Goal: Information Seeking & Learning: Find specific page/section

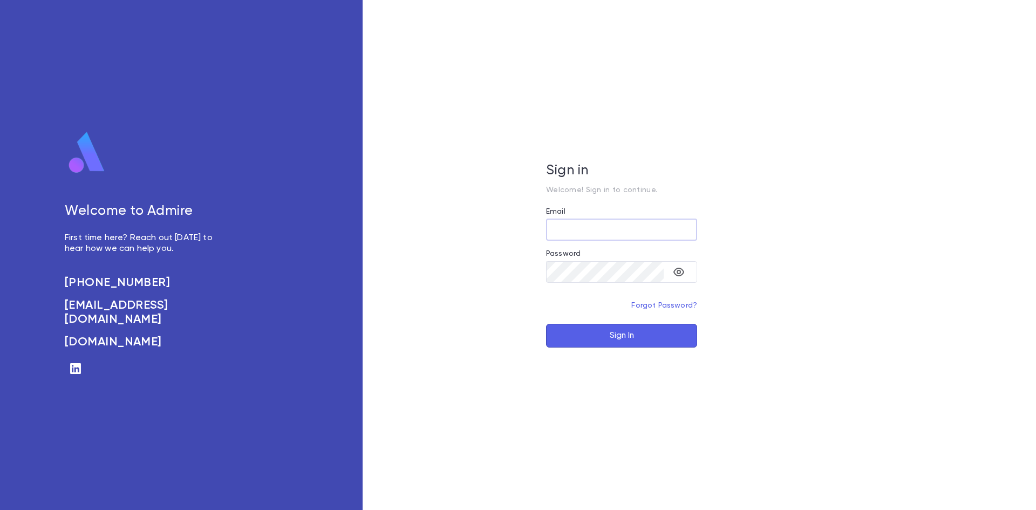
type input "**********"
click at [624, 329] on button "Sign In" at bounding box center [621, 336] width 151 height 24
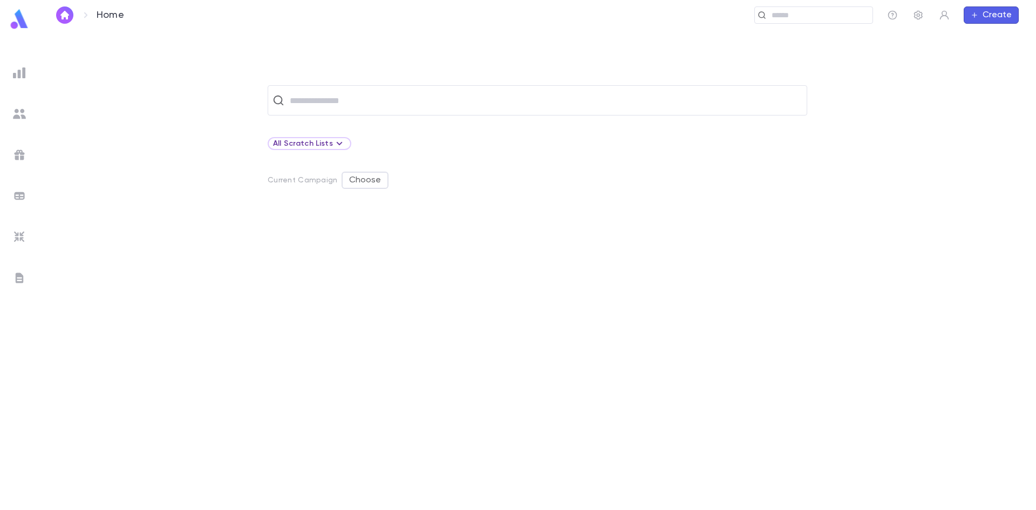
drag, startPoint x: 120, startPoint y: 224, endPoint x: 499, endPoint y: 435, distance: 433.7
click at [111, 239] on div at bounding box center [537, 359] width 963 height 299
click at [16, 111] on img at bounding box center [19, 113] width 13 height 13
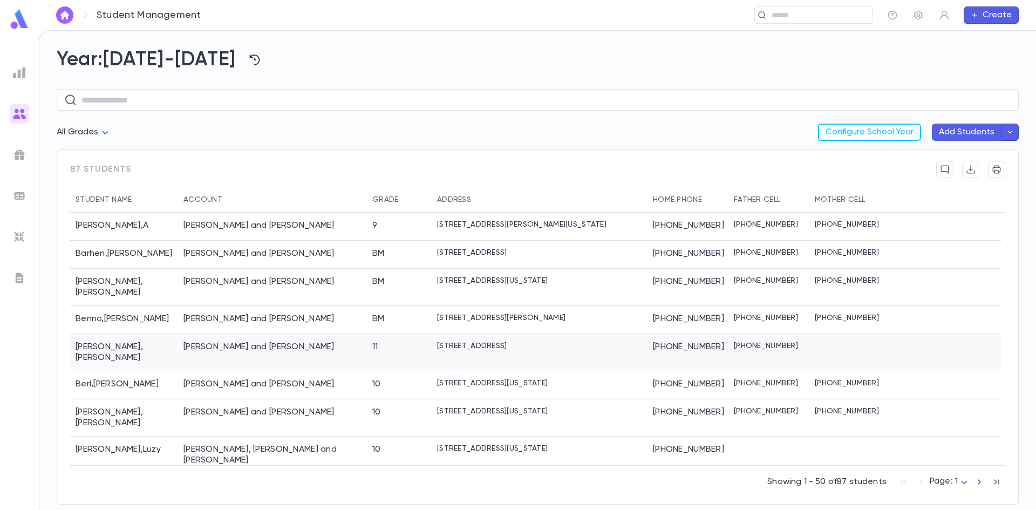
click at [199, 342] on div "[PERSON_NAME] and [PERSON_NAME]" at bounding box center [259, 347] width 151 height 11
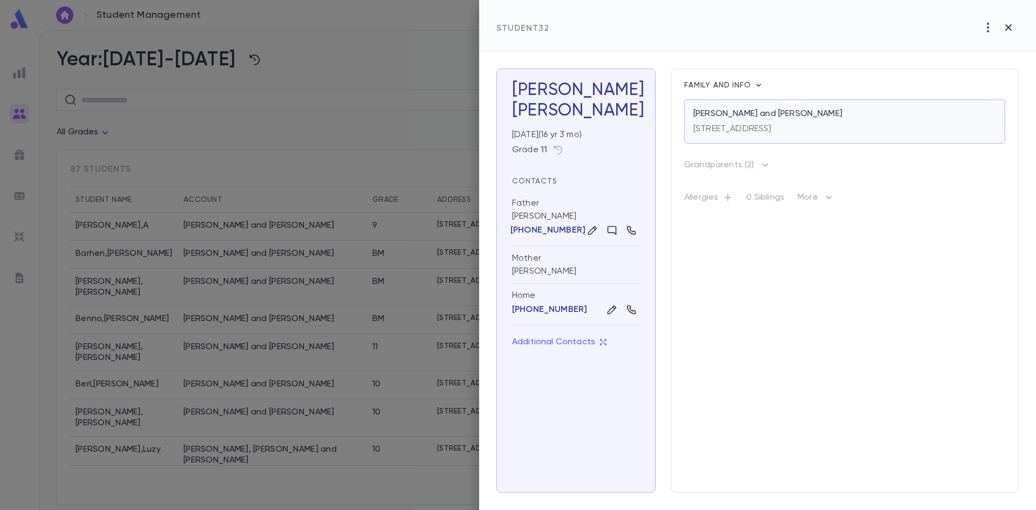
click at [764, 121] on div "[STREET_ADDRESS]" at bounding box center [733, 126] width 78 height 15
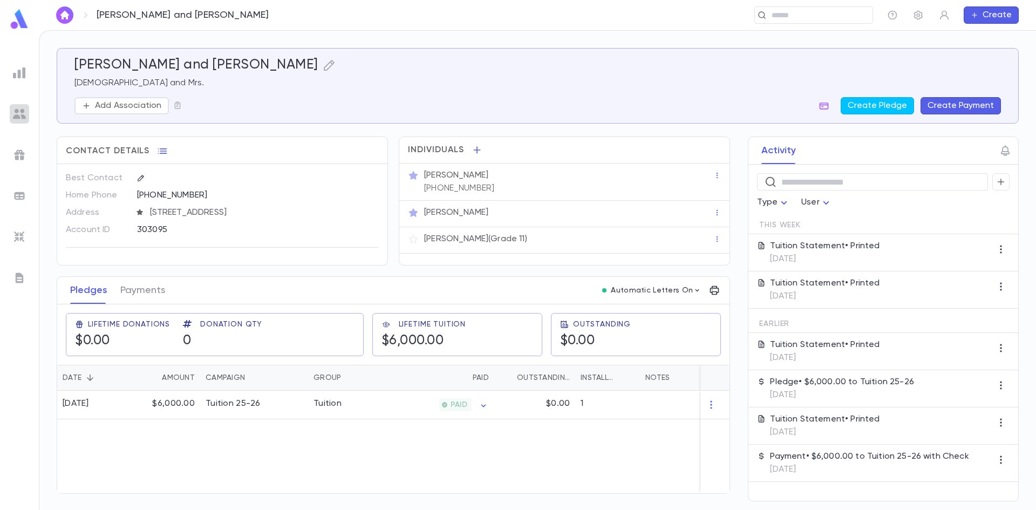
click at [16, 111] on img at bounding box center [19, 113] width 13 height 13
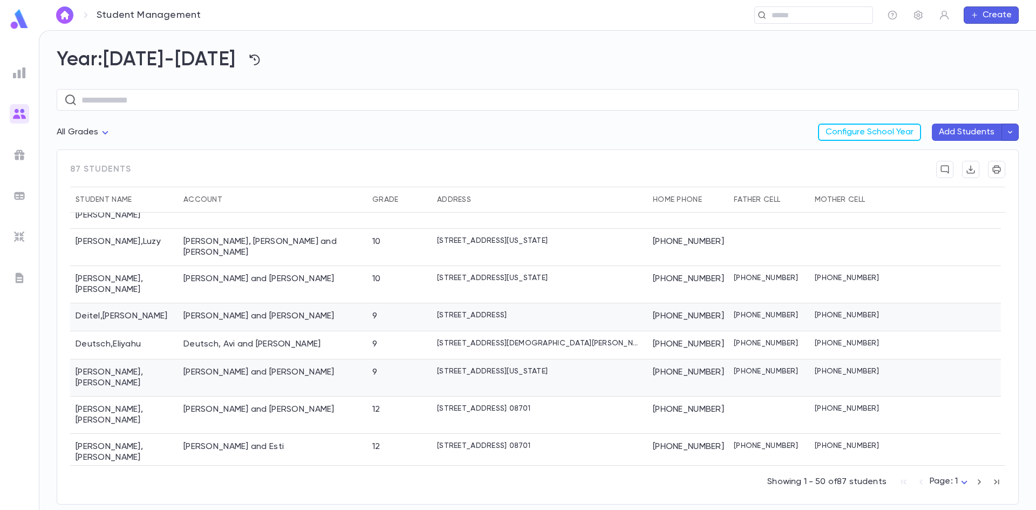
scroll to position [216, 0]
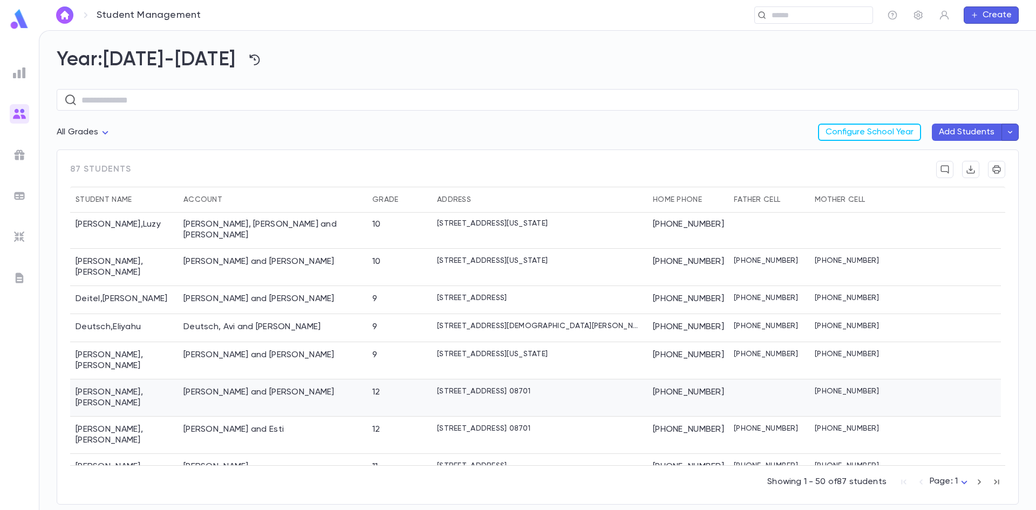
click at [127, 379] on div "Dreyfuss , Nosson Yechezkel" at bounding box center [124, 397] width 108 height 37
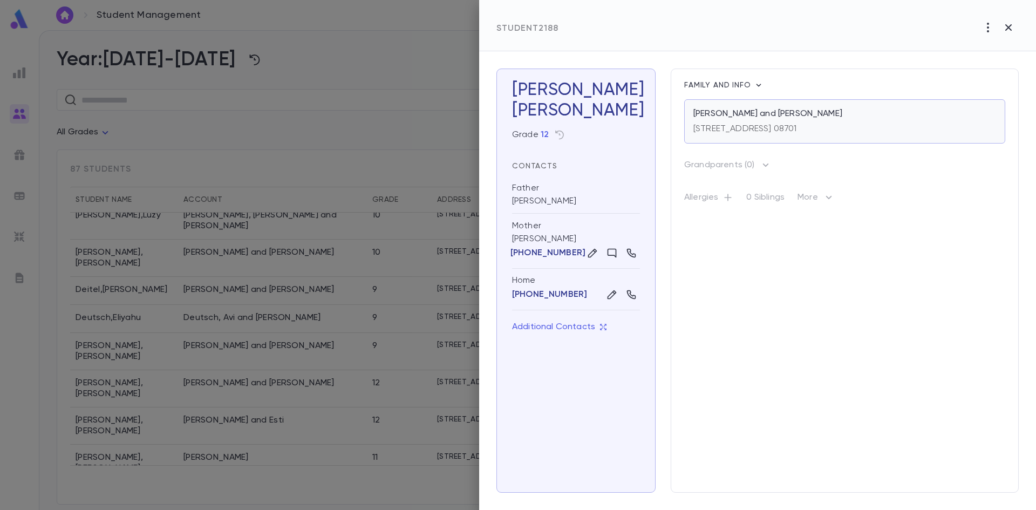
click at [797, 128] on p "[STREET_ADDRESS] 08701" at bounding box center [746, 129] width 104 height 11
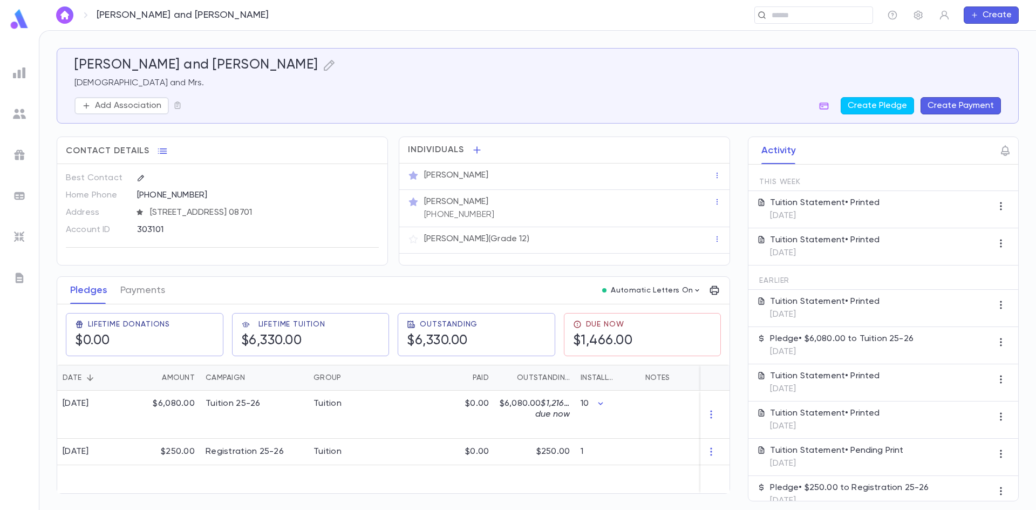
scroll to position [60, 0]
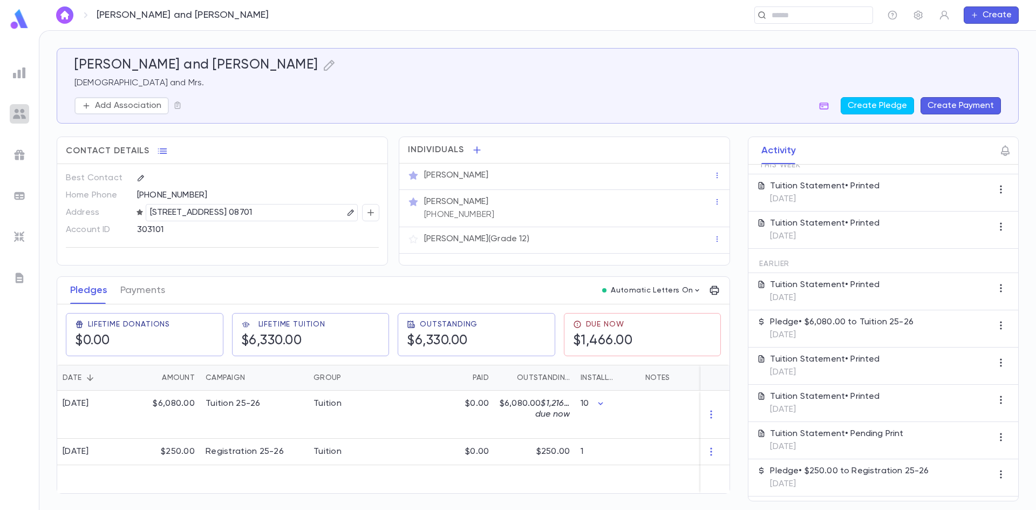
click at [16, 112] on img at bounding box center [19, 113] width 13 height 13
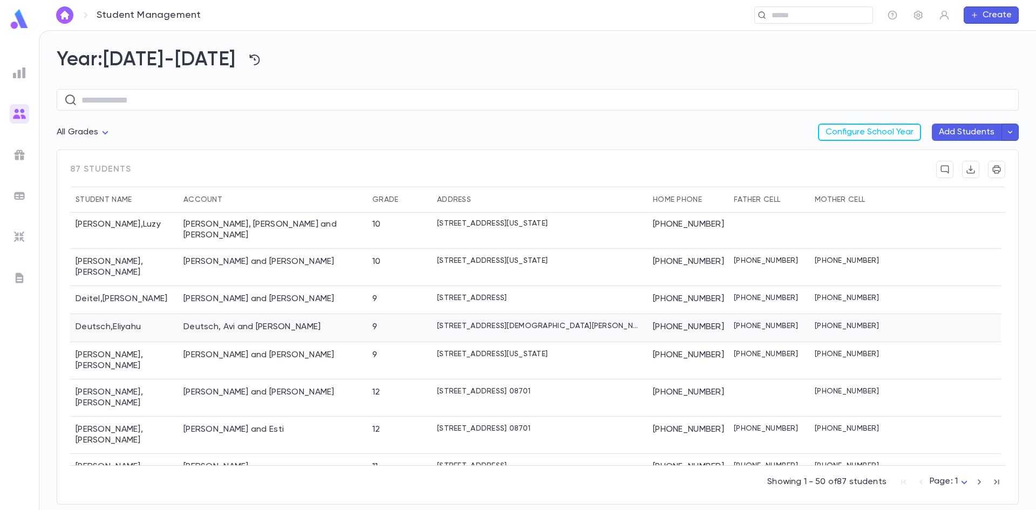
scroll to position [270, 0]
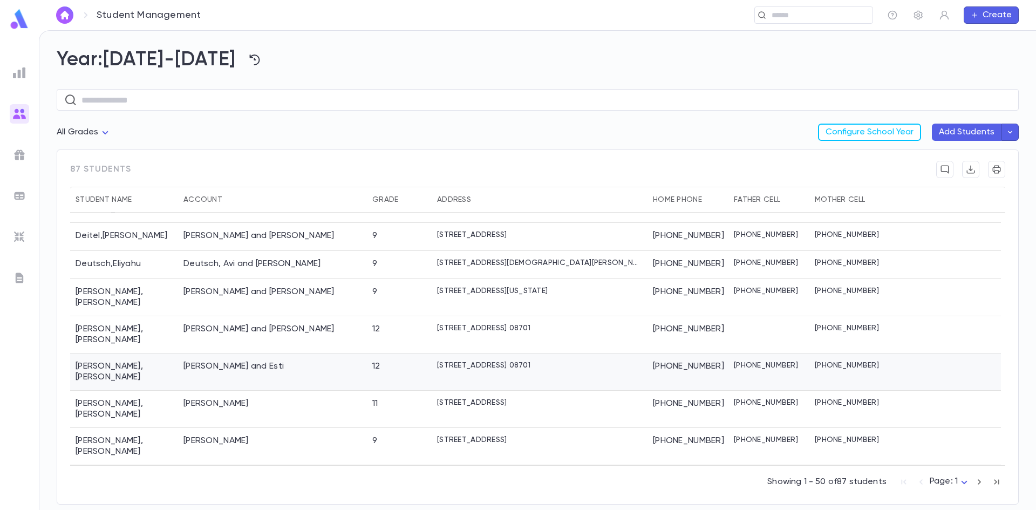
click at [162, 354] on div "Eckstein , Yitzchok Meir" at bounding box center [124, 372] width 108 height 37
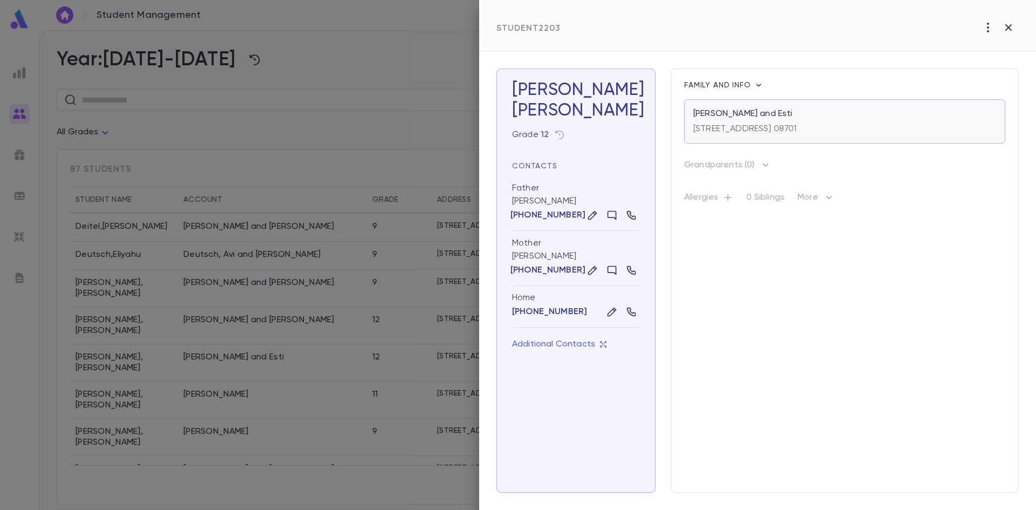
click at [762, 118] on p "[PERSON_NAME] and Esti" at bounding box center [743, 113] width 99 height 11
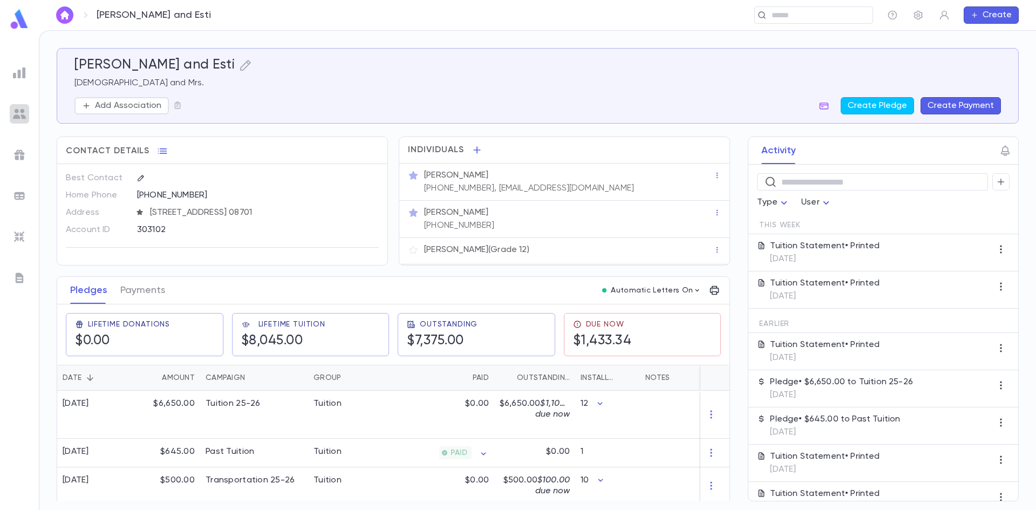
click at [14, 106] on div at bounding box center [19, 113] width 19 height 19
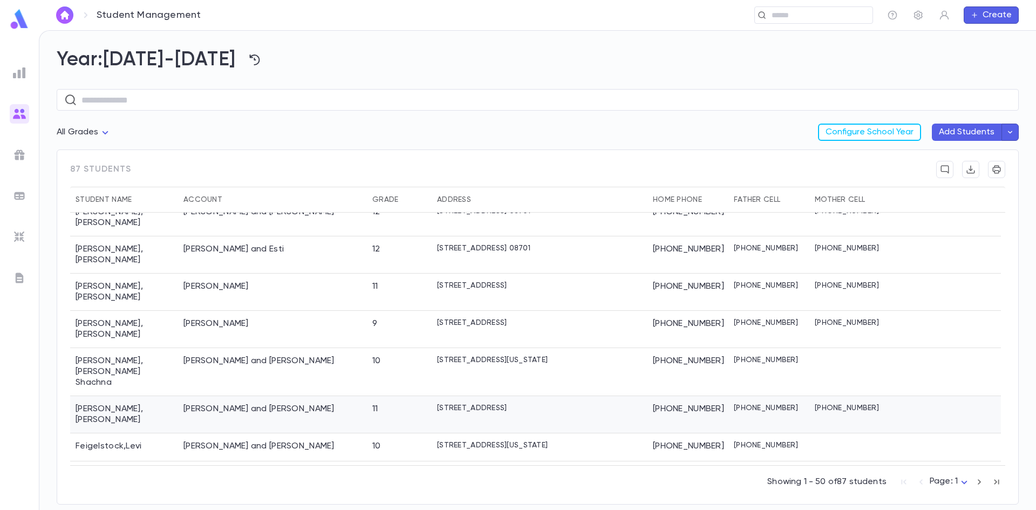
scroll to position [378, 0]
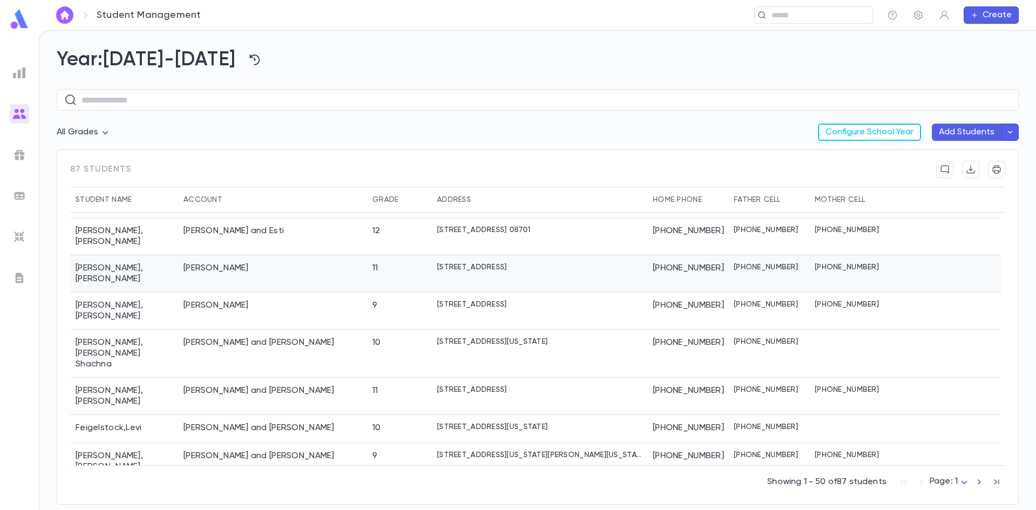
click at [99, 255] on div "Egert , Asher" at bounding box center [124, 273] width 108 height 37
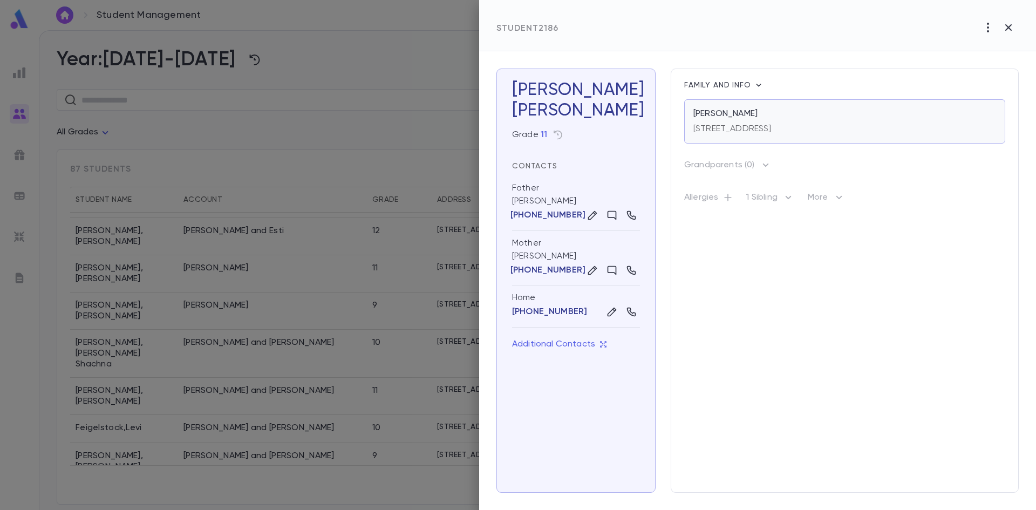
click at [738, 116] on p "[PERSON_NAME]" at bounding box center [726, 113] width 64 height 11
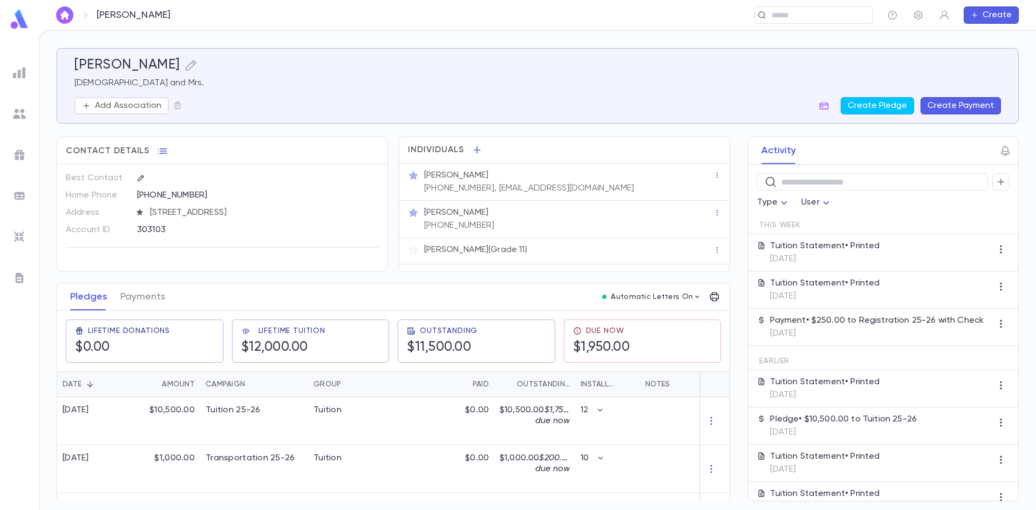
click at [18, 108] on img at bounding box center [19, 113] width 13 height 13
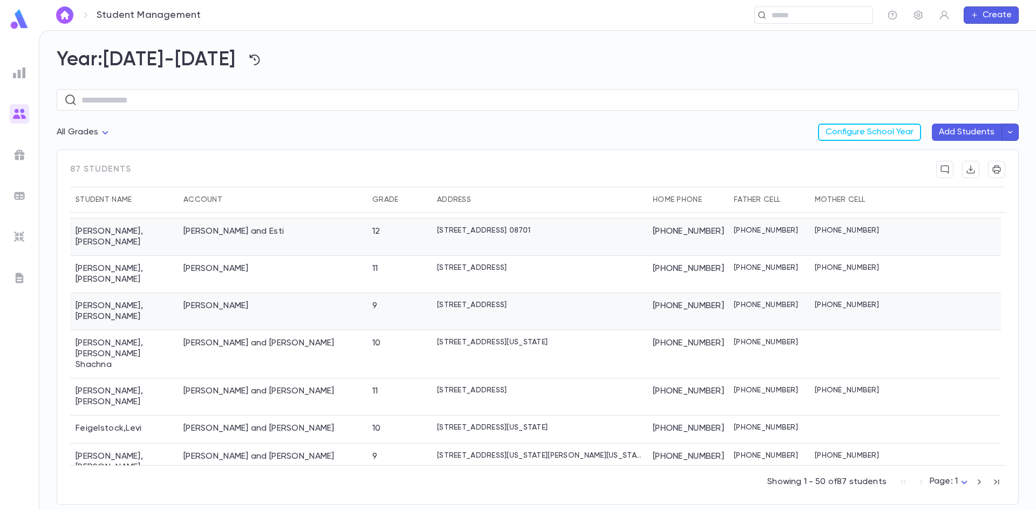
scroll to position [378, 0]
click at [106, 415] on div "Feigelstock , Levi" at bounding box center [124, 429] width 108 height 28
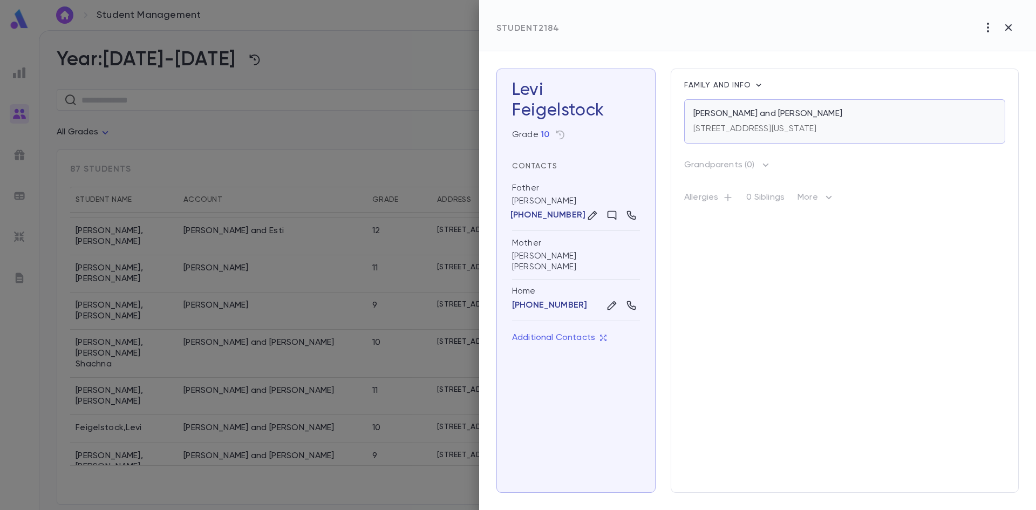
click at [785, 125] on p "[STREET_ADDRESS][US_STATE]" at bounding box center [755, 129] width 123 height 11
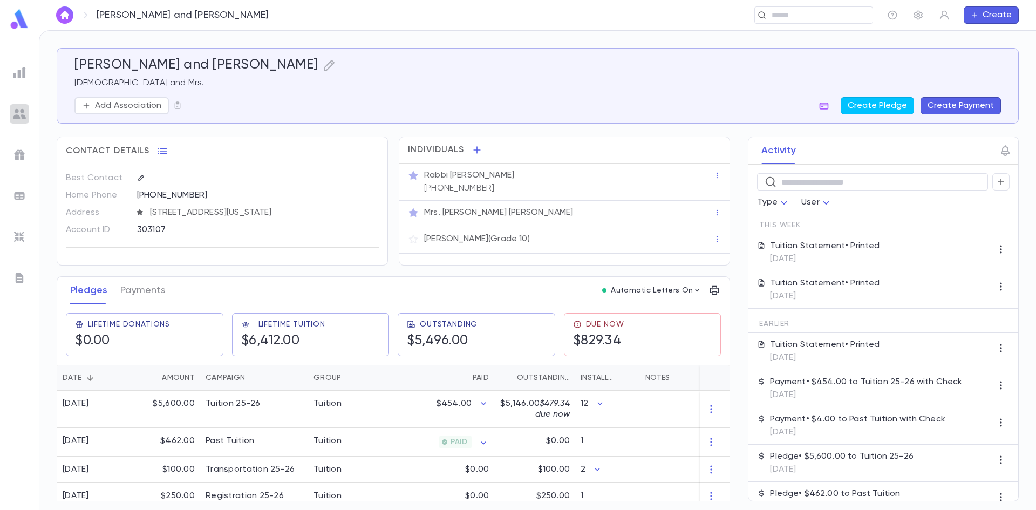
click at [26, 111] on div at bounding box center [19, 113] width 19 height 19
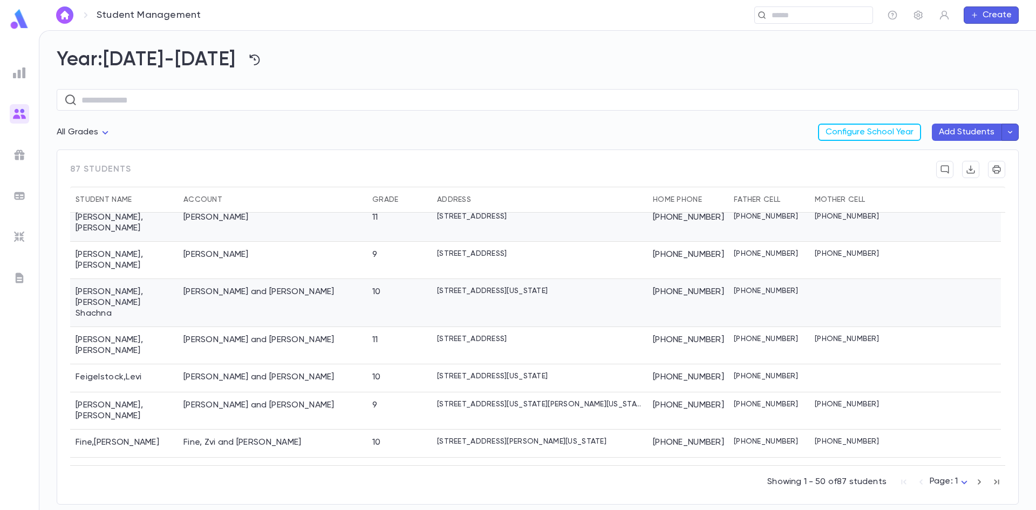
scroll to position [432, 0]
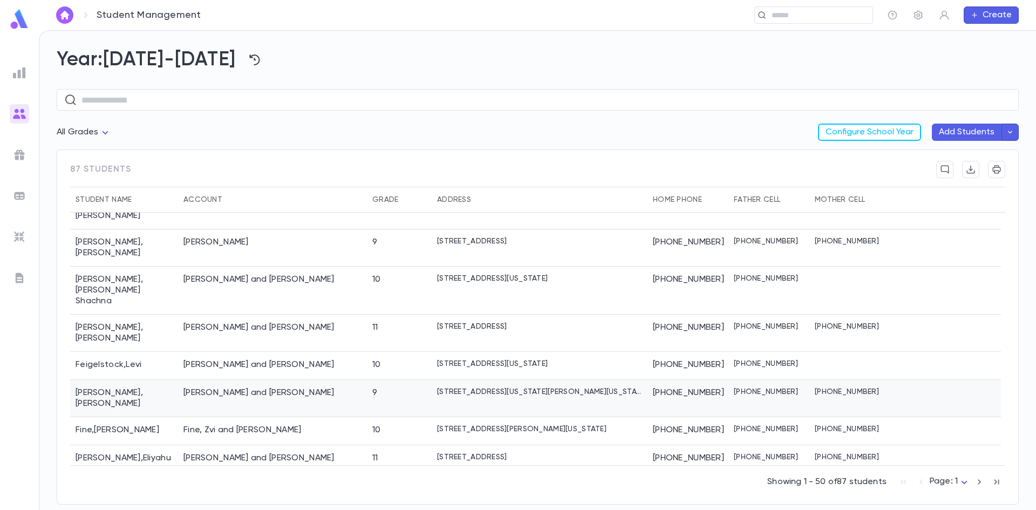
click at [114, 380] on div "Feldman , Naftali" at bounding box center [124, 398] width 108 height 37
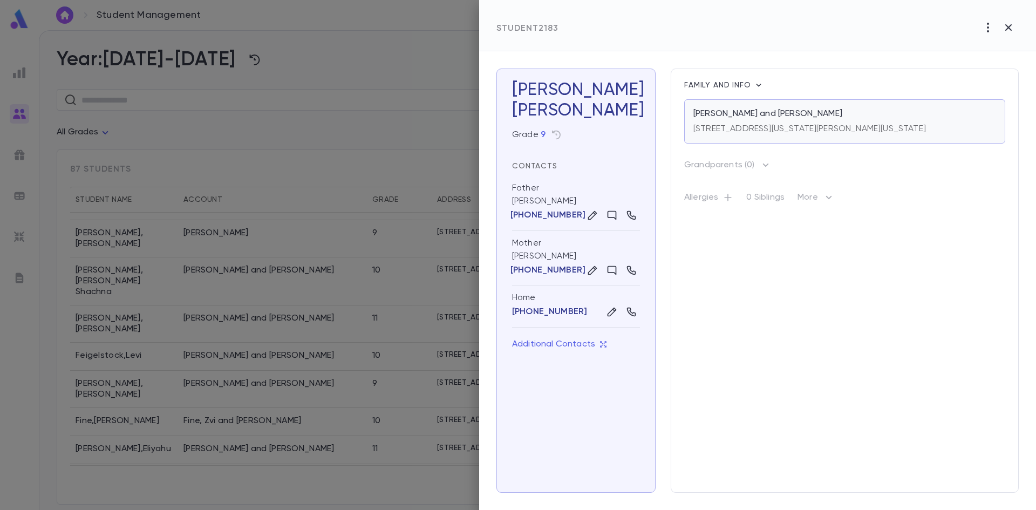
click at [737, 115] on p "[PERSON_NAME] and [PERSON_NAME]" at bounding box center [768, 113] width 149 height 11
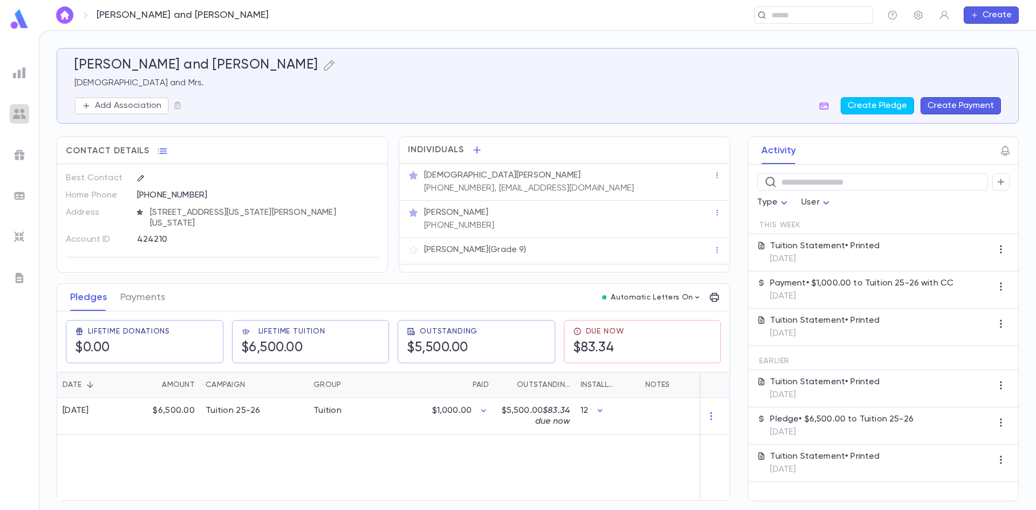
click at [23, 109] on img at bounding box center [19, 113] width 13 height 13
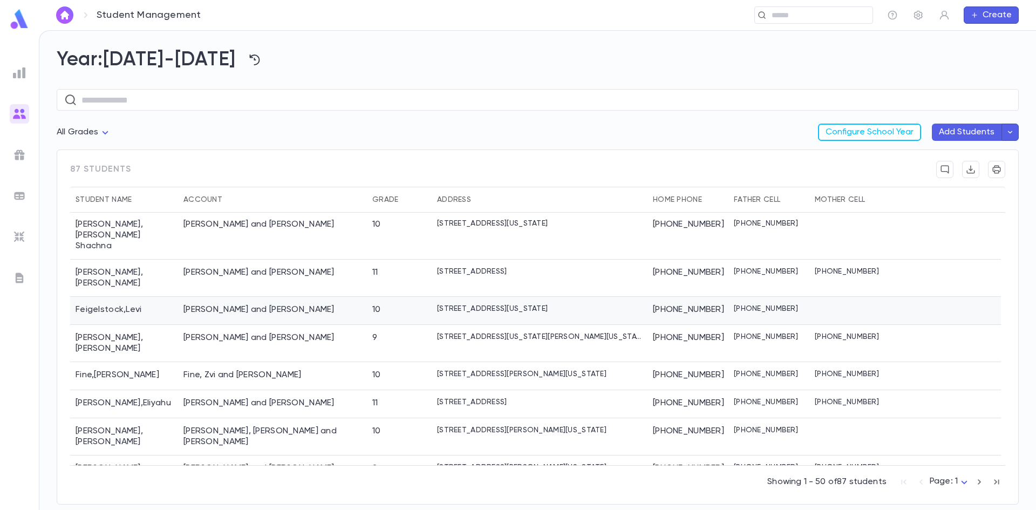
scroll to position [486, 0]
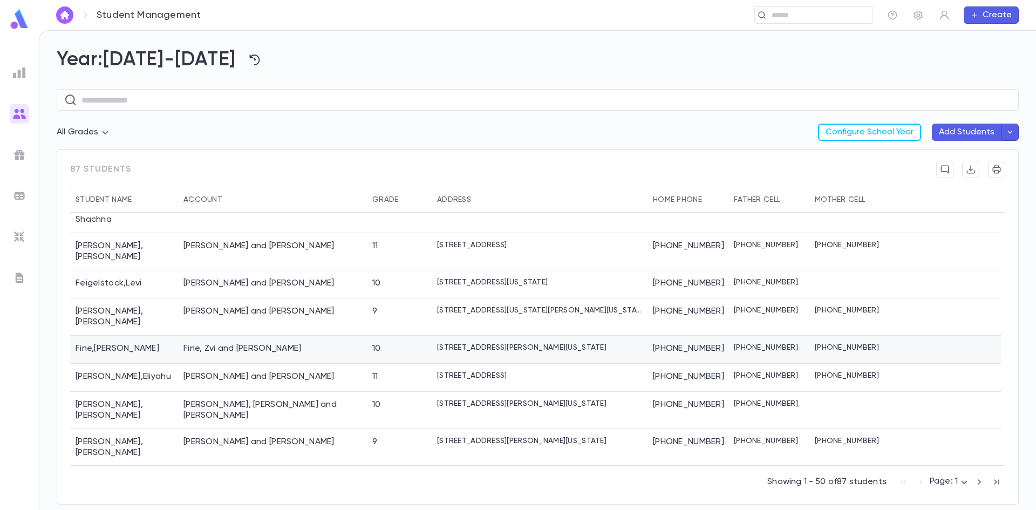
click at [155, 336] on div "Fine , [PERSON_NAME]" at bounding box center [124, 350] width 108 height 28
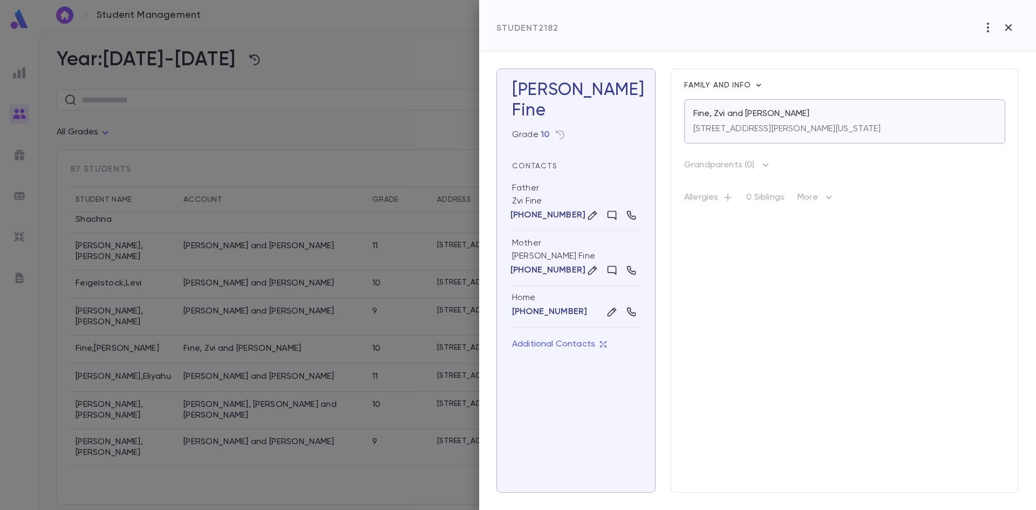
click at [719, 119] on p "Fine, Zvi and [PERSON_NAME]" at bounding box center [752, 113] width 116 height 11
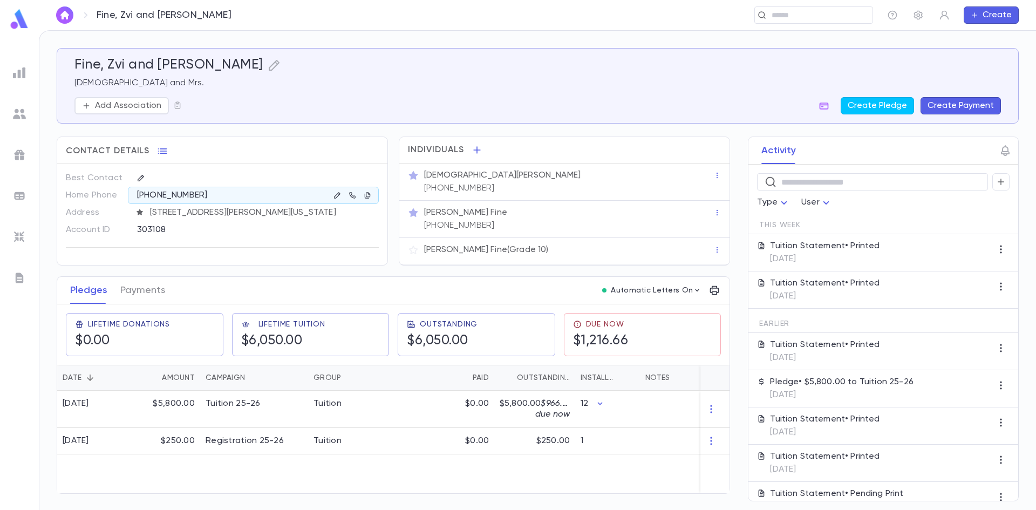
click at [9, 110] on ul at bounding box center [19, 284] width 39 height 451
click at [26, 117] on div at bounding box center [19, 113] width 19 height 19
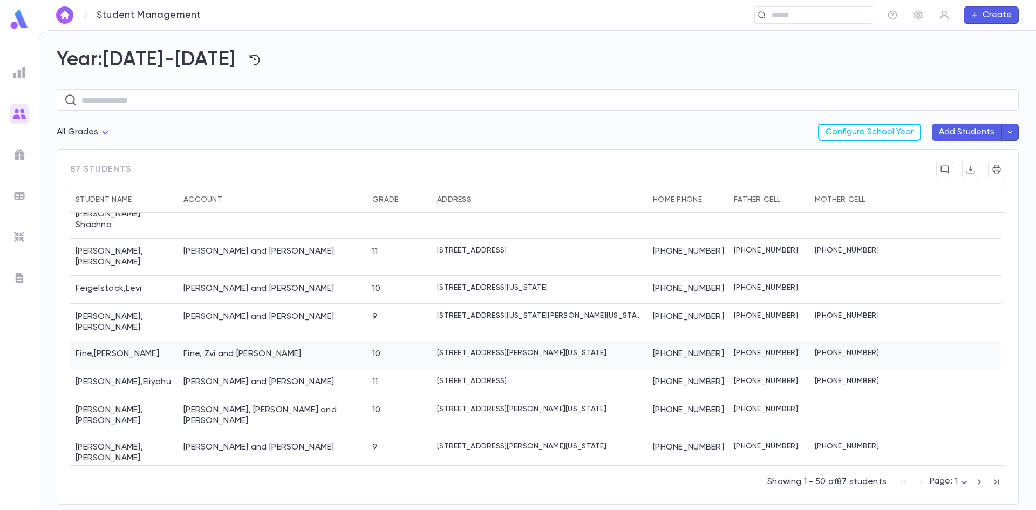
scroll to position [486, 0]
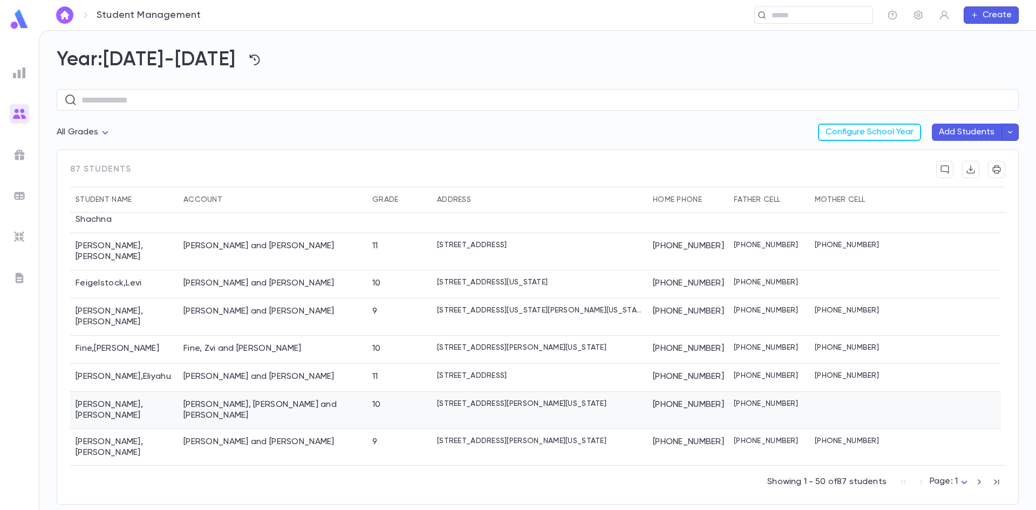
click at [200, 399] on div "[PERSON_NAME], [PERSON_NAME] and [PERSON_NAME]" at bounding box center [273, 410] width 178 height 22
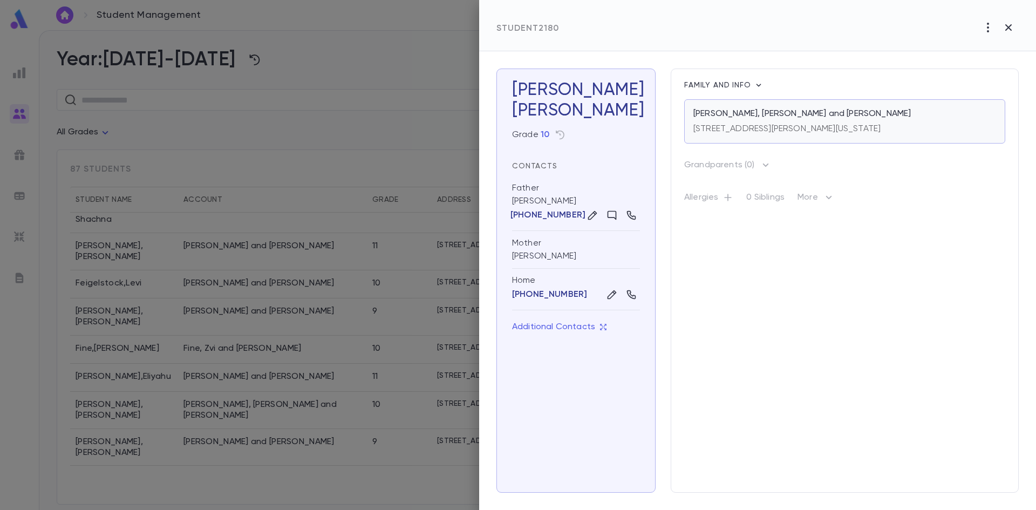
click at [718, 108] on div "Fishman, Yitzchok Meir and Yehudis 325 Lawrence Avenue, Lakewood New Jersey 087…" at bounding box center [844, 121] width 321 height 44
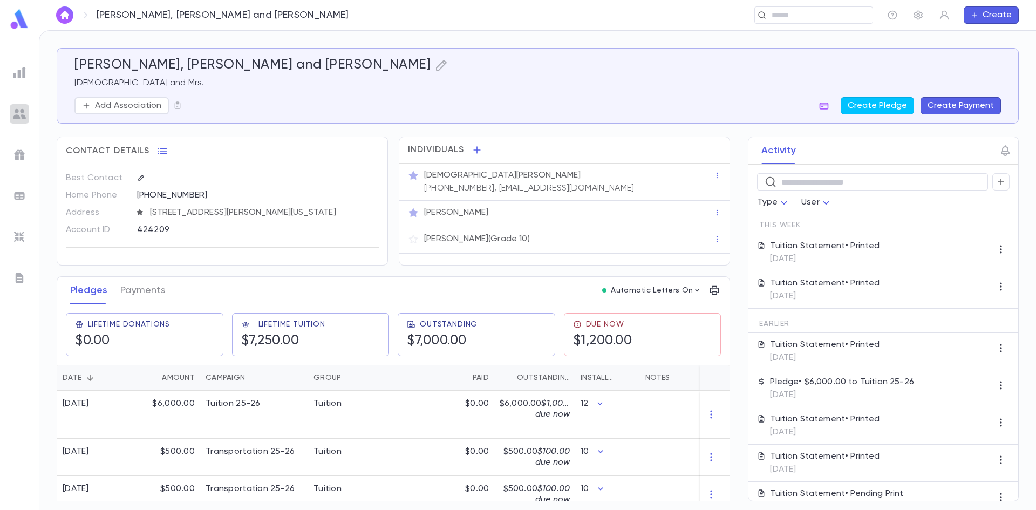
click at [16, 114] on img at bounding box center [19, 113] width 13 height 13
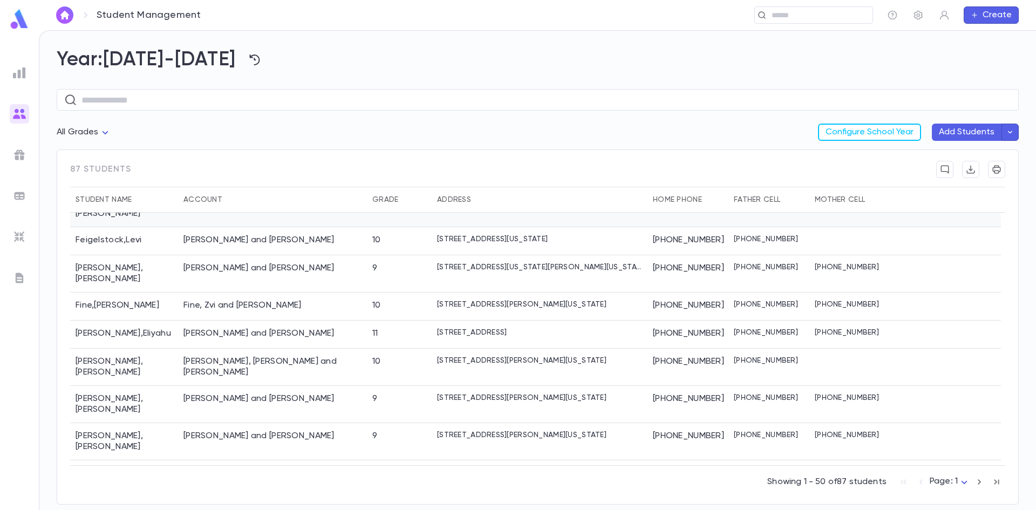
scroll to position [540, 0]
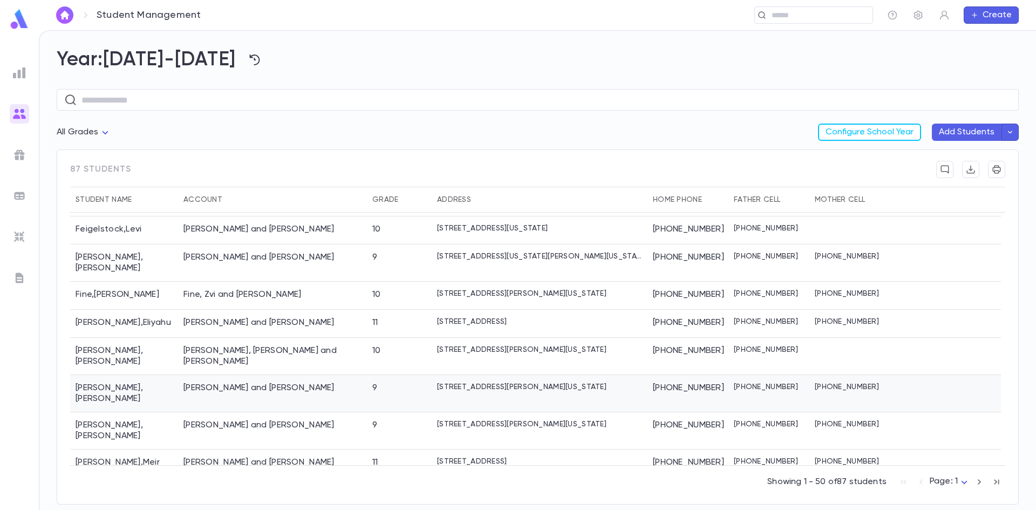
click at [131, 375] on div "Friedlander , Ezriel" at bounding box center [124, 393] width 108 height 37
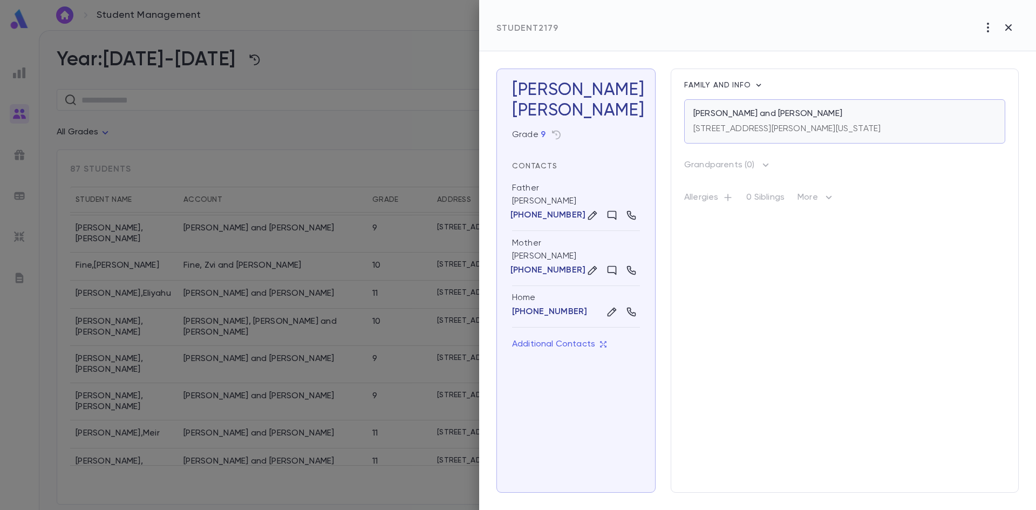
click at [760, 133] on p "[STREET_ADDRESS][PERSON_NAME][US_STATE]" at bounding box center [787, 129] width 187 height 11
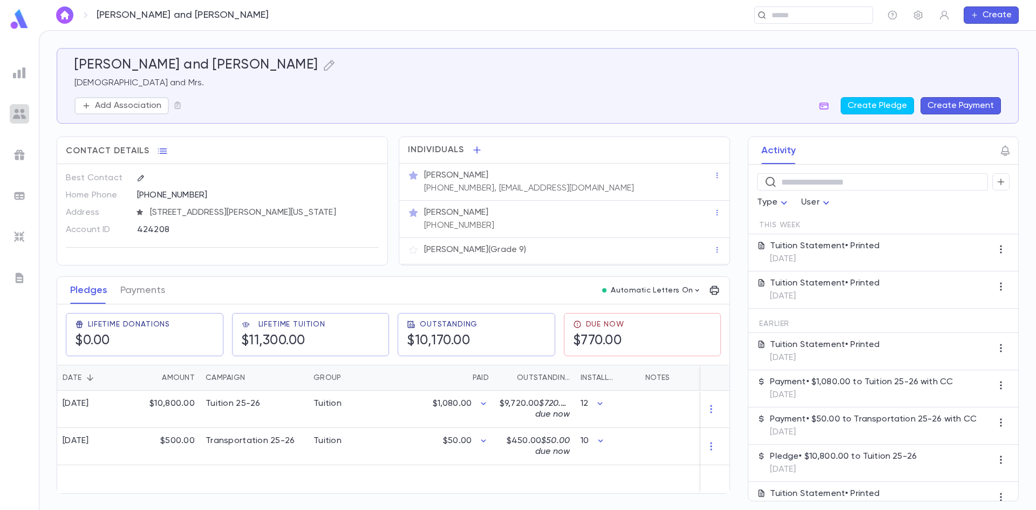
click at [18, 110] on img at bounding box center [19, 113] width 13 height 13
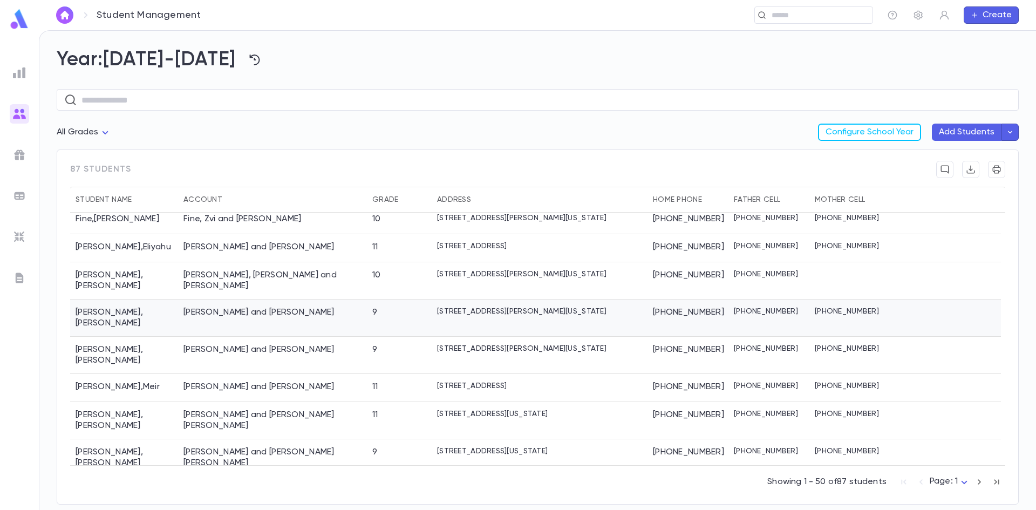
scroll to position [594, 0]
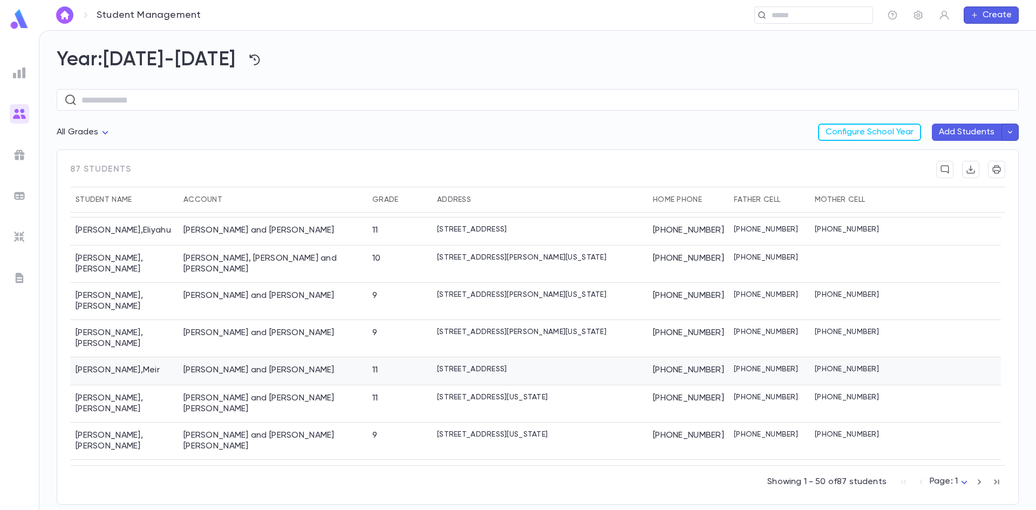
click at [204, 365] on div "[PERSON_NAME] and [PERSON_NAME]" at bounding box center [259, 370] width 151 height 11
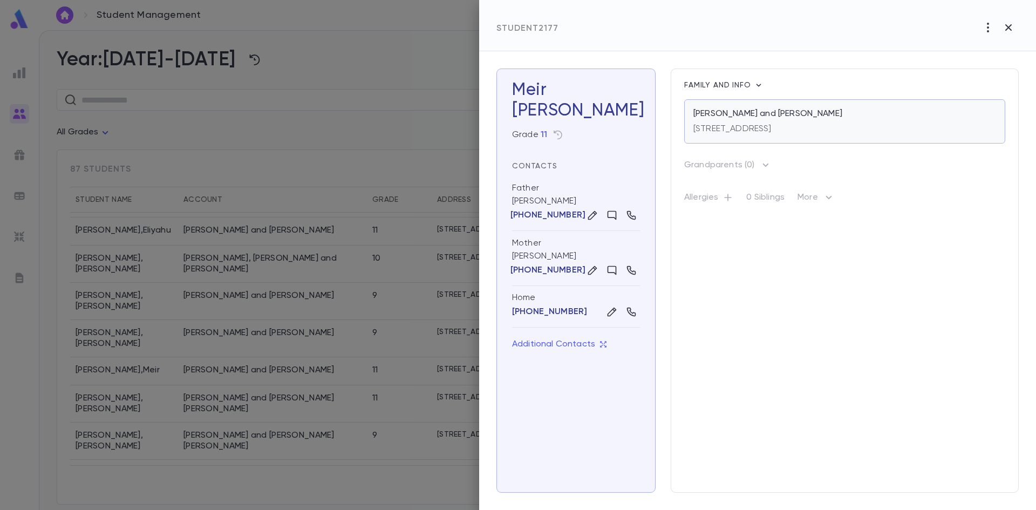
click at [770, 128] on p "[STREET_ADDRESS]" at bounding box center [733, 129] width 78 height 11
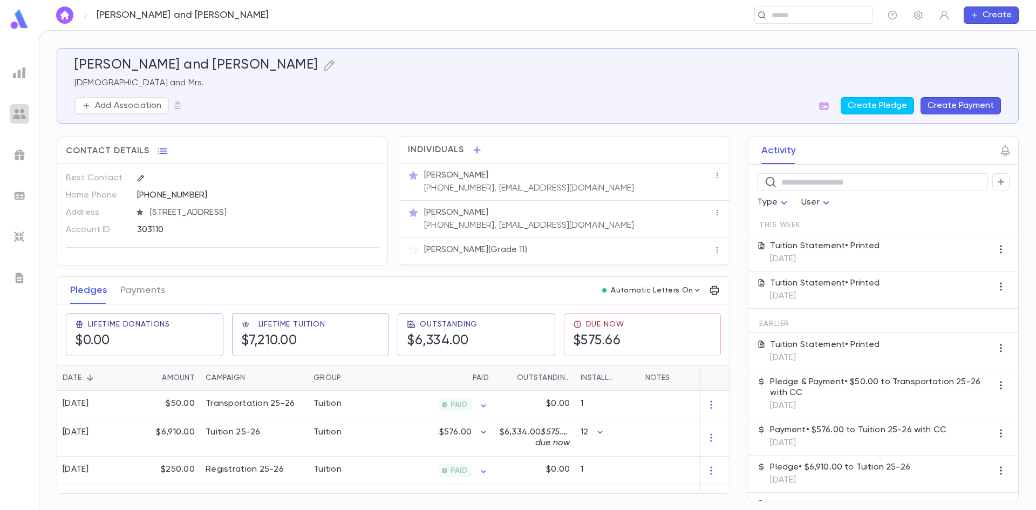
click at [15, 110] on img at bounding box center [19, 113] width 13 height 13
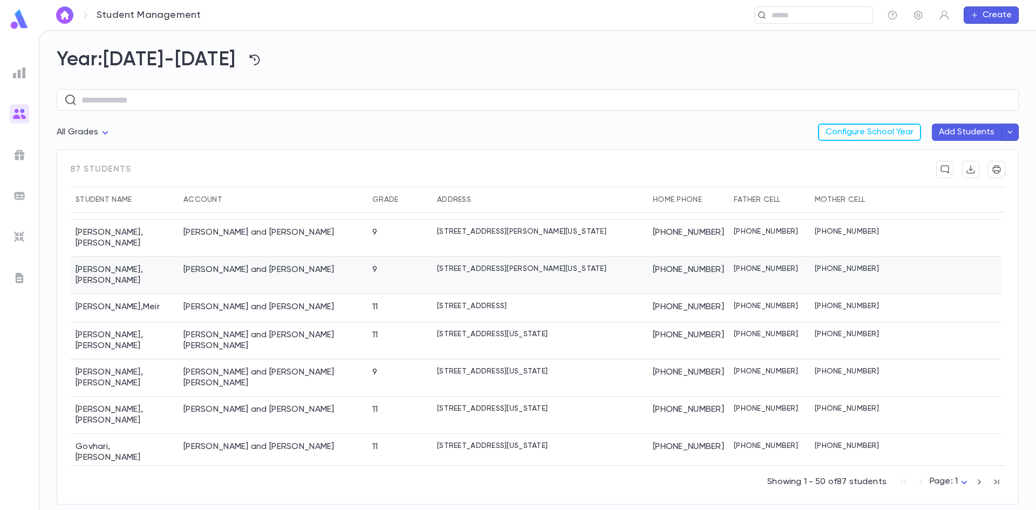
scroll to position [702, 0]
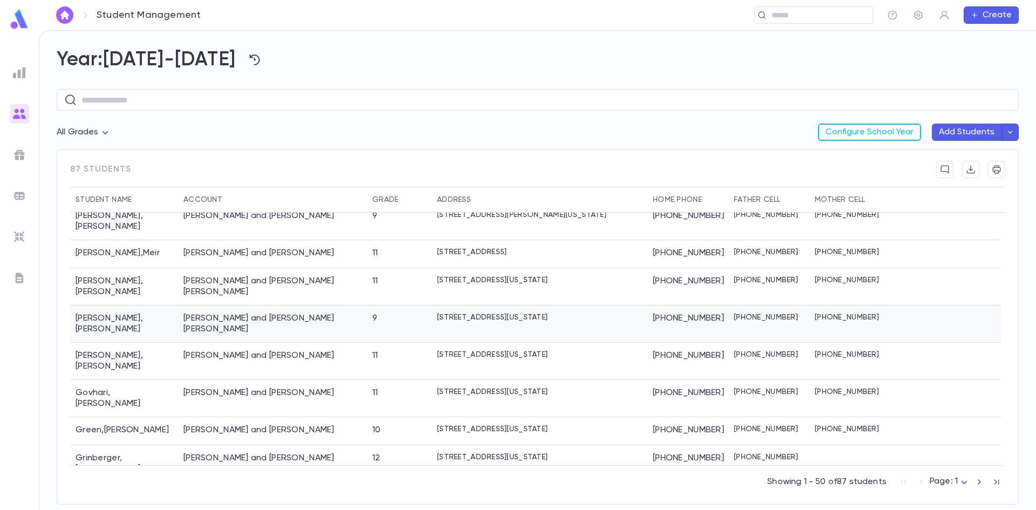
click at [129, 305] on div "Goldman , Chaim Aron" at bounding box center [124, 323] width 108 height 37
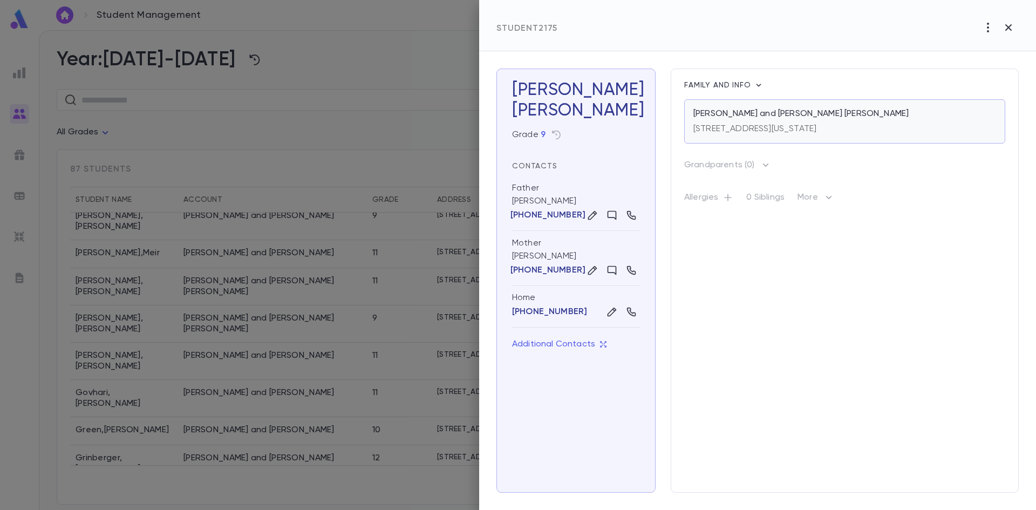
click at [751, 123] on div "[STREET_ADDRESS][US_STATE]" at bounding box center [755, 126] width 123 height 15
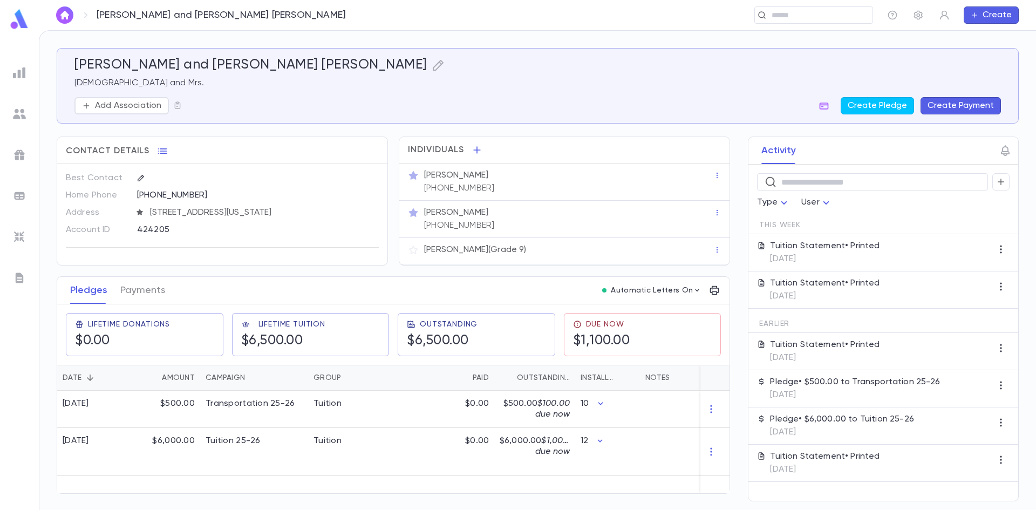
click at [9, 107] on ul at bounding box center [19, 284] width 39 height 451
click at [21, 110] on img at bounding box center [19, 113] width 13 height 13
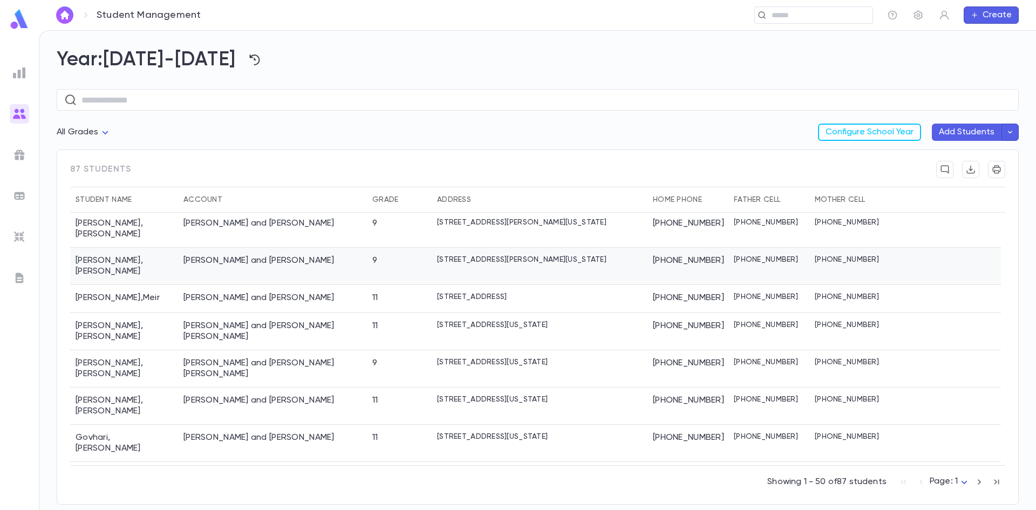
scroll to position [702, 0]
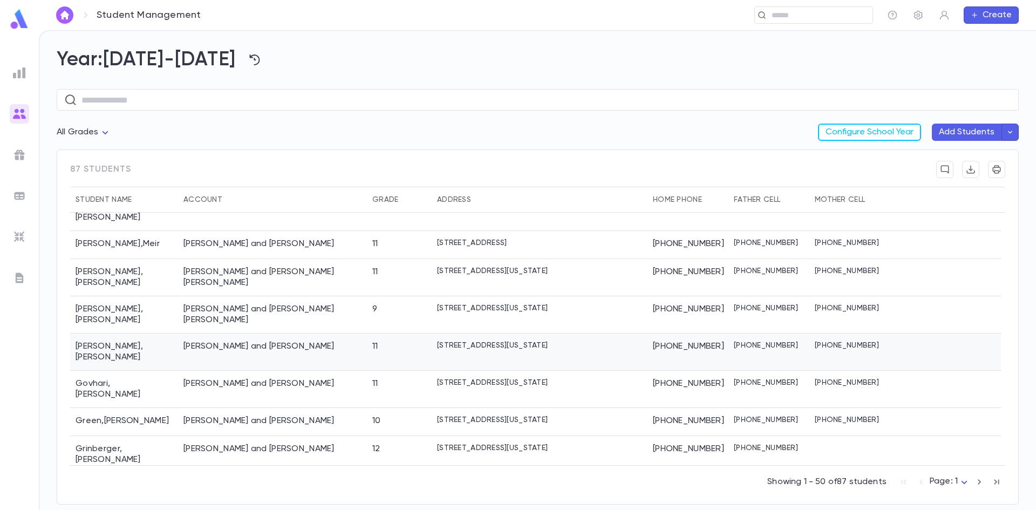
click at [86, 334] on div "[PERSON_NAME]" at bounding box center [124, 352] width 108 height 37
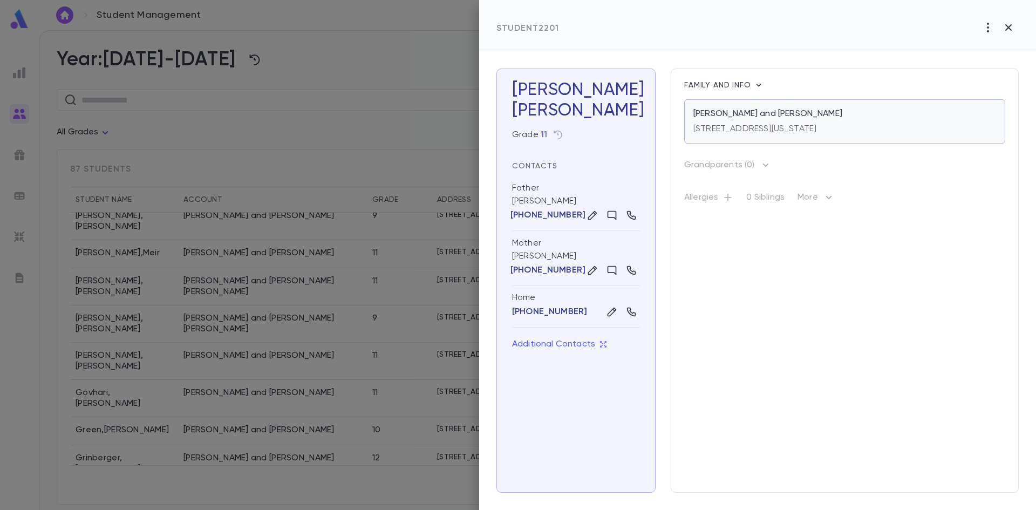
click at [802, 130] on p "[STREET_ADDRESS][US_STATE]" at bounding box center [755, 129] width 123 height 11
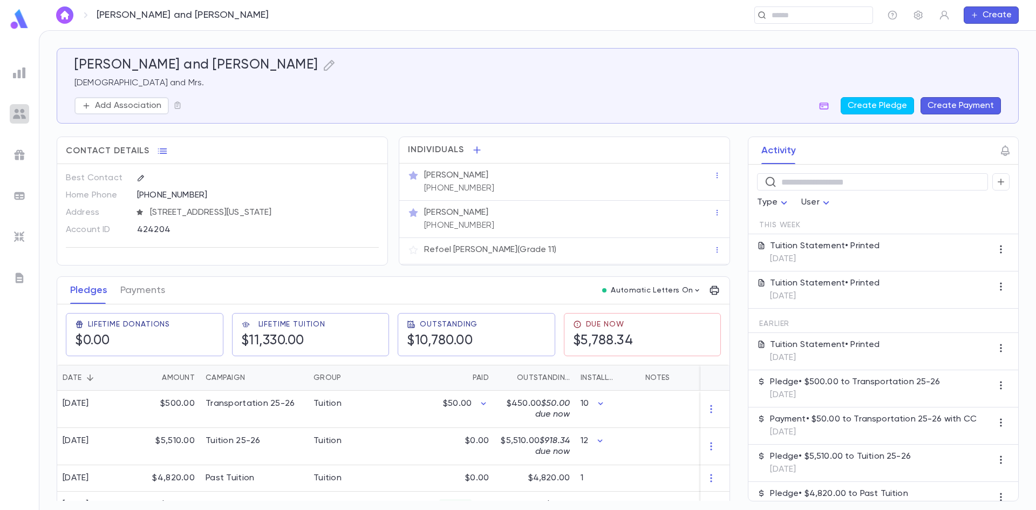
click at [10, 113] on div at bounding box center [19, 113] width 19 height 19
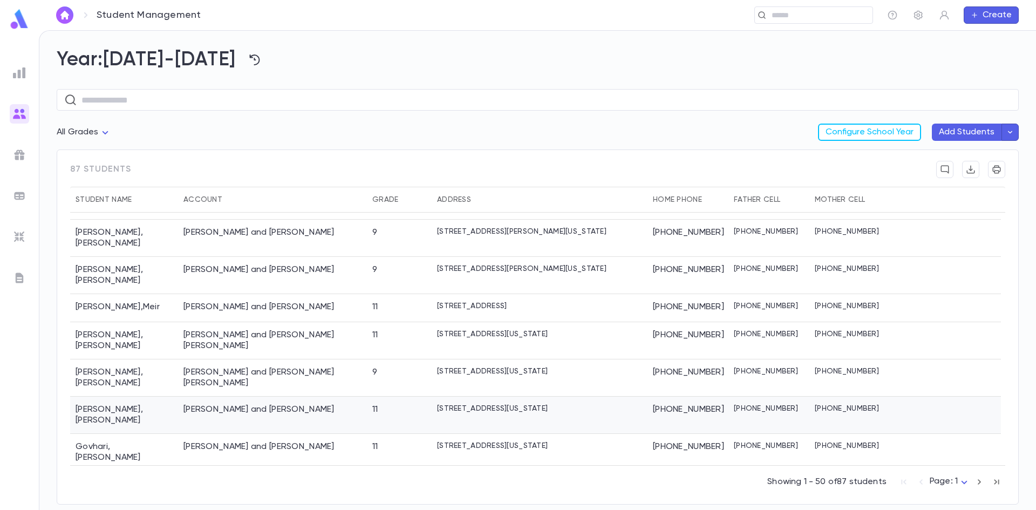
scroll to position [702, 0]
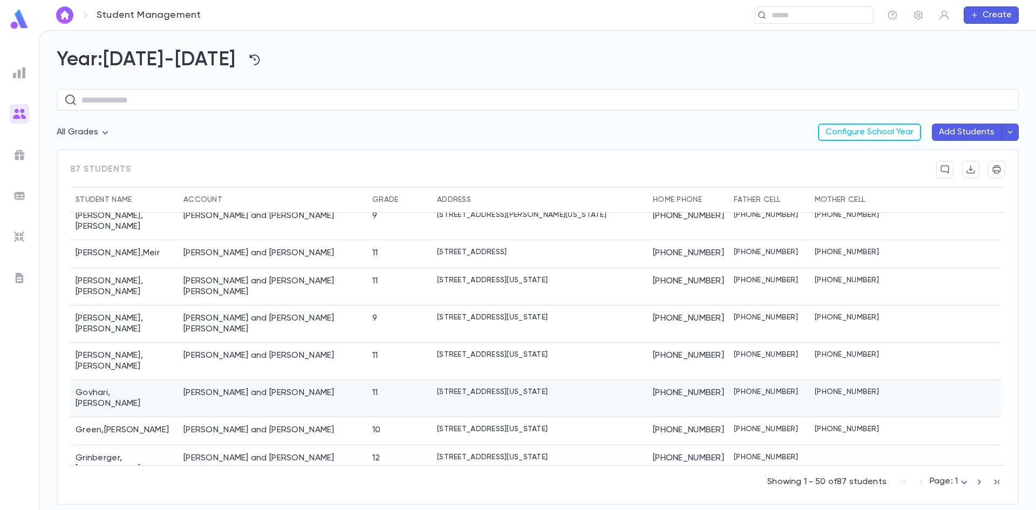
click at [135, 380] on div "Govhari , Yaakov" at bounding box center [124, 398] width 108 height 37
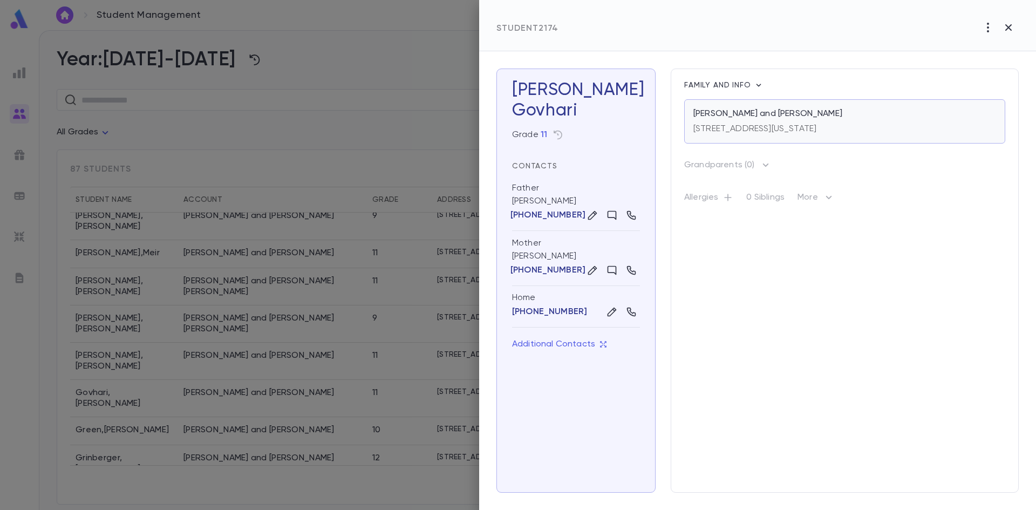
click at [806, 126] on p "[STREET_ADDRESS][US_STATE]" at bounding box center [755, 129] width 123 height 11
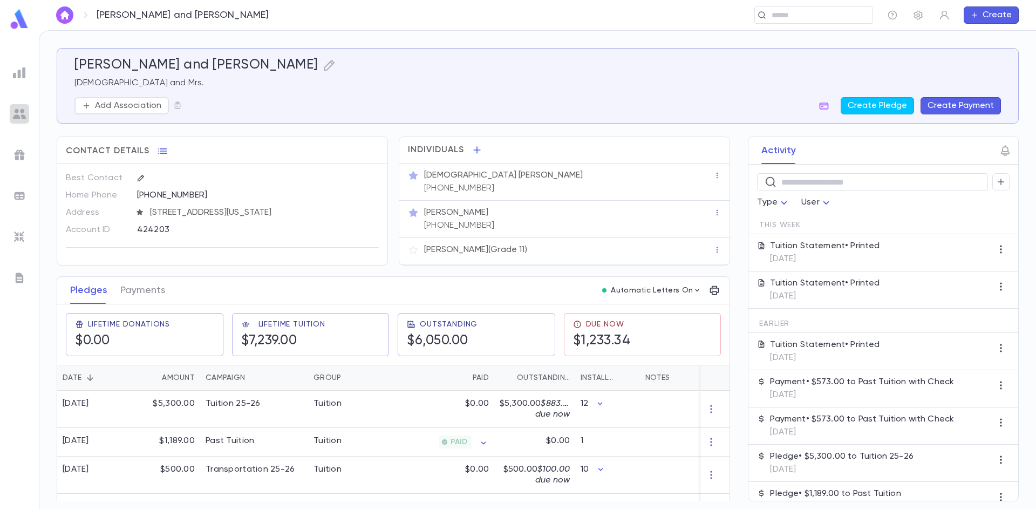
click at [15, 114] on img at bounding box center [19, 113] width 13 height 13
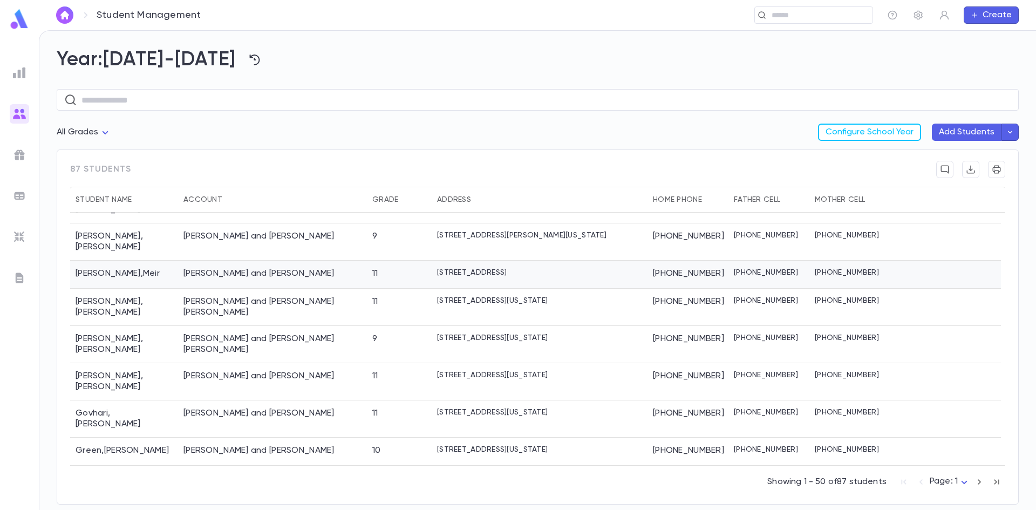
scroll to position [702, 0]
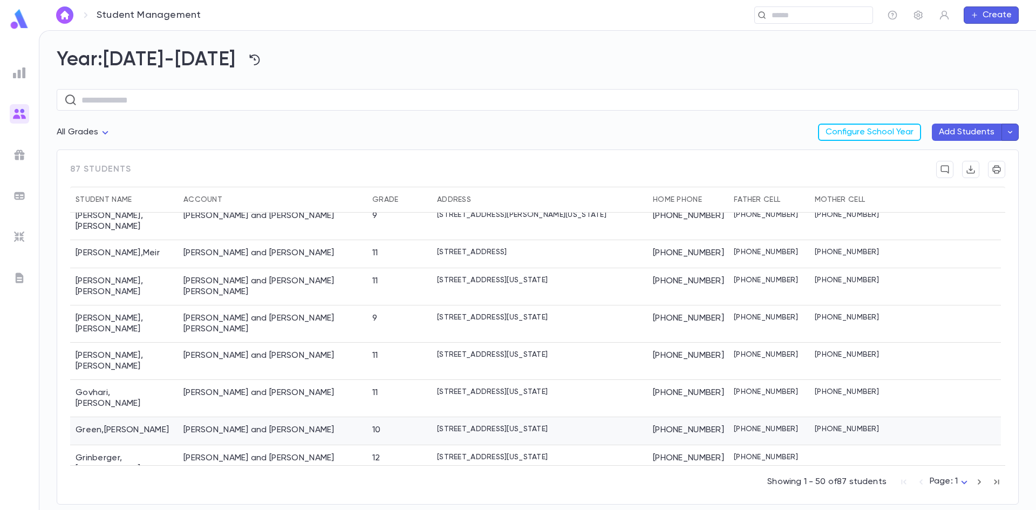
click at [155, 417] on div "Green , Yitzchok Eliyahu" at bounding box center [124, 431] width 108 height 28
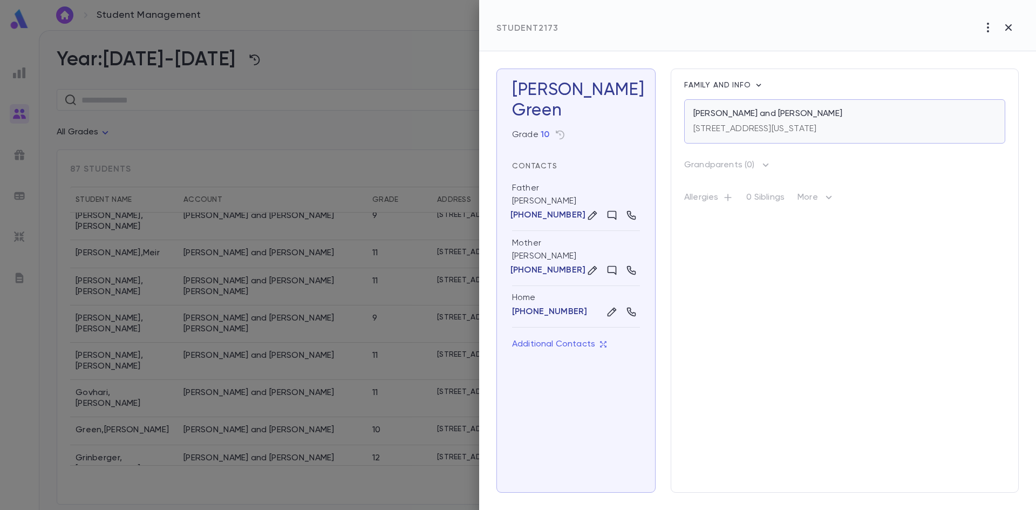
click at [736, 117] on p "[PERSON_NAME] and [PERSON_NAME]" at bounding box center [768, 113] width 149 height 11
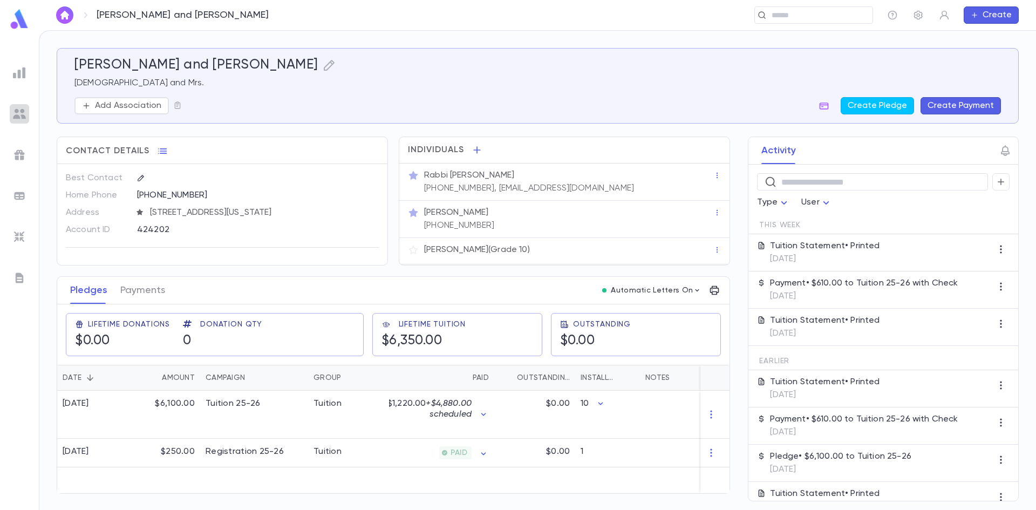
click at [25, 114] on img at bounding box center [19, 113] width 13 height 13
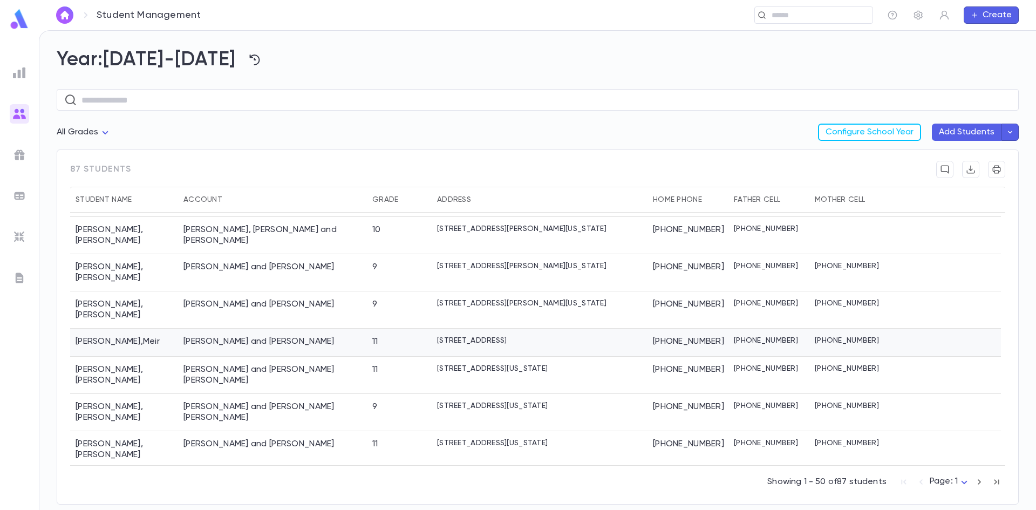
scroll to position [648, 0]
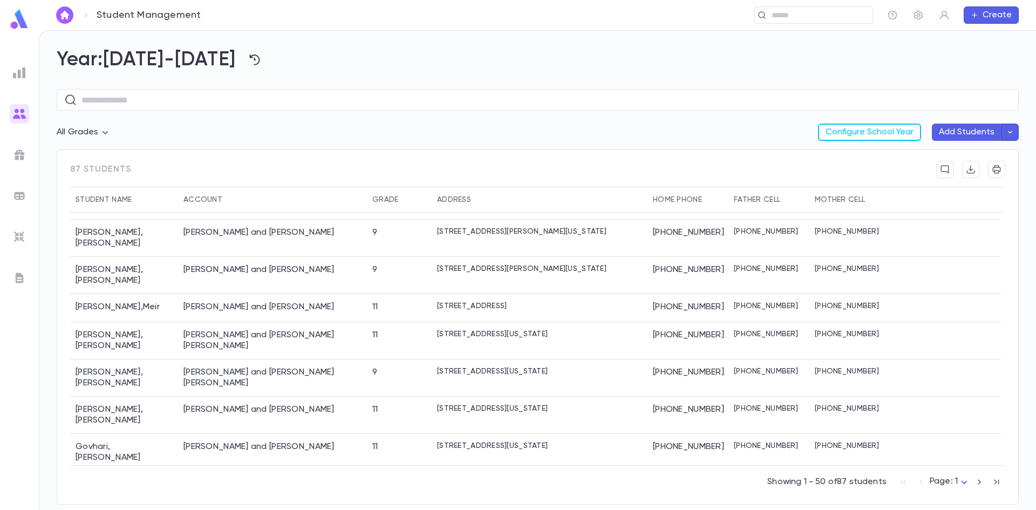
click at [113, 499] on div "[PERSON_NAME]" at bounding box center [124, 517] width 108 height 37
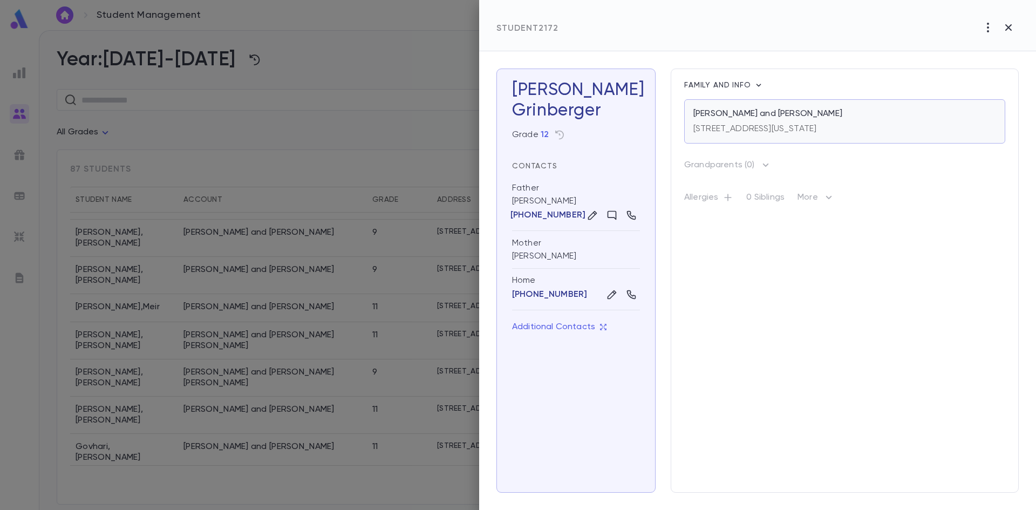
click at [694, 112] on p "[PERSON_NAME] and [PERSON_NAME]" at bounding box center [768, 113] width 149 height 11
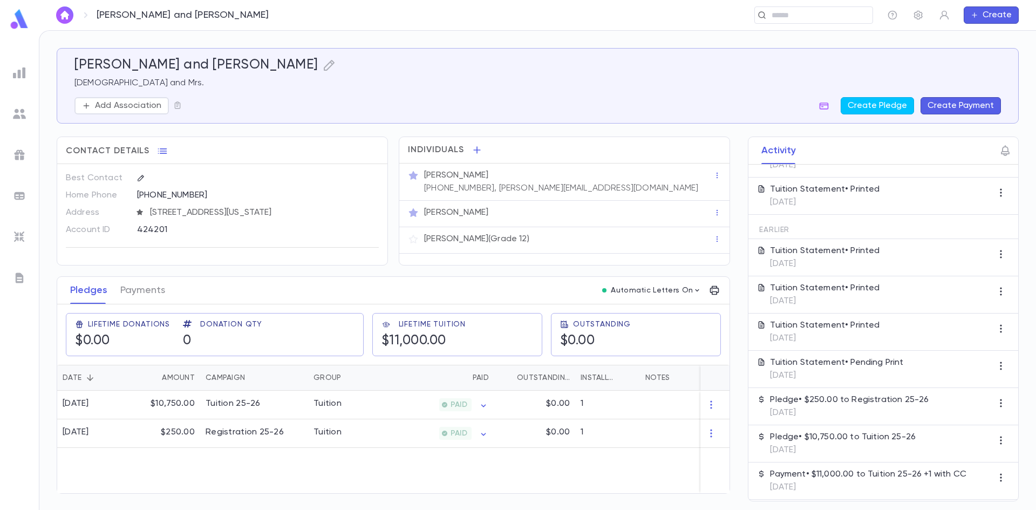
scroll to position [97, 0]
click at [22, 112] on img at bounding box center [19, 113] width 13 height 13
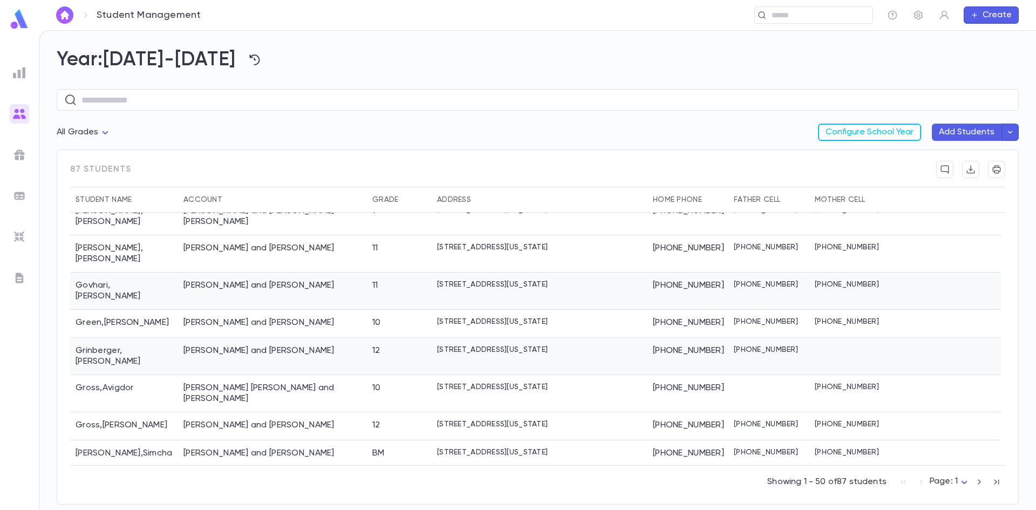
scroll to position [810, 0]
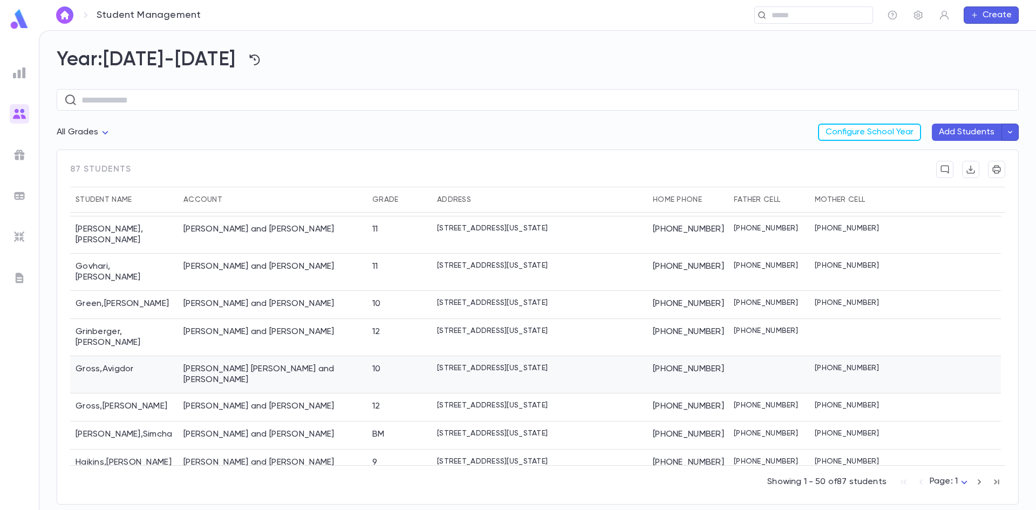
click at [185, 364] on div "[PERSON_NAME] [PERSON_NAME] and [PERSON_NAME]" at bounding box center [273, 375] width 178 height 22
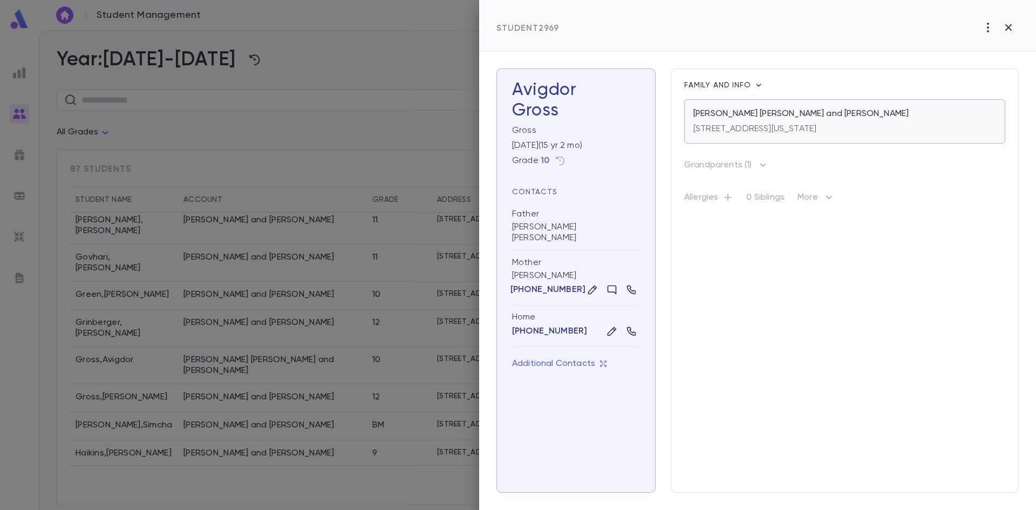
click at [726, 113] on p "[PERSON_NAME] [PERSON_NAME] and [PERSON_NAME]" at bounding box center [801, 113] width 215 height 11
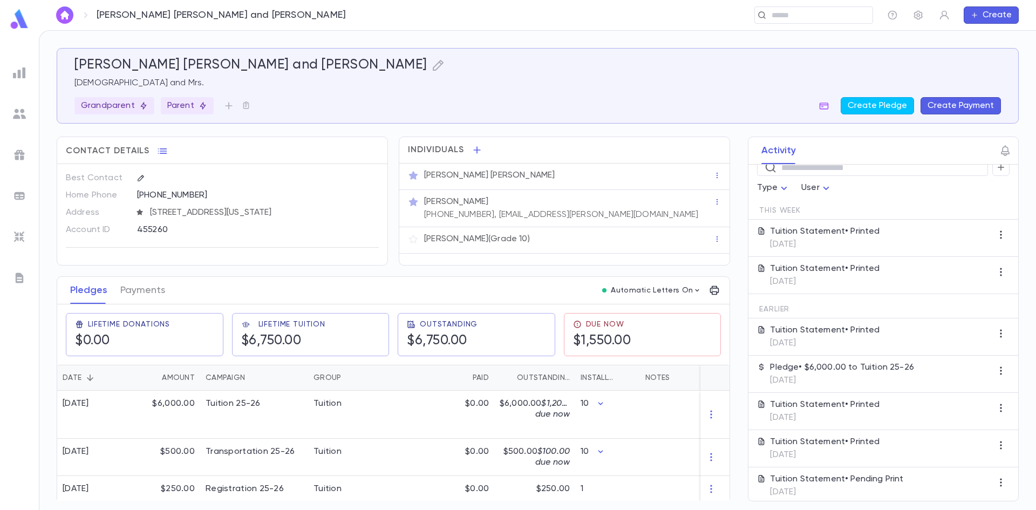
scroll to position [97, 0]
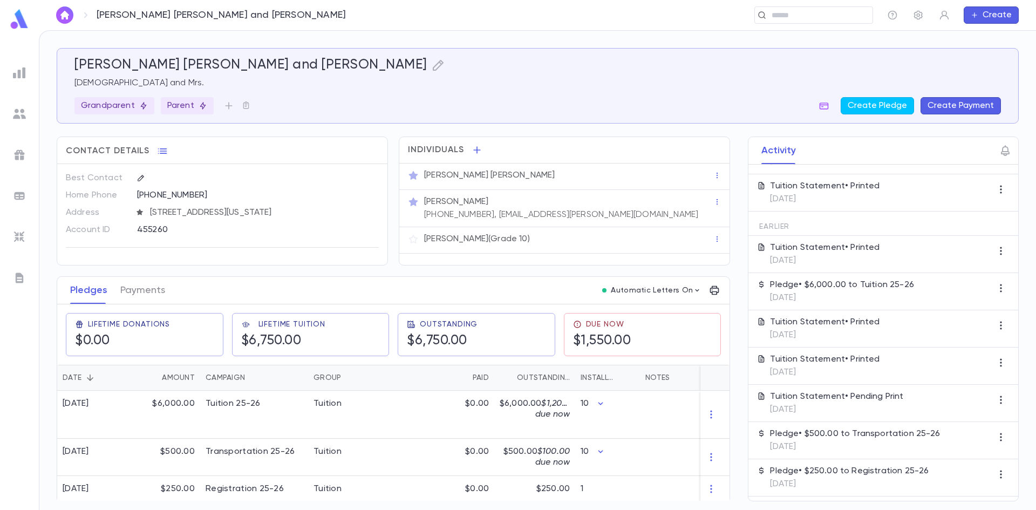
click at [8, 109] on ul at bounding box center [19, 284] width 39 height 451
click at [22, 113] on img at bounding box center [19, 113] width 13 height 13
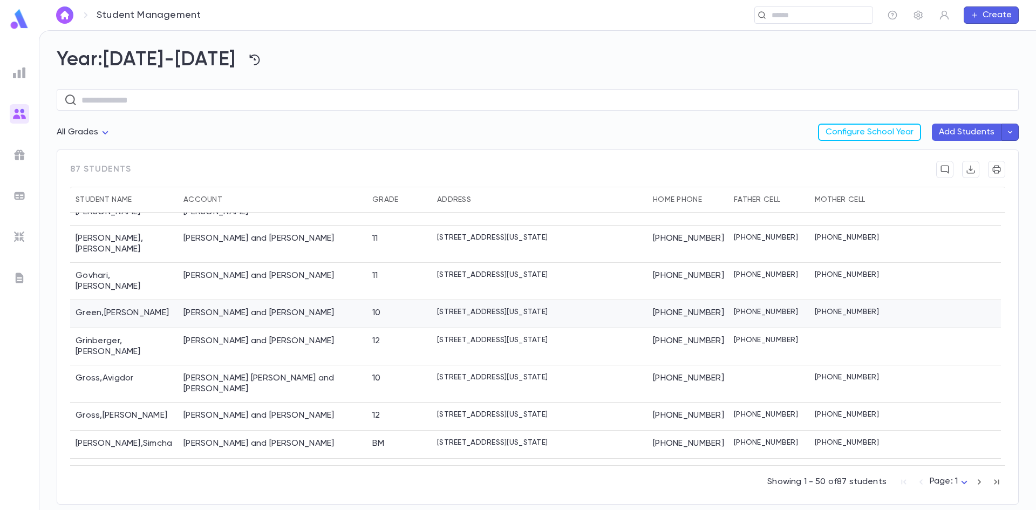
scroll to position [810, 0]
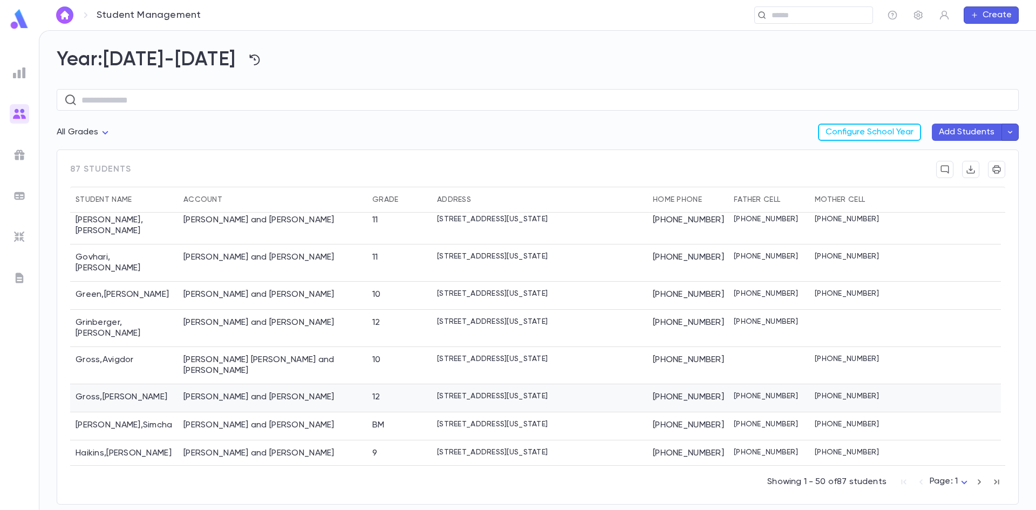
click at [100, 384] on div "Gross , Efraim" at bounding box center [124, 398] width 108 height 28
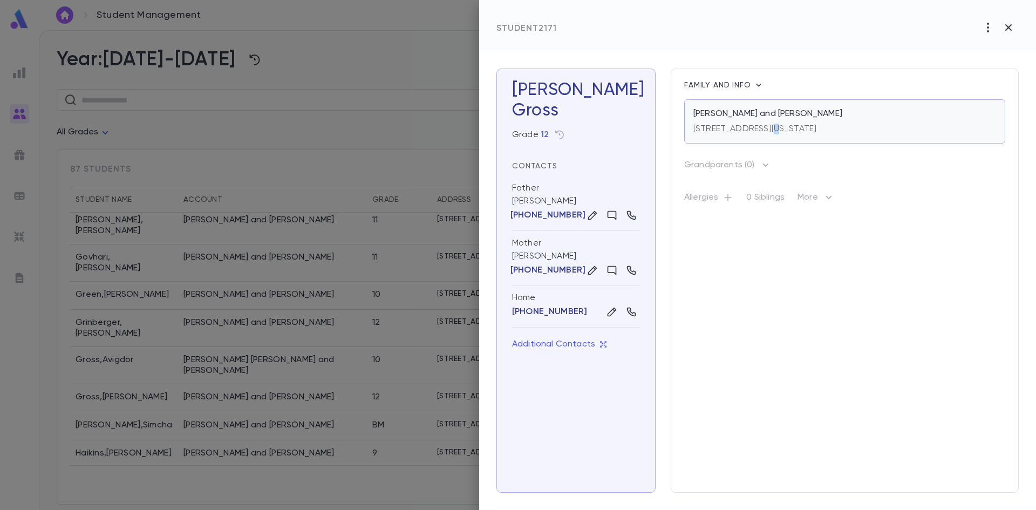
click at [773, 120] on div "[STREET_ADDRESS][US_STATE]" at bounding box center [755, 126] width 123 height 15
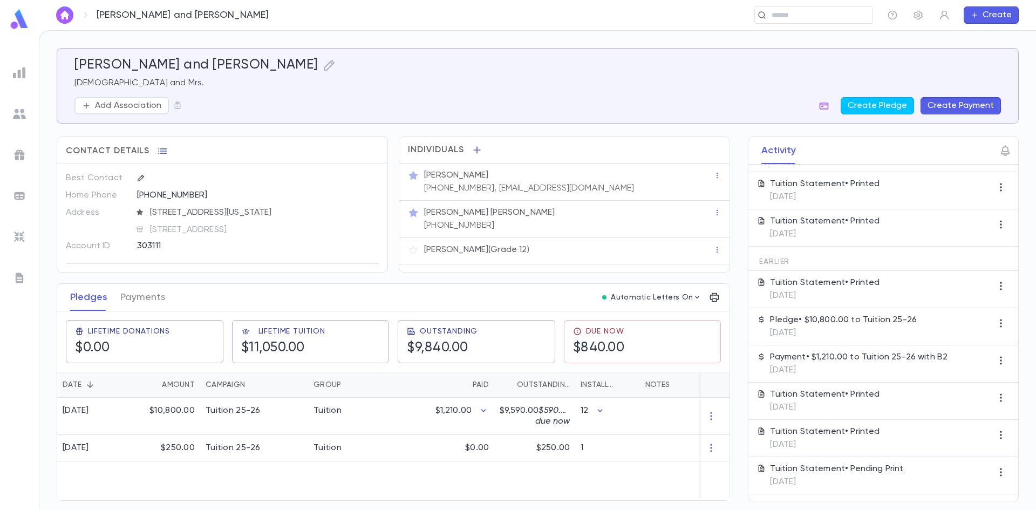
scroll to position [43, 0]
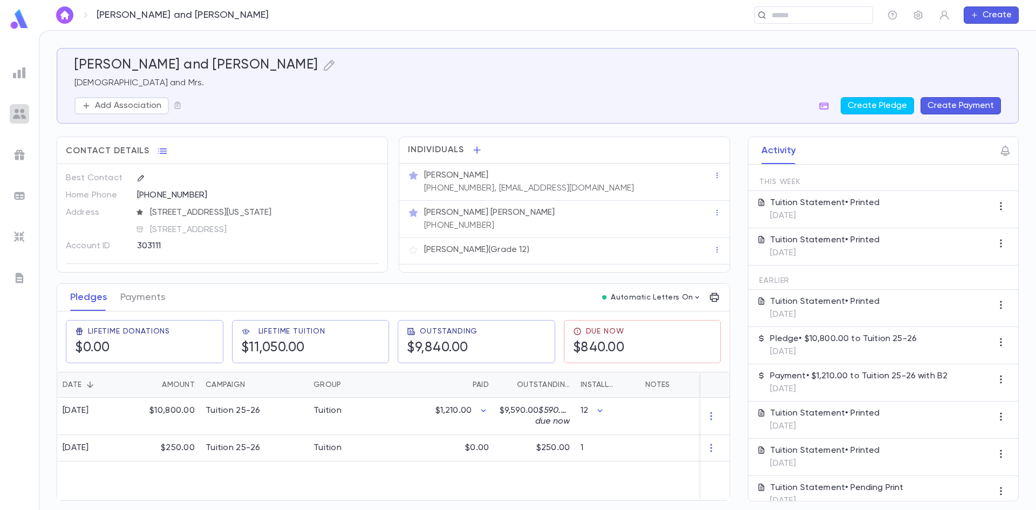
click at [21, 112] on img at bounding box center [19, 113] width 13 height 13
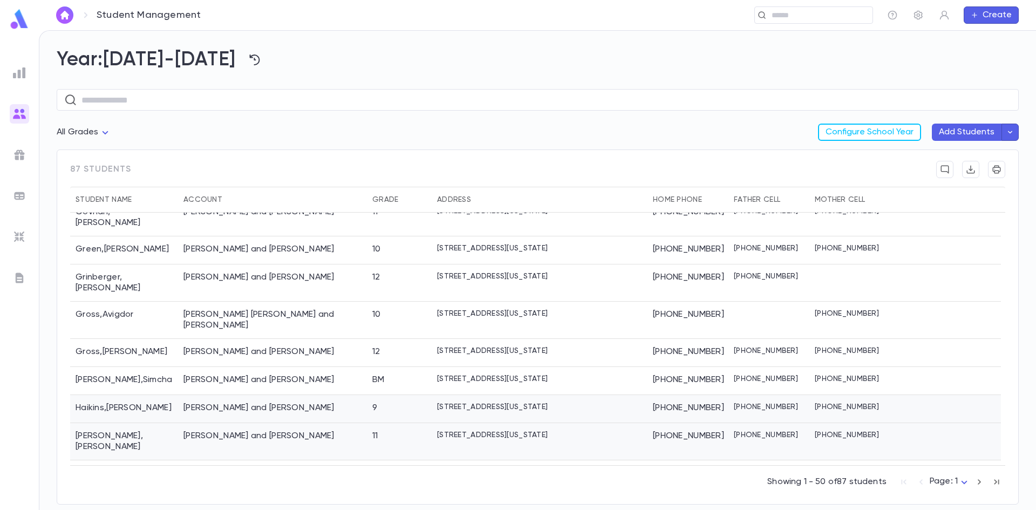
scroll to position [864, 0]
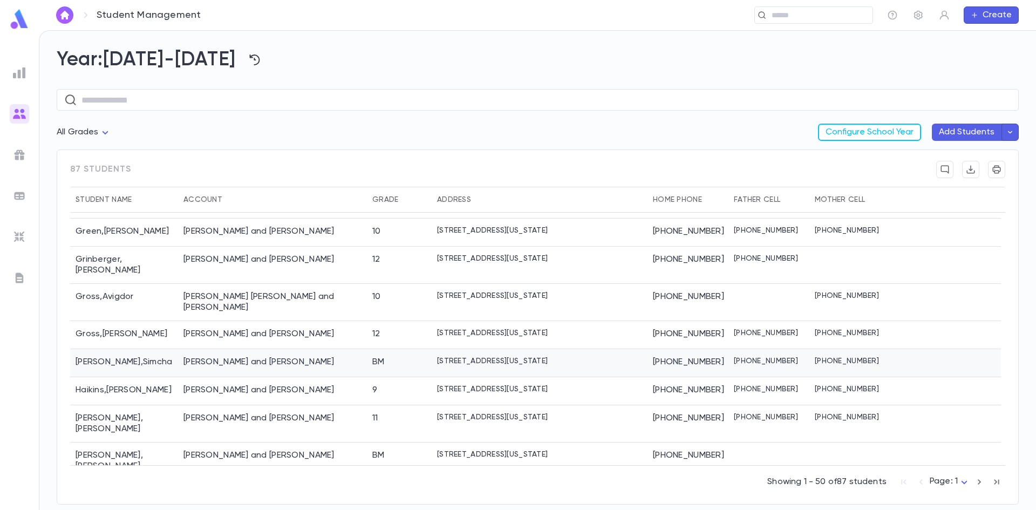
click at [204, 357] on div "[PERSON_NAME] and [PERSON_NAME]" at bounding box center [259, 362] width 151 height 11
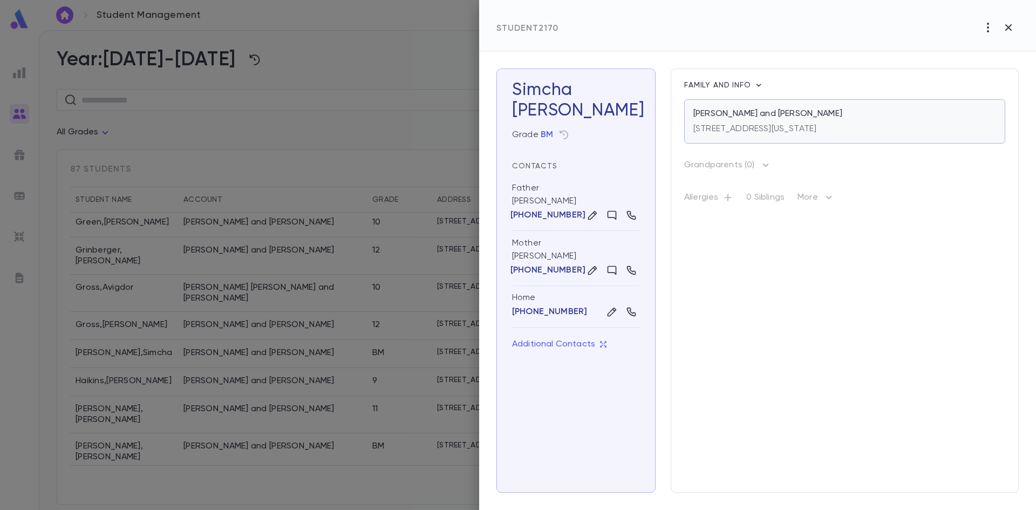
click at [727, 107] on div "Guzik, Mordechai and Esther Malka 35 Garfield Street, Lakewood New Jersey 08701" at bounding box center [844, 121] width 321 height 44
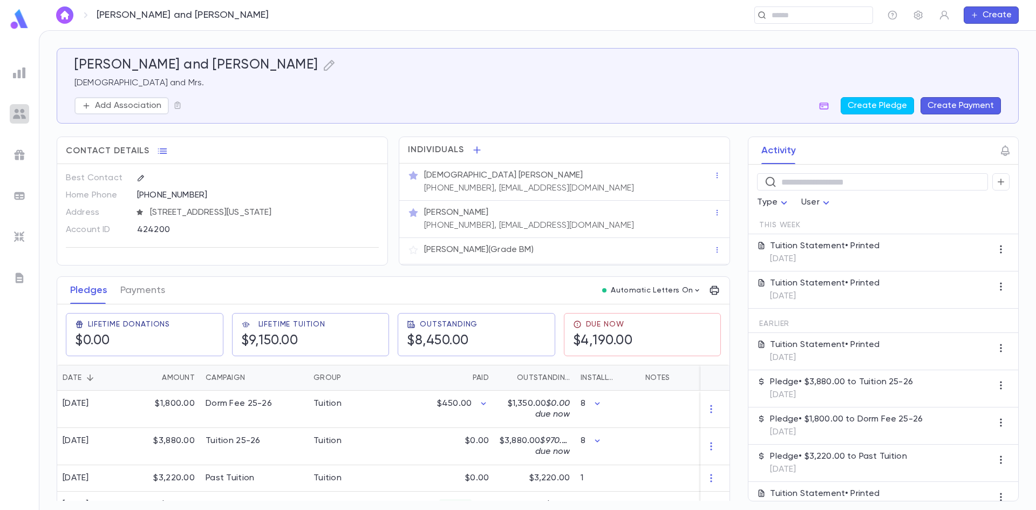
click at [16, 110] on img at bounding box center [19, 113] width 13 height 13
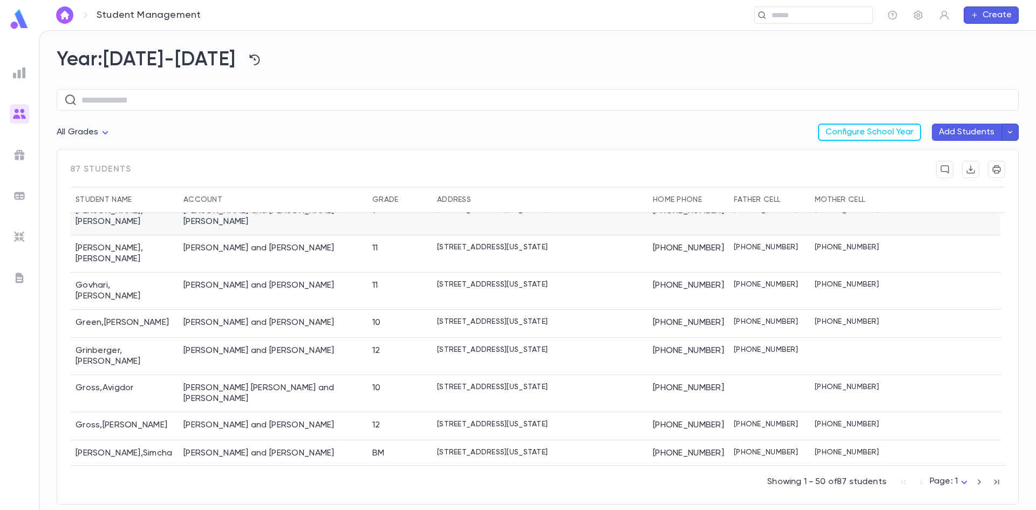
scroll to position [864, 0]
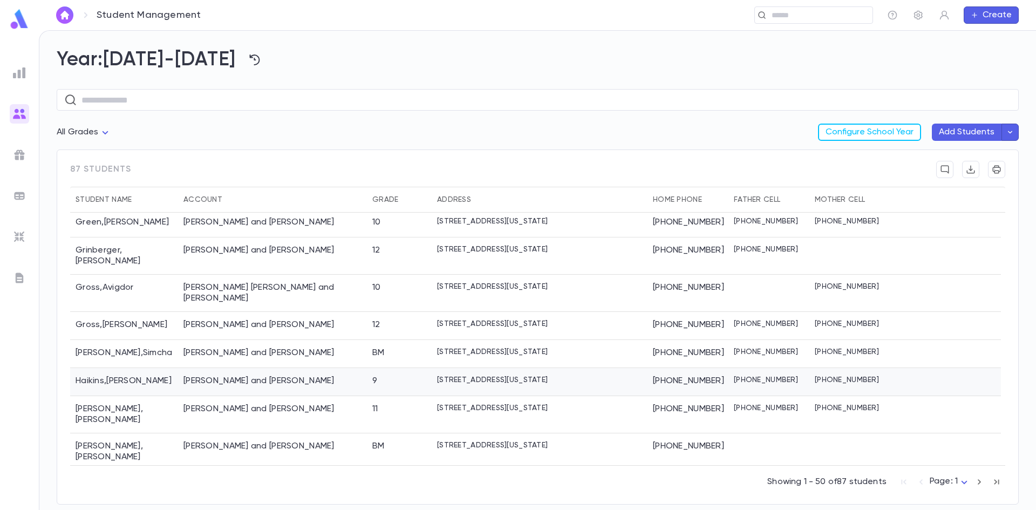
click at [188, 376] on div "[PERSON_NAME] and [PERSON_NAME]" at bounding box center [259, 381] width 151 height 11
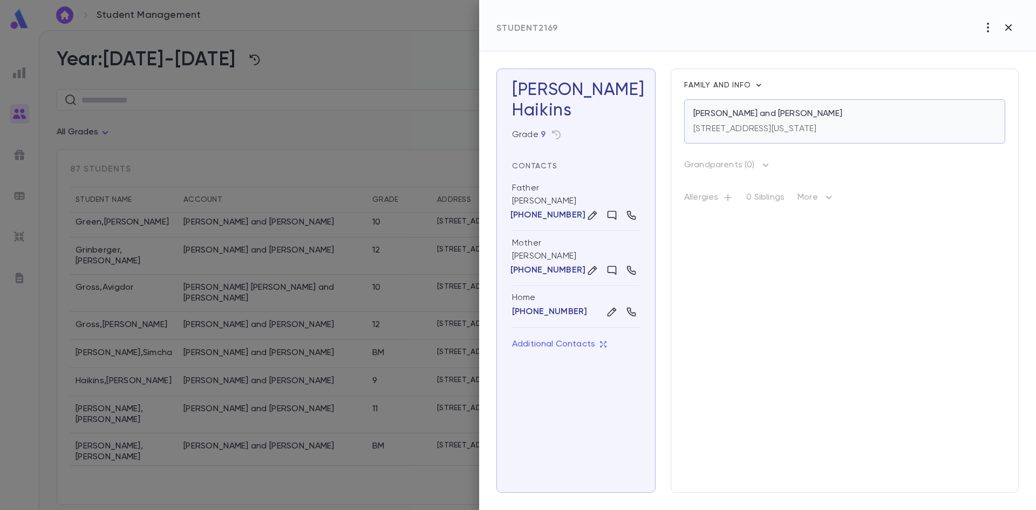
click at [713, 115] on p "[PERSON_NAME] and [PERSON_NAME]" at bounding box center [768, 113] width 149 height 11
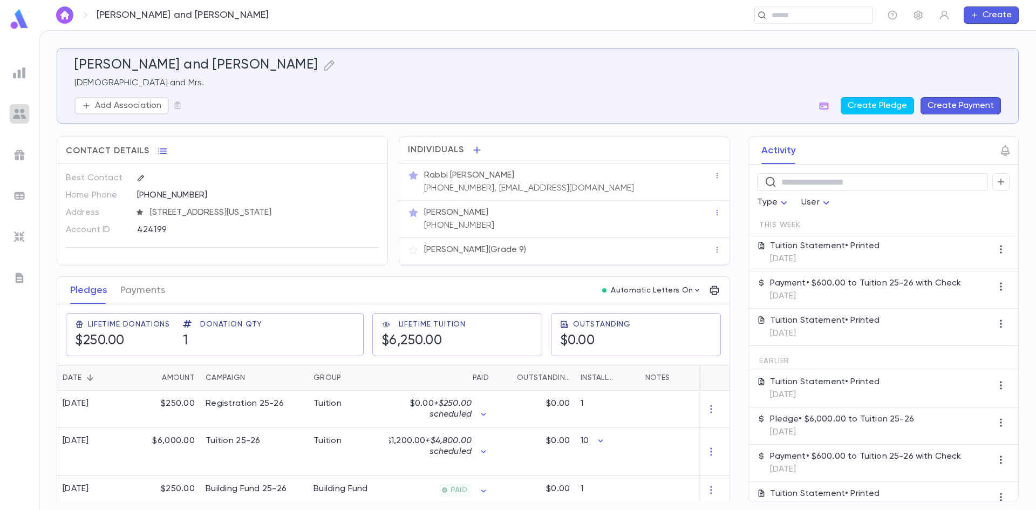
click at [24, 117] on img at bounding box center [19, 113] width 13 height 13
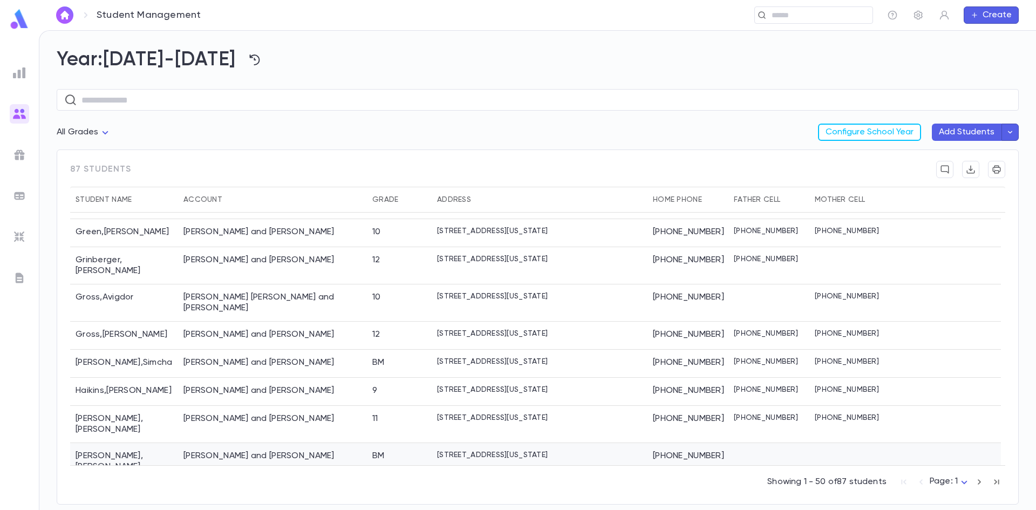
scroll to position [918, 0]
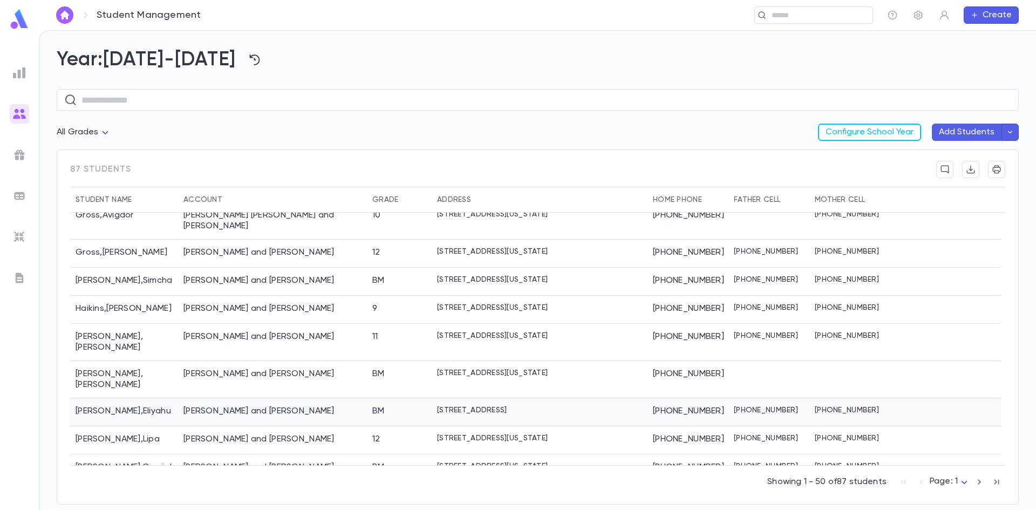
click at [194, 406] on div "[PERSON_NAME] and [PERSON_NAME]" at bounding box center [259, 411] width 151 height 11
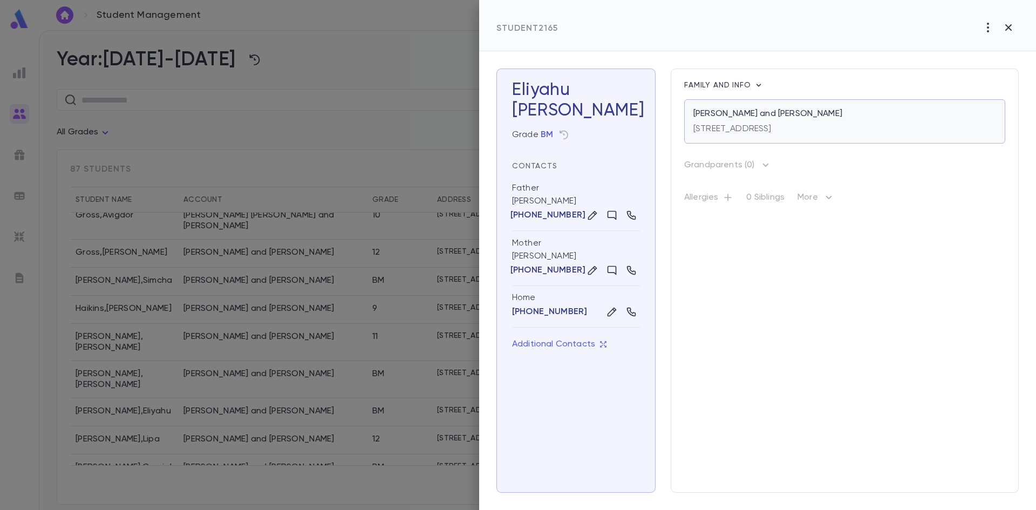
click at [763, 124] on div "[STREET_ADDRESS]" at bounding box center [733, 126] width 78 height 15
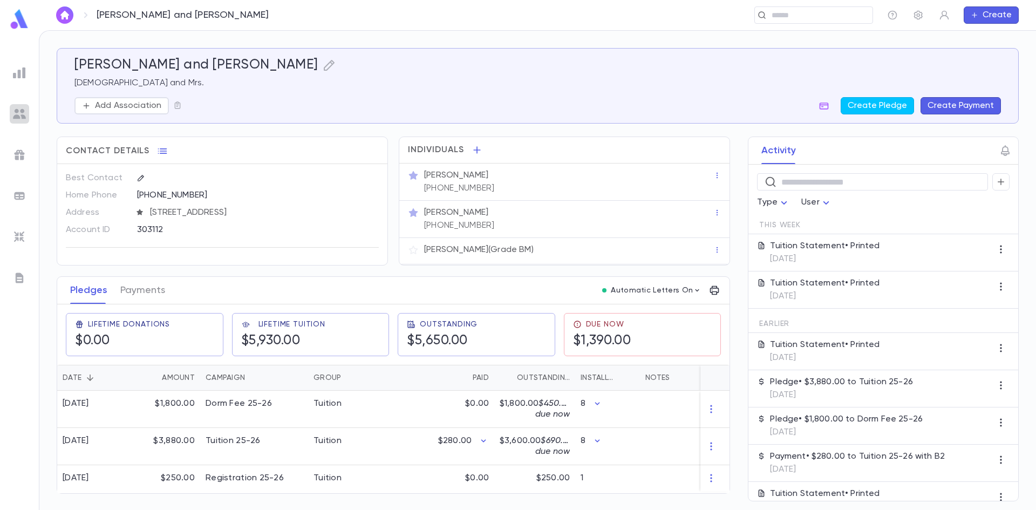
click at [10, 111] on div at bounding box center [19, 113] width 19 height 19
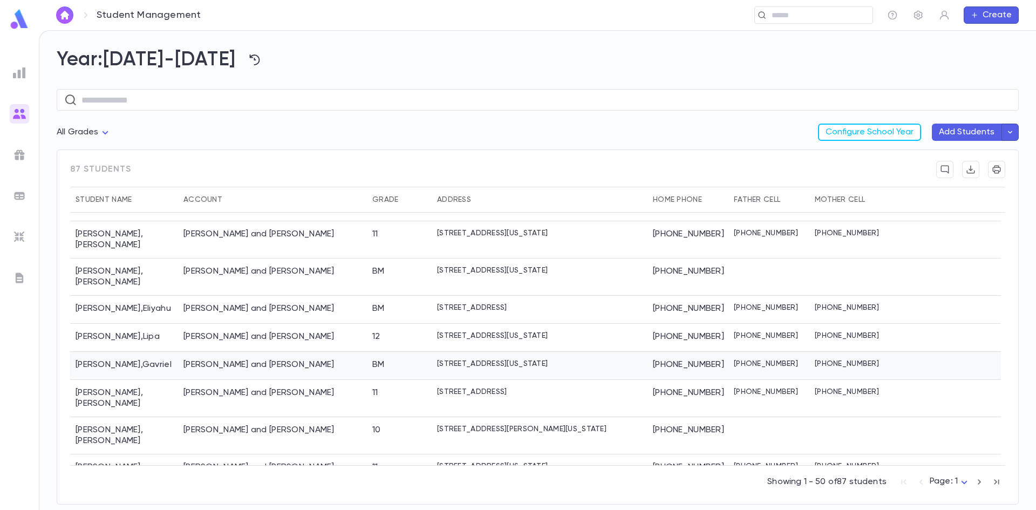
scroll to position [998, 0]
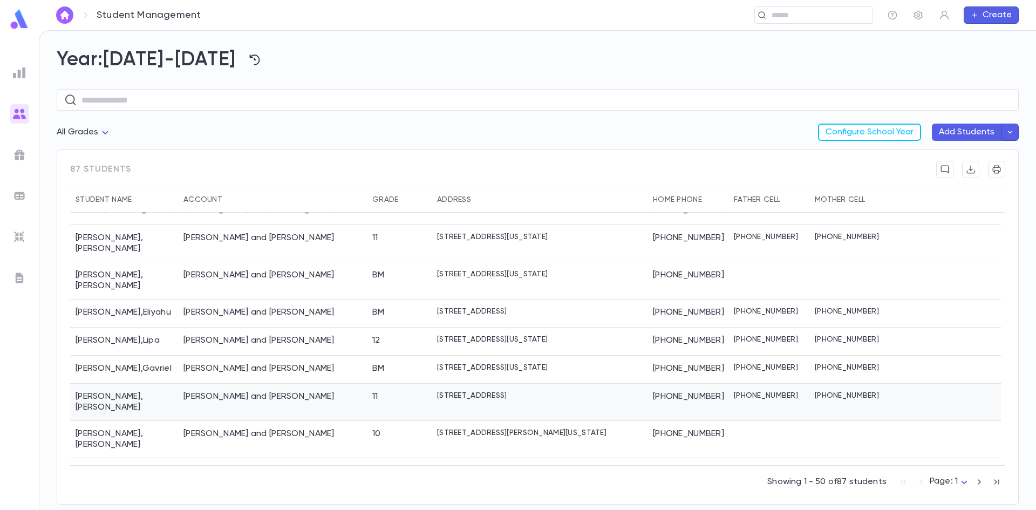
click at [205, 385] on div "Jacobovits, Yosef and Tovah" at bounding box center [272, 402] width 189 height 37
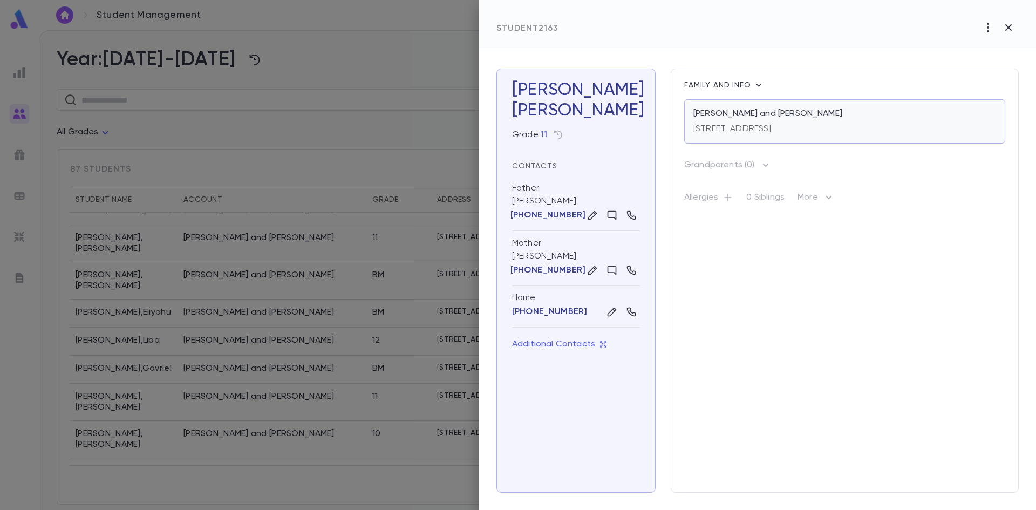
click at [714, 125] on p "22 Empire Lane, Lakewood NJ 08701" at bounding box center [733, 129] width 78 height 11
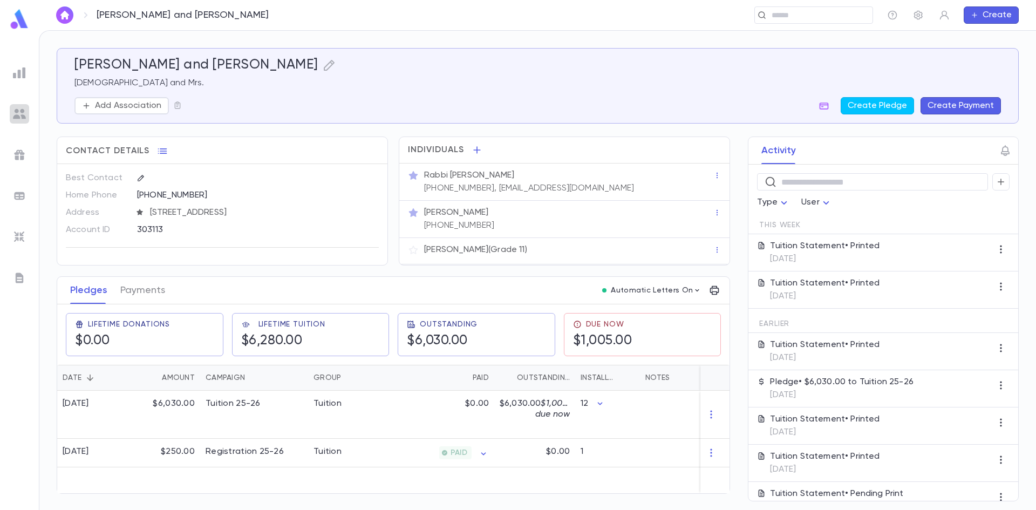
click at [20, 113] on img at bounding box center [19, 113] width 13 height 13
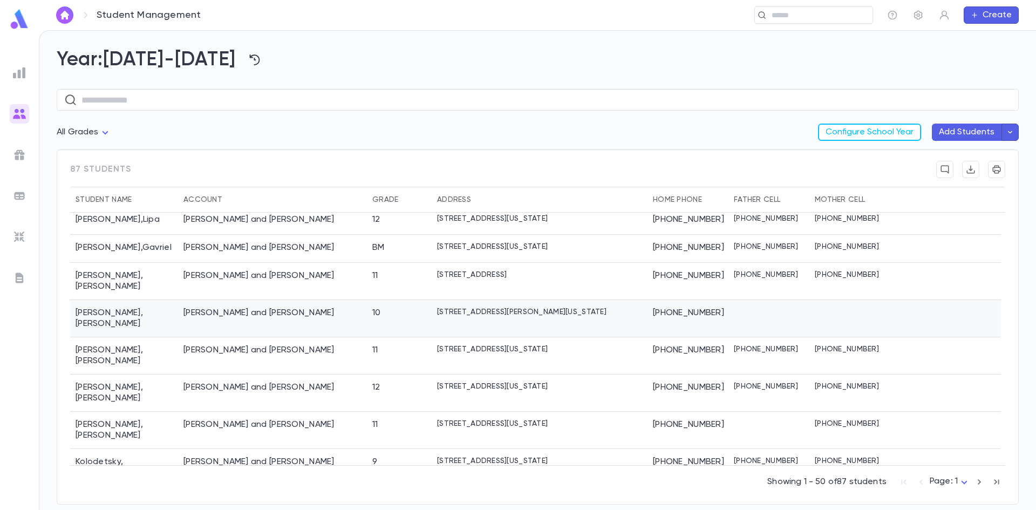
scroll to position [1151, 0]
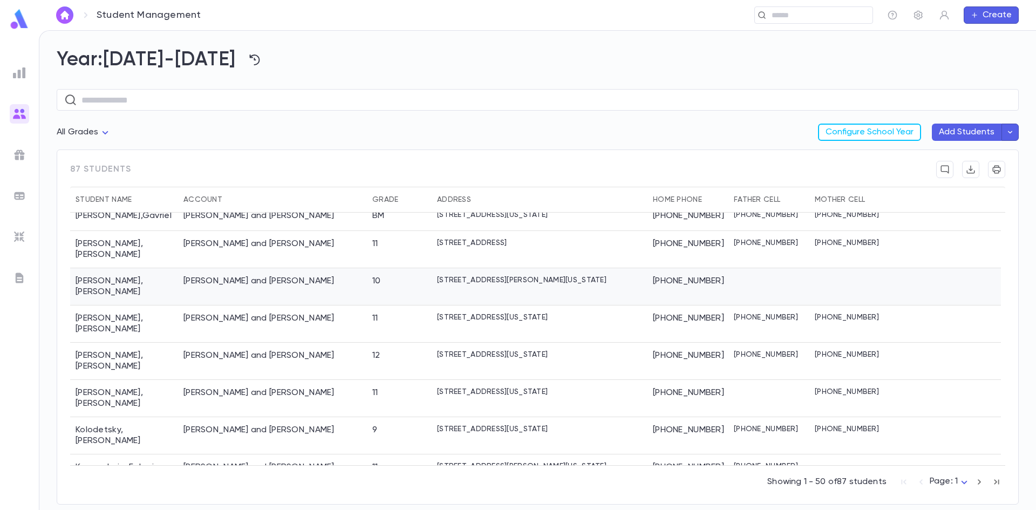
click at [200, 276] on div "[PERSON_NAME] and [PERSON_NAME]" at bounding box center [259, 281] width 151 height 11
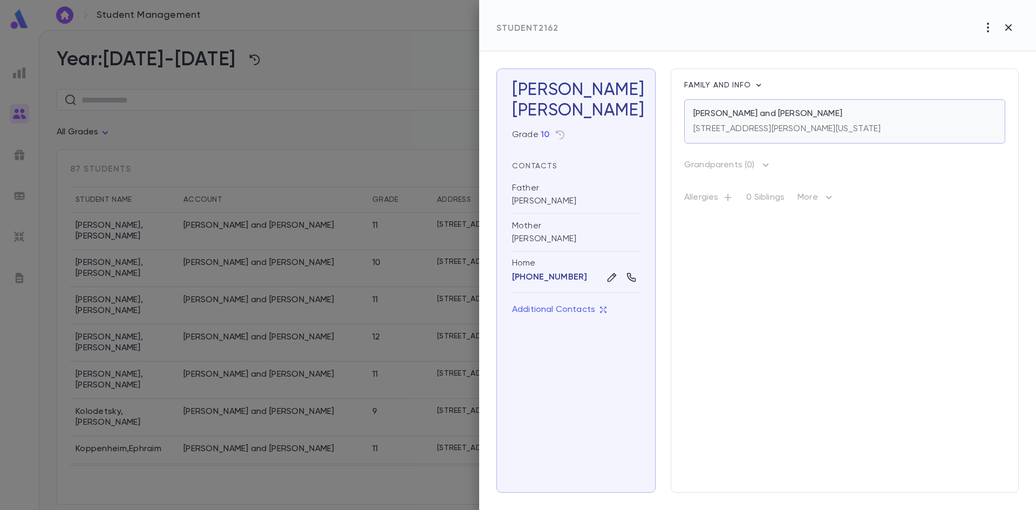
click at [736, 126] on p "[STREET_ADDRESS][PERSON_NAME][US_STATE]" at bounding box center [787, 129] width 187 height 11
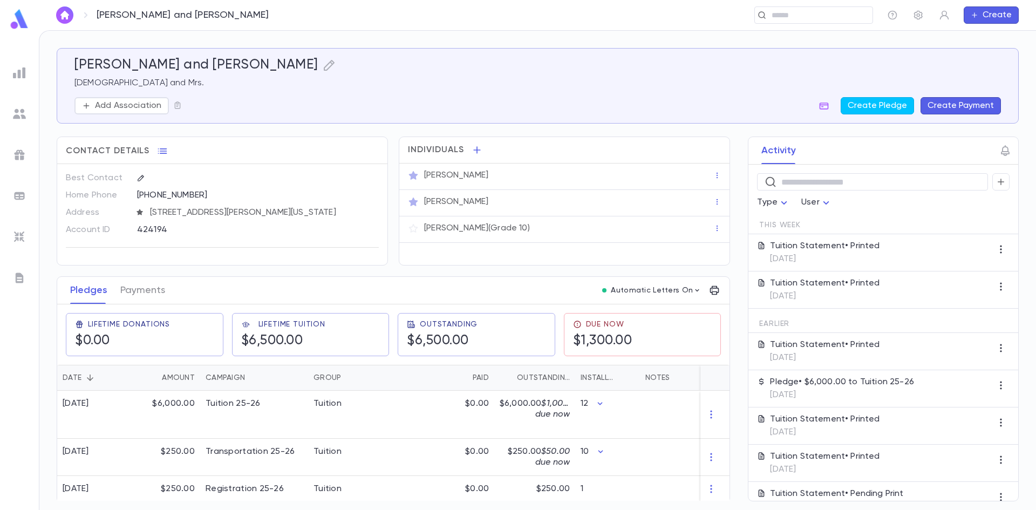
click at [24, 114] on img at bounding box center [19, 113] width 13 height 13
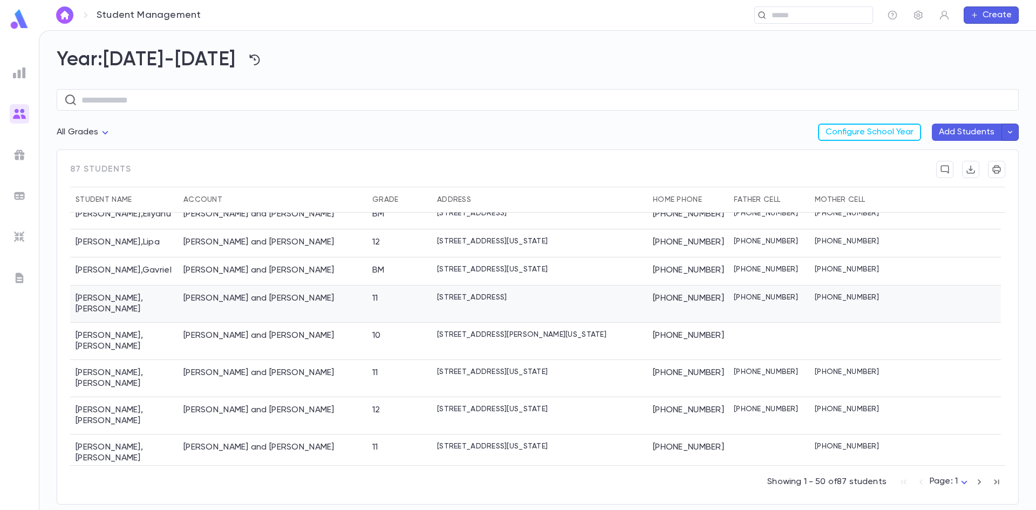
scroll to position [1079, 0]
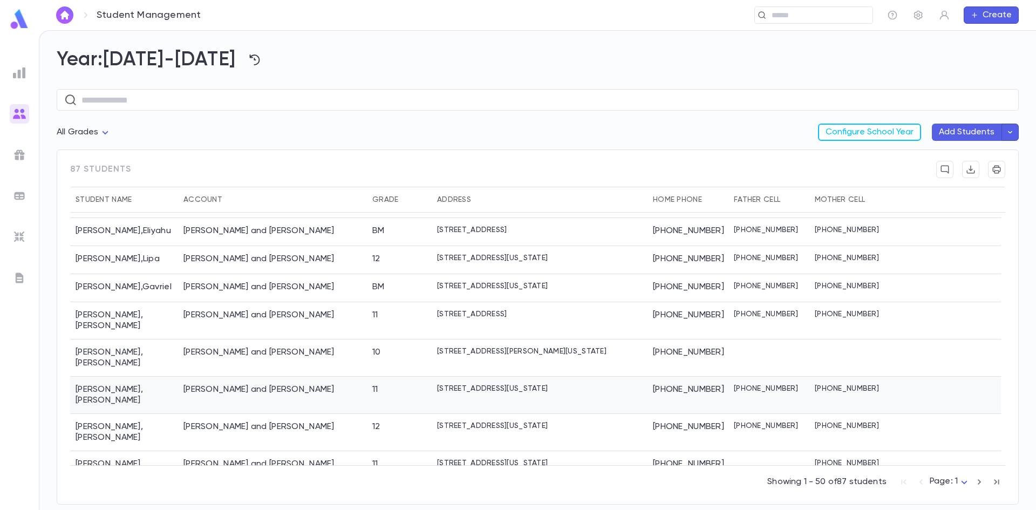
click at [202, 384] on div "[PERSON_NAME] and [PERSON_NAME]" at bounding box center [259, 389] width 151 height 11
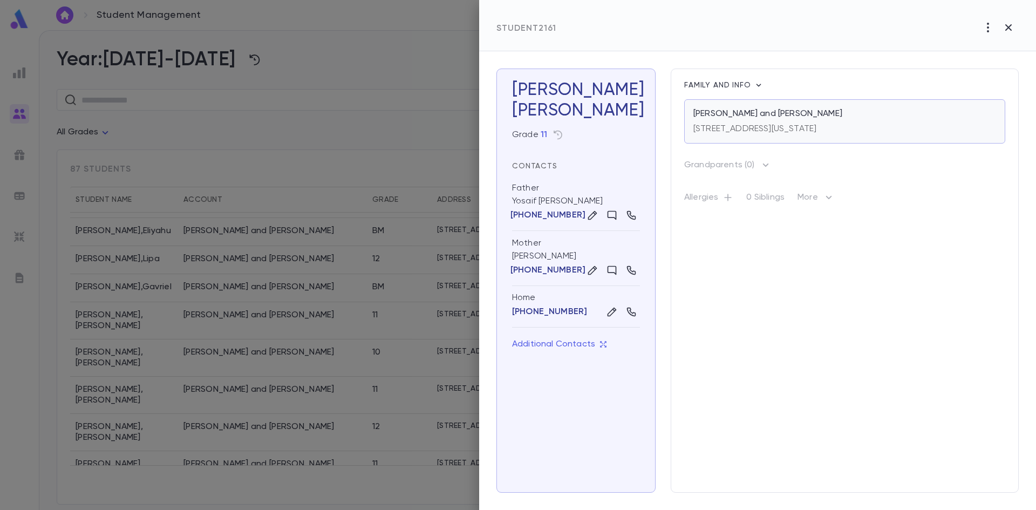
click at [712, 127] on p "[STREET_ADDRESS][US_STATE]" at bounding box center [755, 129] width 123 height 11
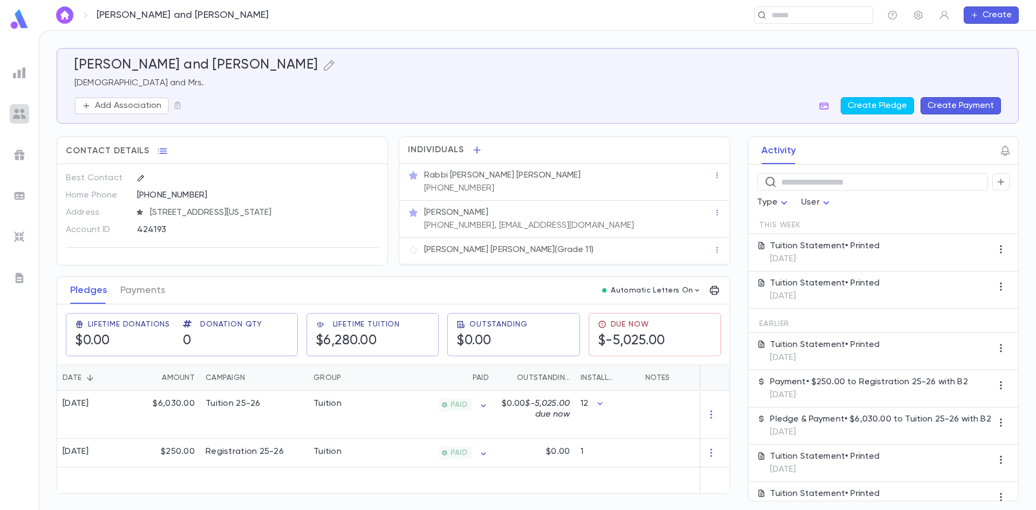
click at [15, 114] on img at bounding box center [19, 113] width 13 height 13
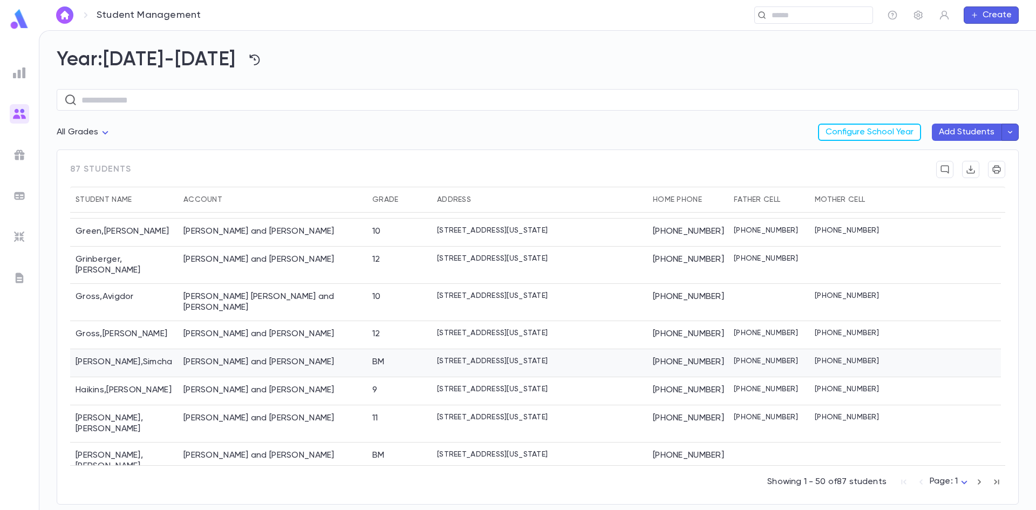
scroll to position [918, 0]
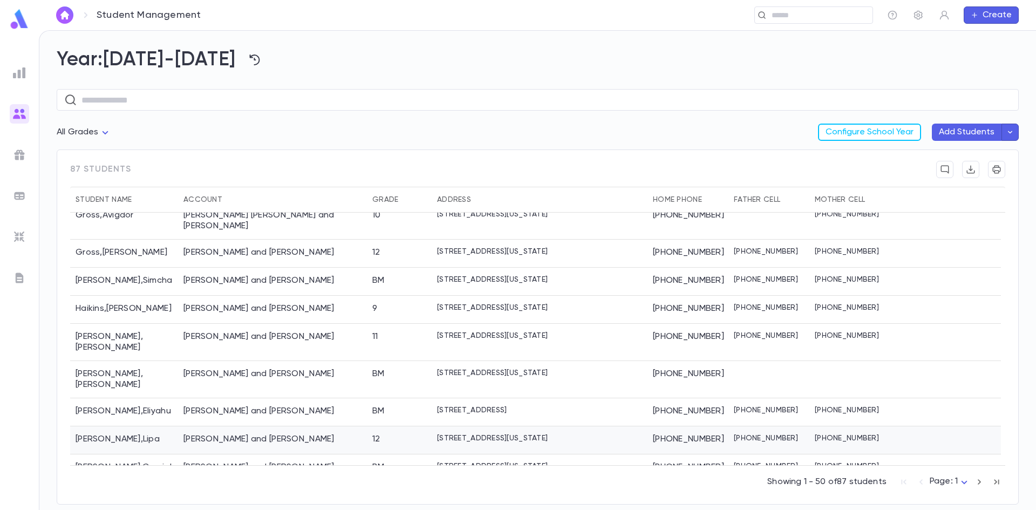
click at [210, 434] on div "Hess, Moshe and Slovy" at bounding box center [259, 439] width 151 height 11
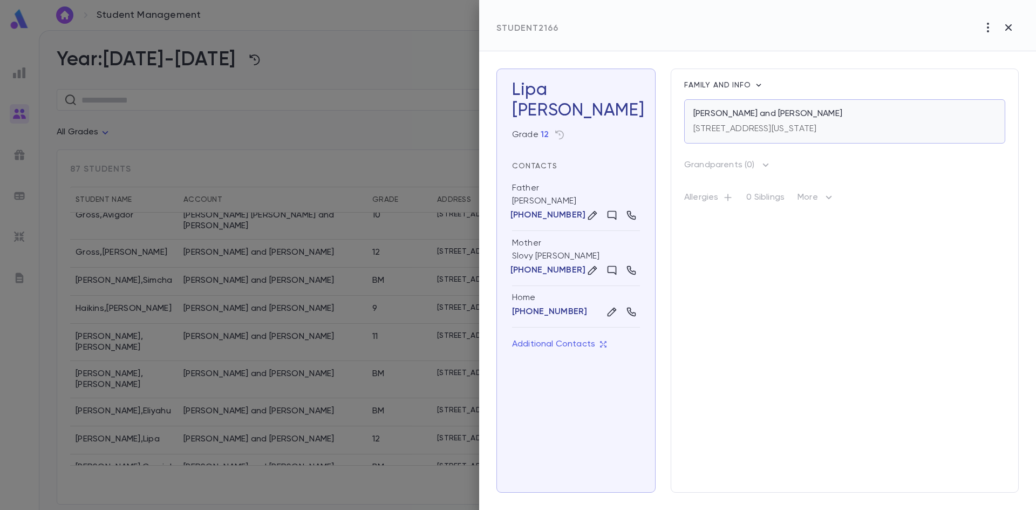
click at [726, 123] on div "[STREET_ADDRESS][US_STATE]" at bounding box center [755, 126] width 123 height 15
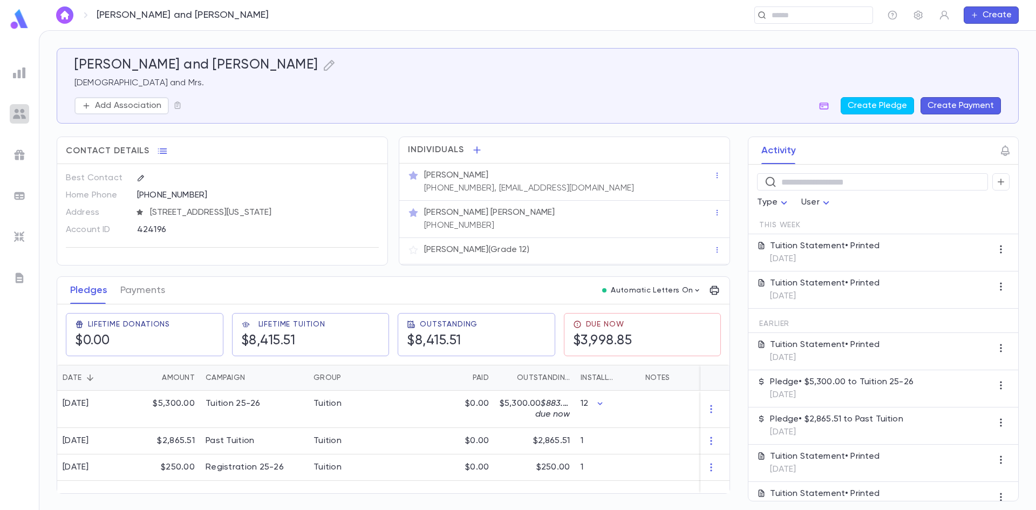
click at [19, 110] on img at bounding box center [19, 113] width 13 height 13
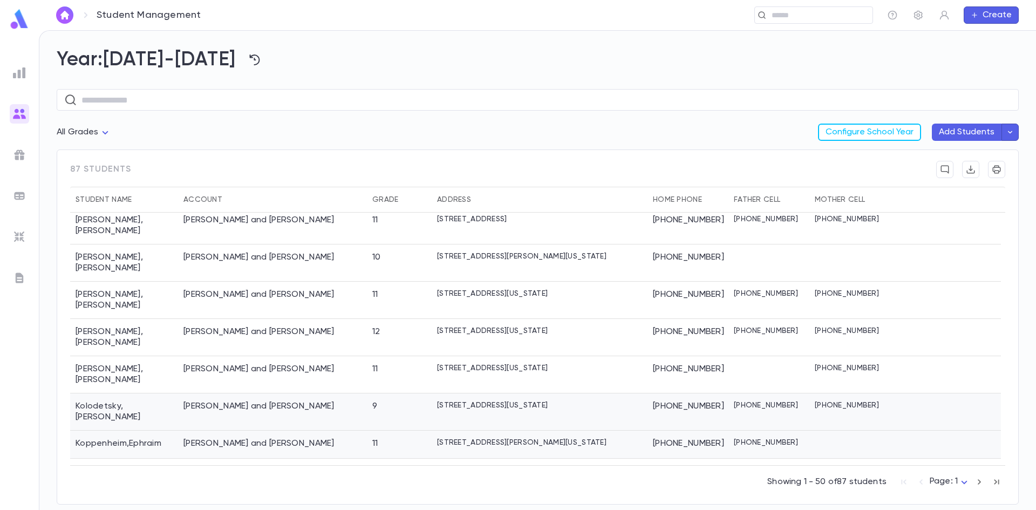
scroll to position [1160, 0]
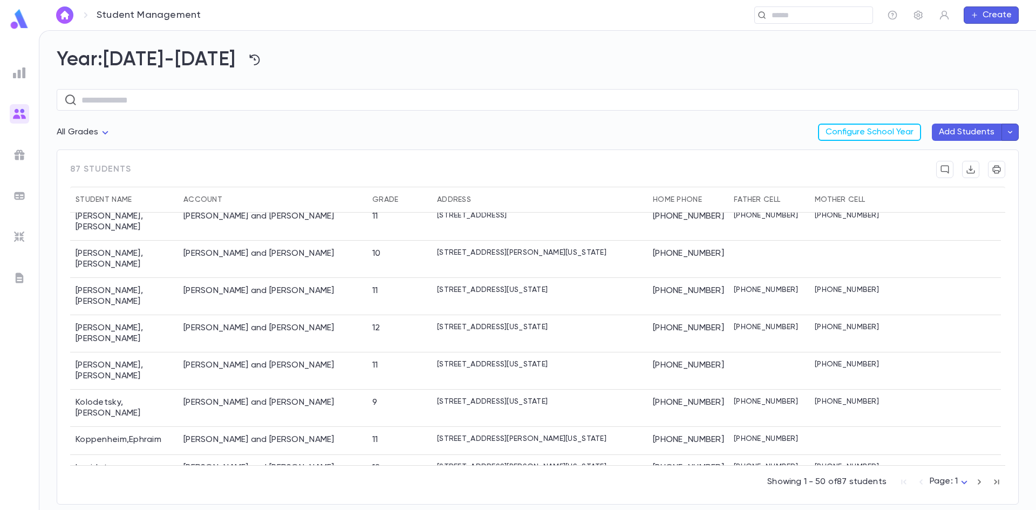
click at [199, 492] on div "[PERSON_NAME] and [PERSON_NAME]" at bounding box center [272, 510] width 189 height 37
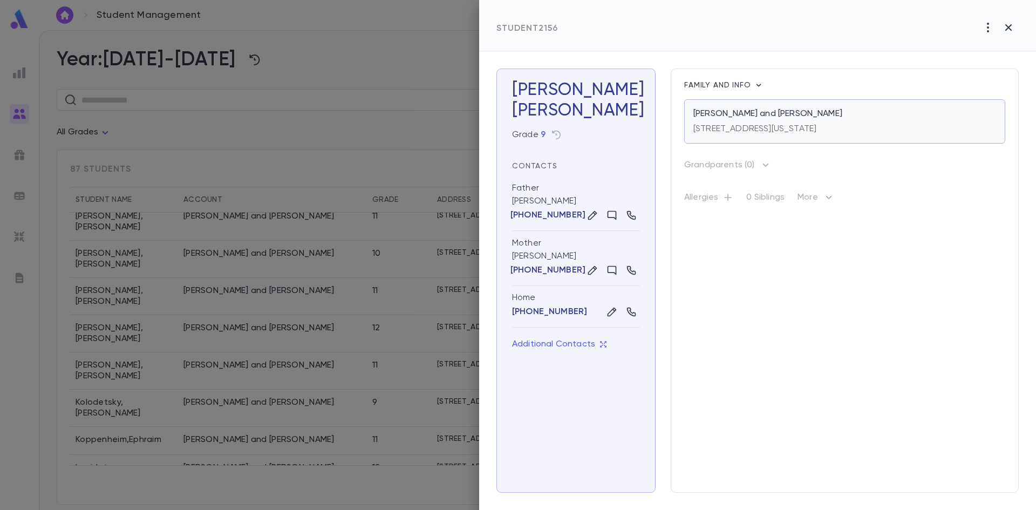
click at [703, 112] on p "[PERSON_NAME] and [PERSON_NAME]" at bounding box center [768, 113] width 149 height 11
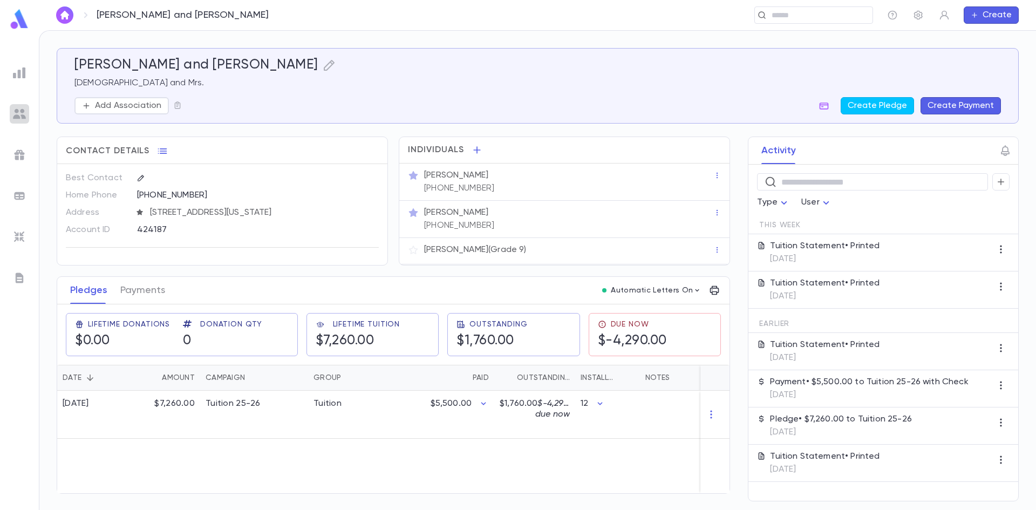
click at [22, 118] on img at bounding box center [19, 113] width 13 height 13
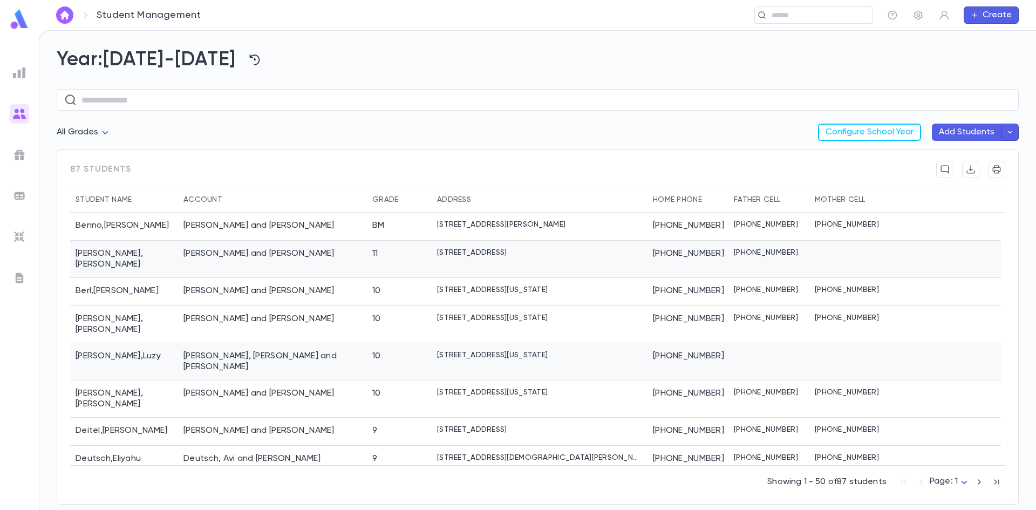
scroll to position [108, 0]
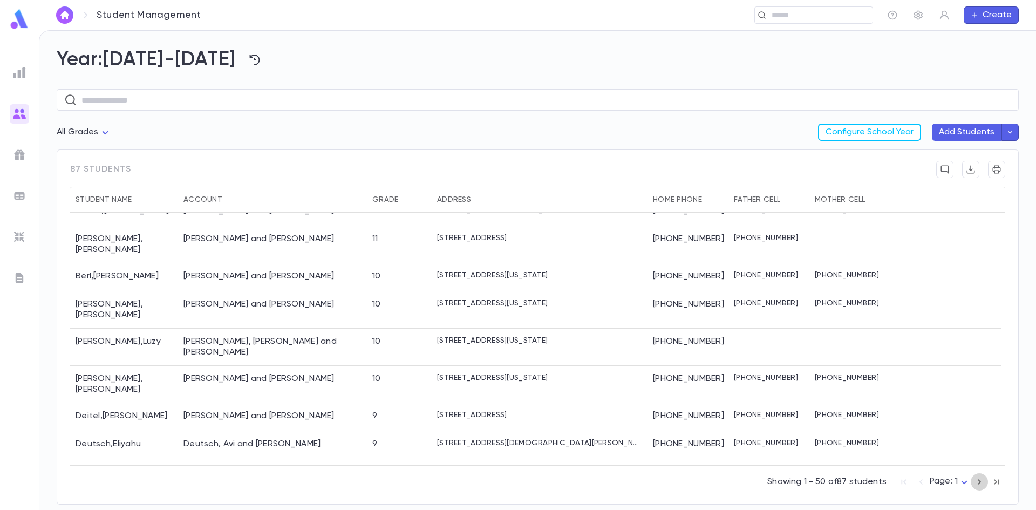
click at [981, 479] on icon "button" at bounding box center [980, 481] width 12 height 13
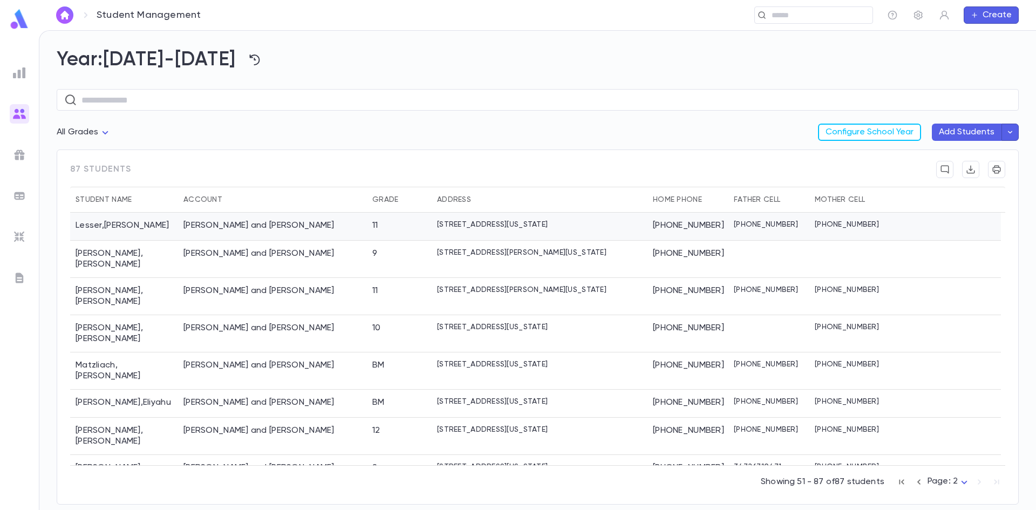
click at [187, 227] on div "[PERSON_NAME] and [PERSON_NAME]" at bounding box center [259, 225] width 151 height 11
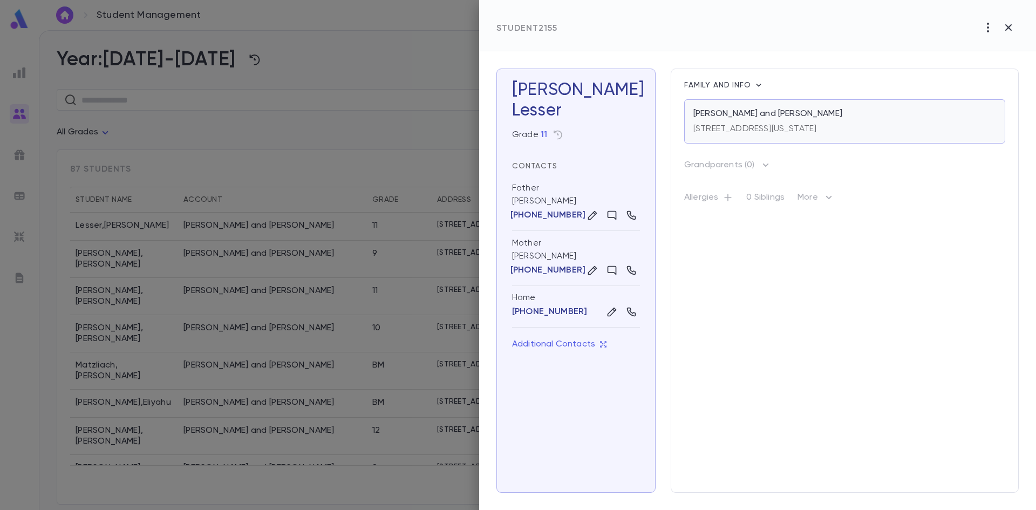
click at [706, 125] on p "[STREET_ADDRESS][US_STATE]" at bounding box center [755, 129] width 123 height 11
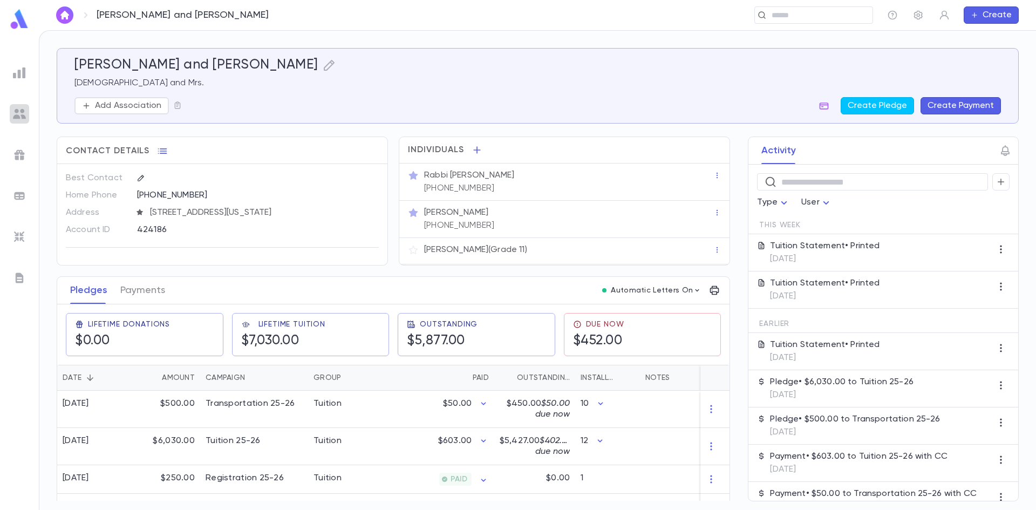
click at [16, 111] on img at bounding box center [19, 113] width 13 height 13
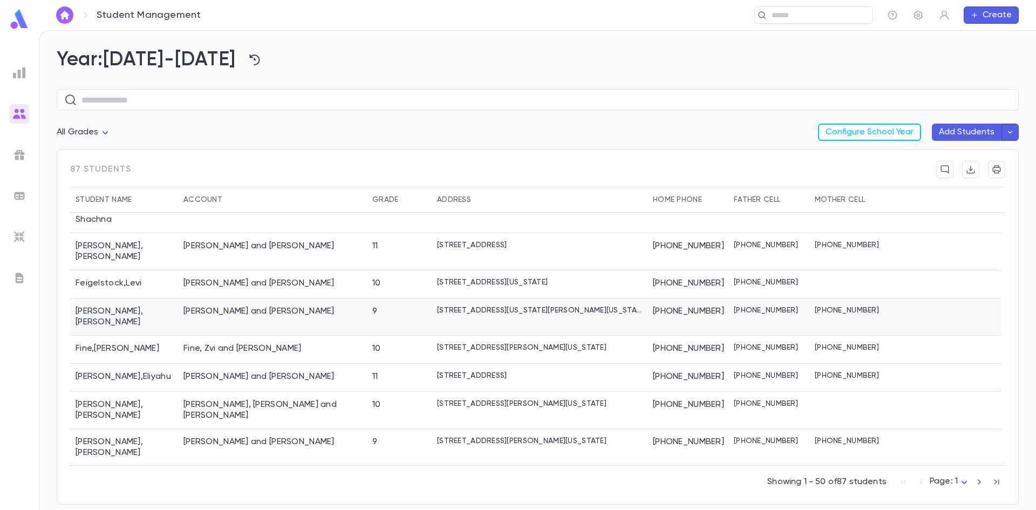
scroll to position [756, 0]
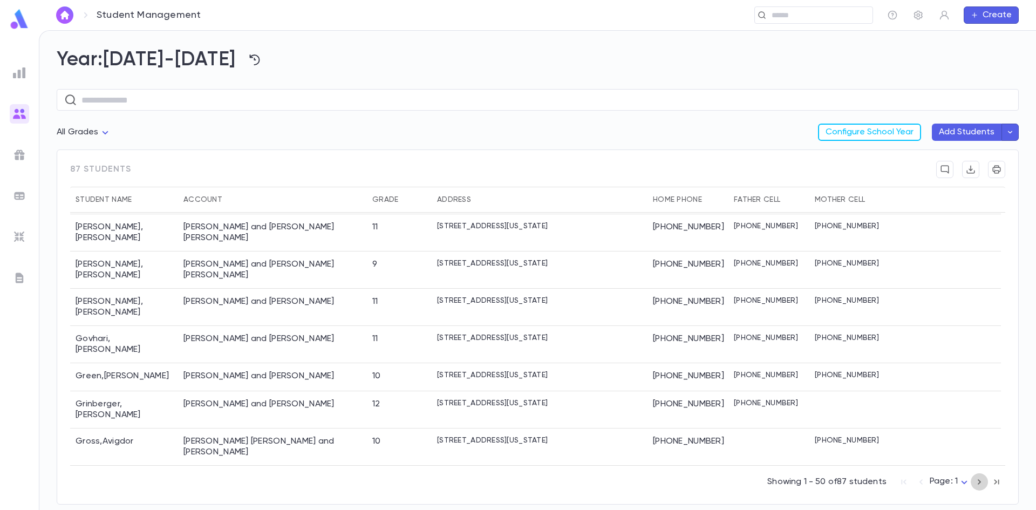
click at [982, 481] on icon "button" at bounding box center [980, 481] width 12 height 13
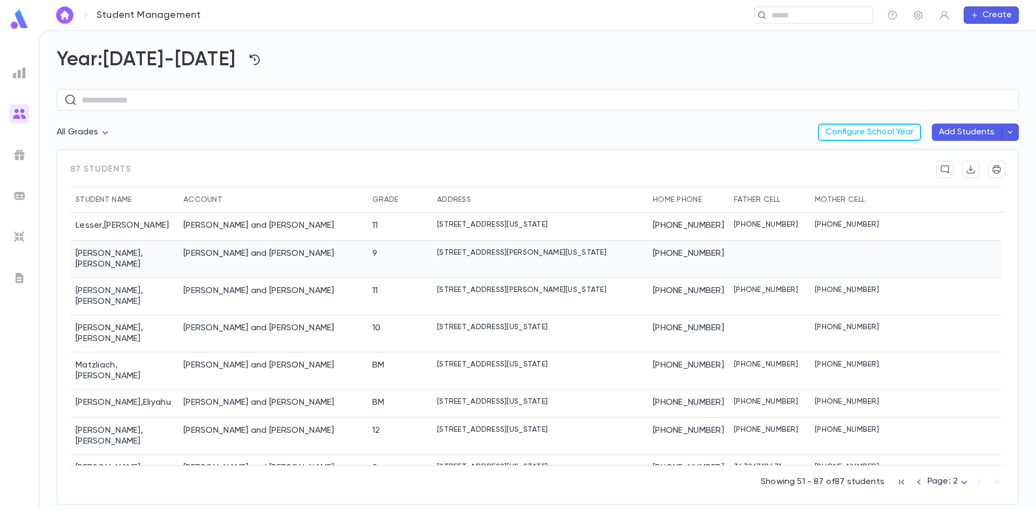
click at [107, 256] on div "Levin , Eliezer Yehuda" at bounding box center [124, 259] width 108 height 37
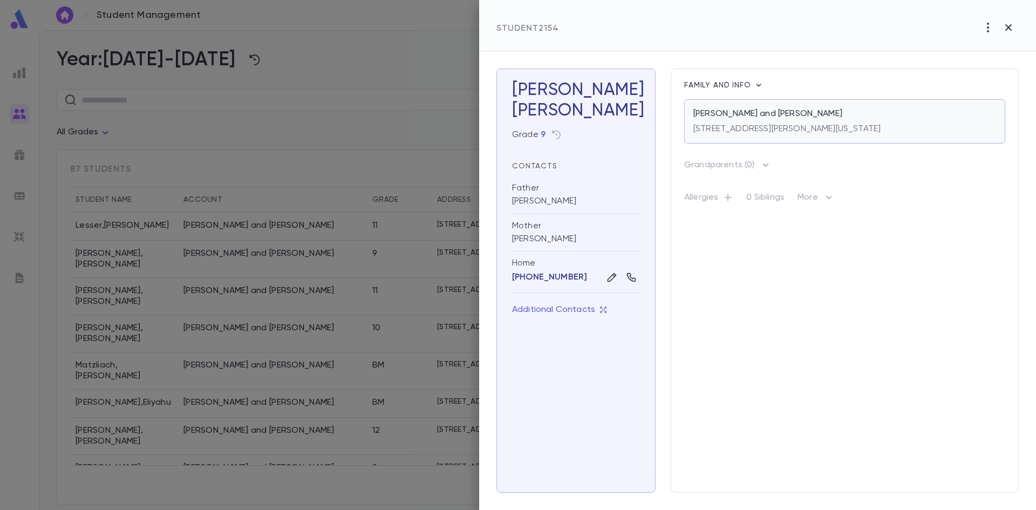
click at [705, 130] on p "117 Ricky Lane, Lakewood NEW JERSEY 08701" at bounding box center [787, 129] width 187 height 11
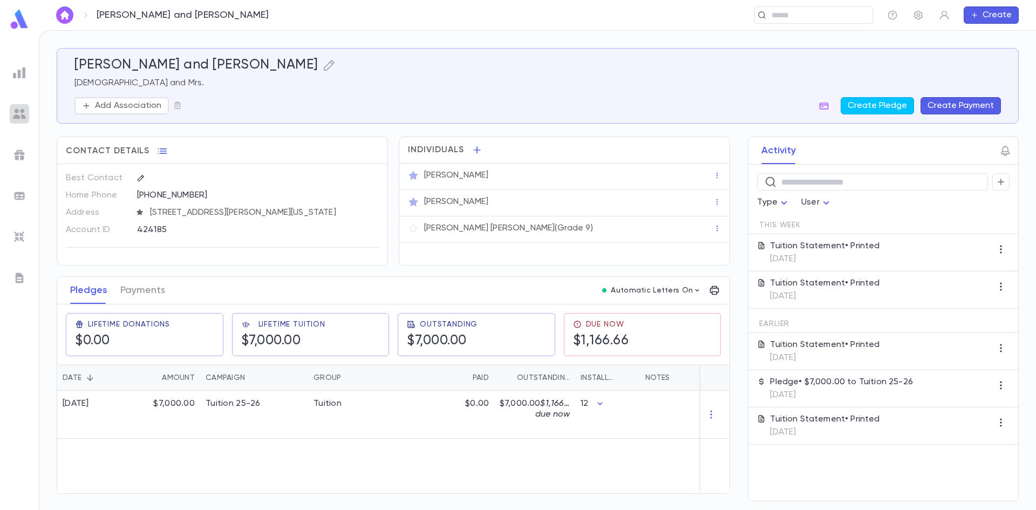
click at [18, 108] on img at bounding box center [19, 113] width 13 height 13
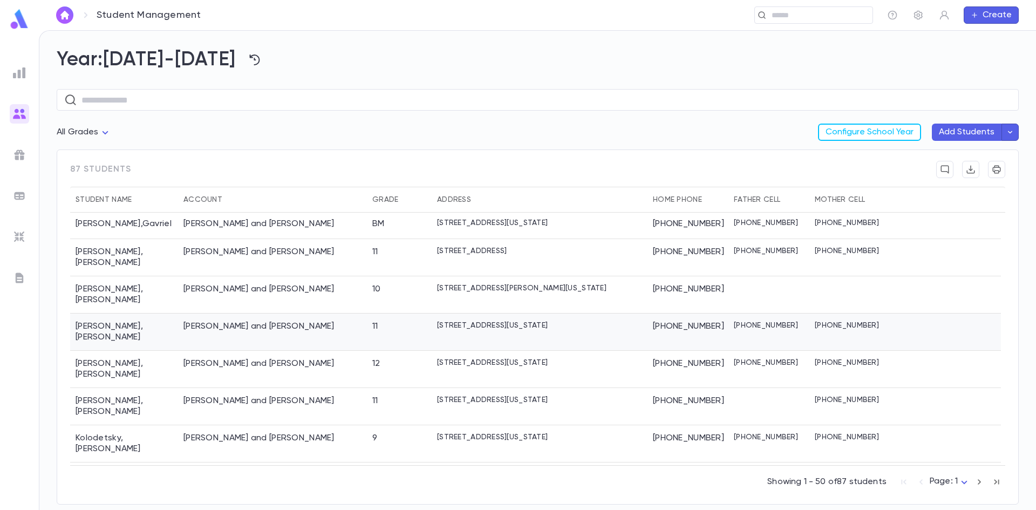
scroll to position [1160, 0]
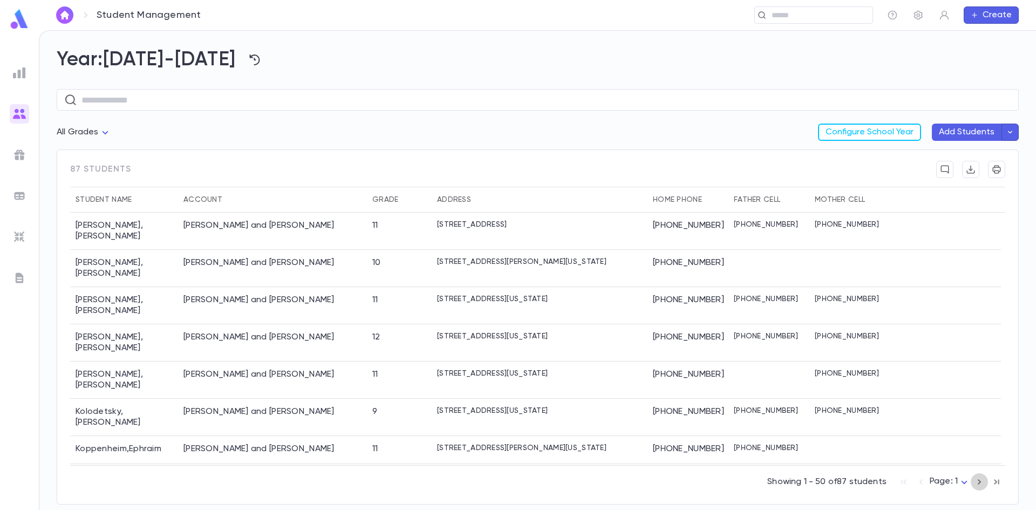
click at [984, 480] on icon "button" at bounding box center [980, 481] width 12 height 13
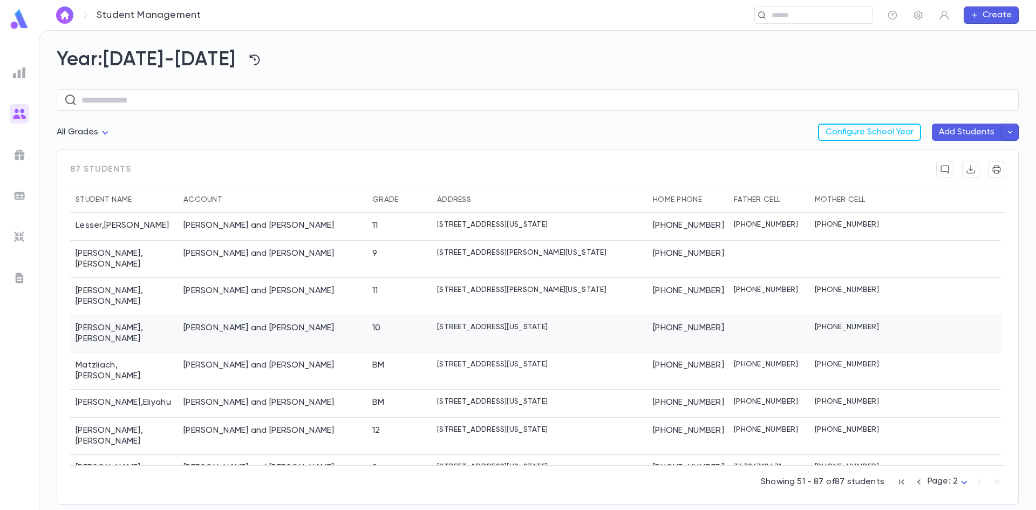
click at [196, 323] on div "[PERSON_NAME] and [PERSON_NAME]" at bounding box center [259, 328] width 151 height 11
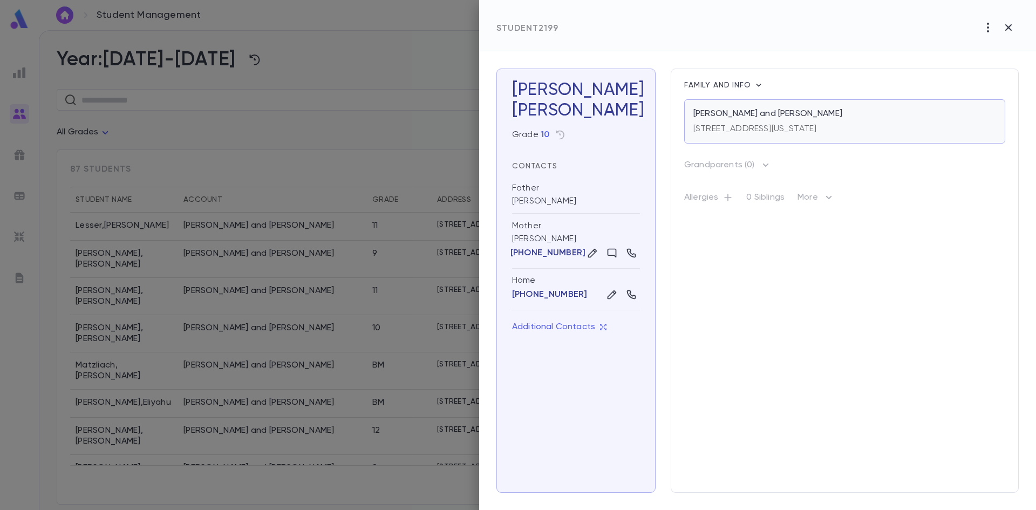
click at [700, 113] on p "[PERSON_NAME] and [PERSON_NAME]" at bounding box center [768, 113] width 149 height 11
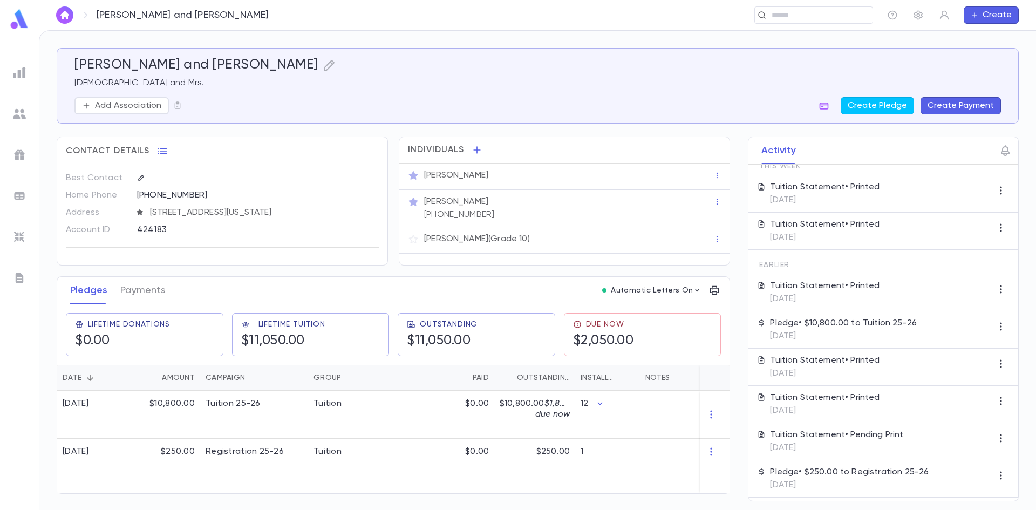
scroll to position [60, 0]
click at [16, 111] on img at bounding box center [19, 113] width 13 height 13
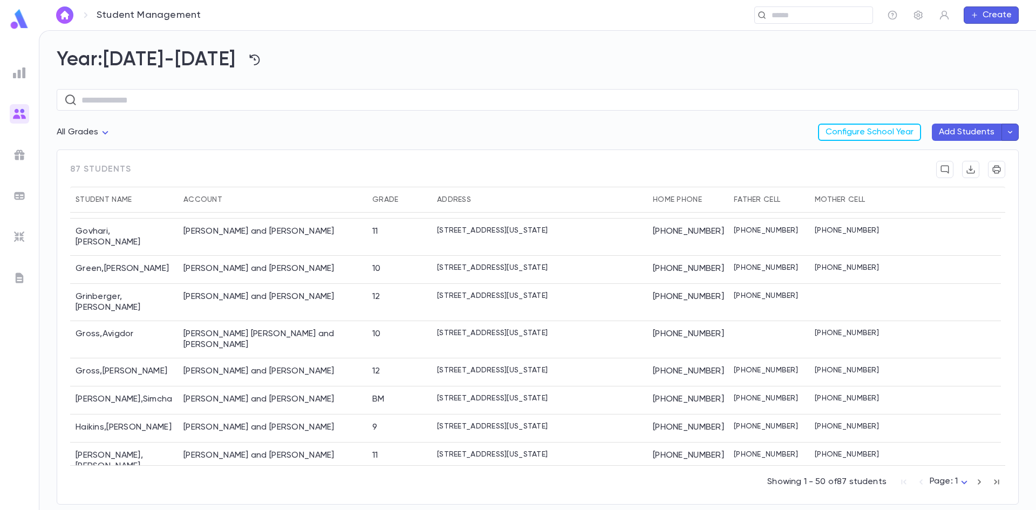
scroll to position [864, 0]
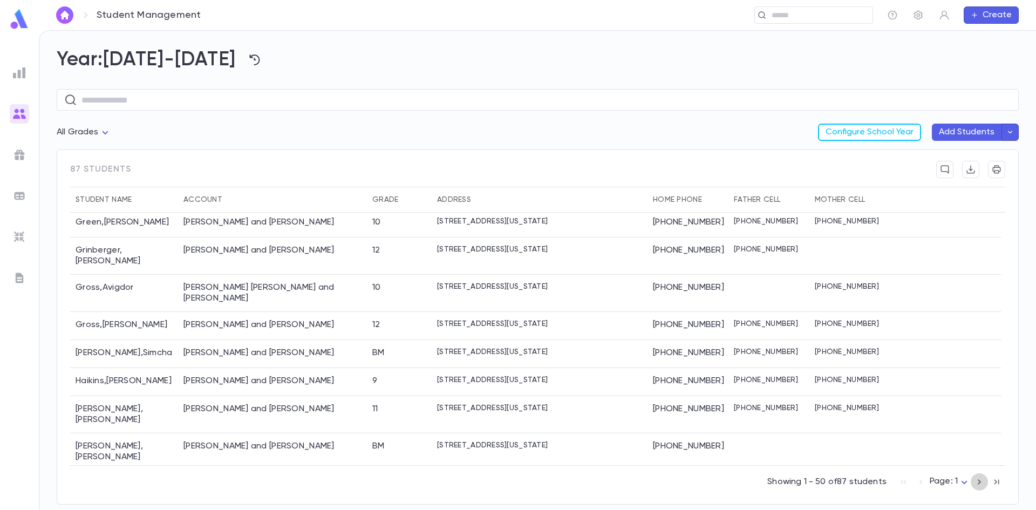
click at [979, 486] on icon "button" at bounding box center [980, 481] width 12 height 13
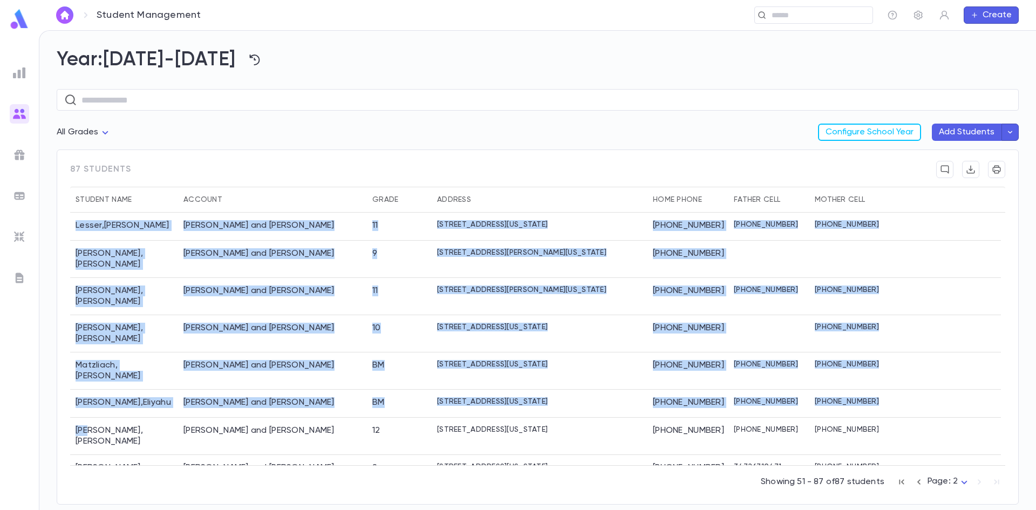
drag, startPoint x: 91, startPoint y: 397, endPoint x: 62, endPoint y: 412, distance: 32.6
click at [64, 398] on div "87 students Student Name Account Grade Address Home Phone Father Cell Mother Ce…" at bounding box center [538, 327] width 962 height 355
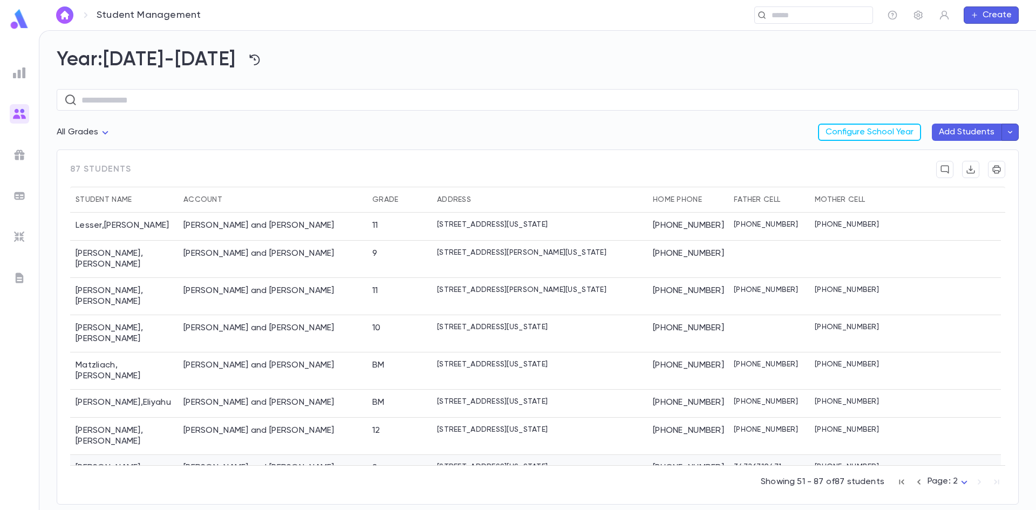
click at [89, 455] on div "[PERSON_NAME]" at bounding box center [124, 473] width 108 height 37
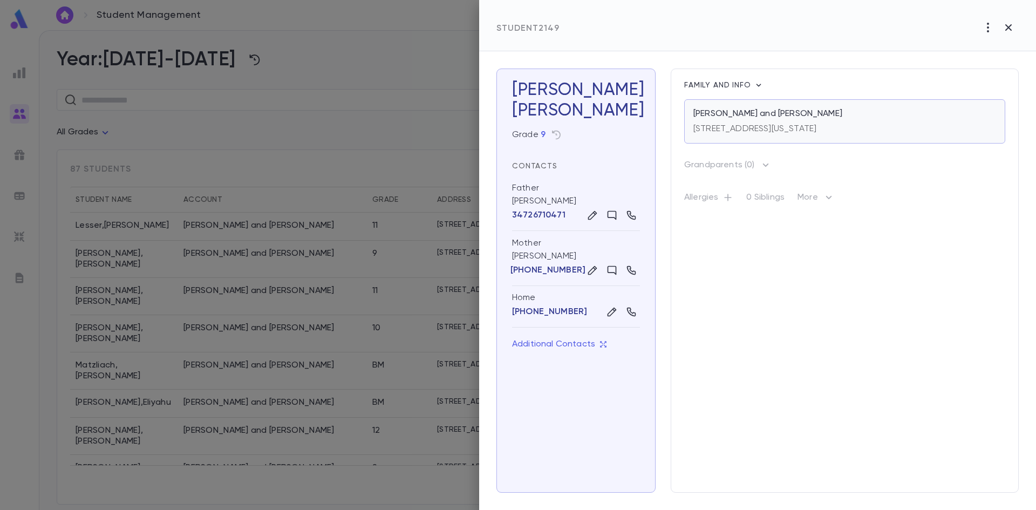
click at [729, 131] on p "[STREET_ADDRESS][US_STATE]" at bounding box center [755, 129] width 123 height 11
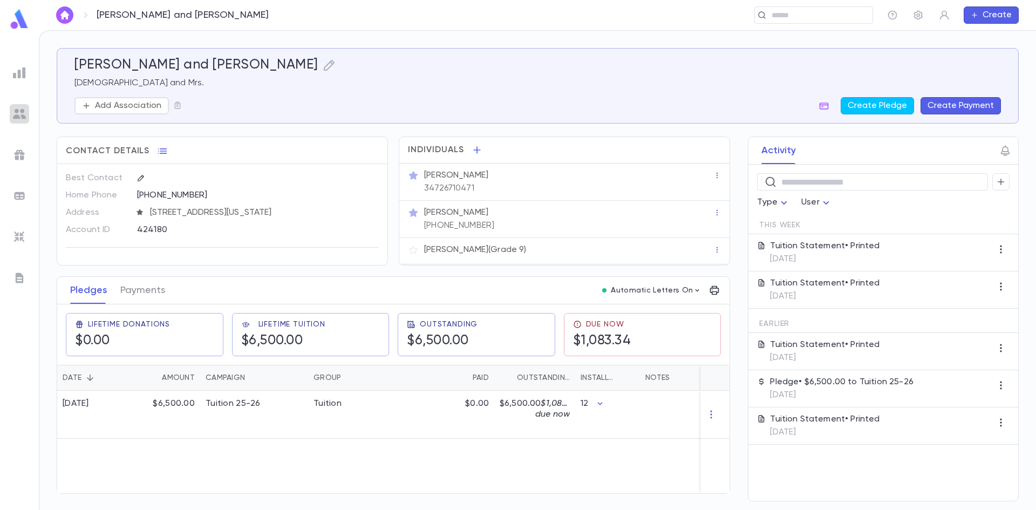
click at [19, 111] on img at bounding box center [19, 113] width 13 height 13
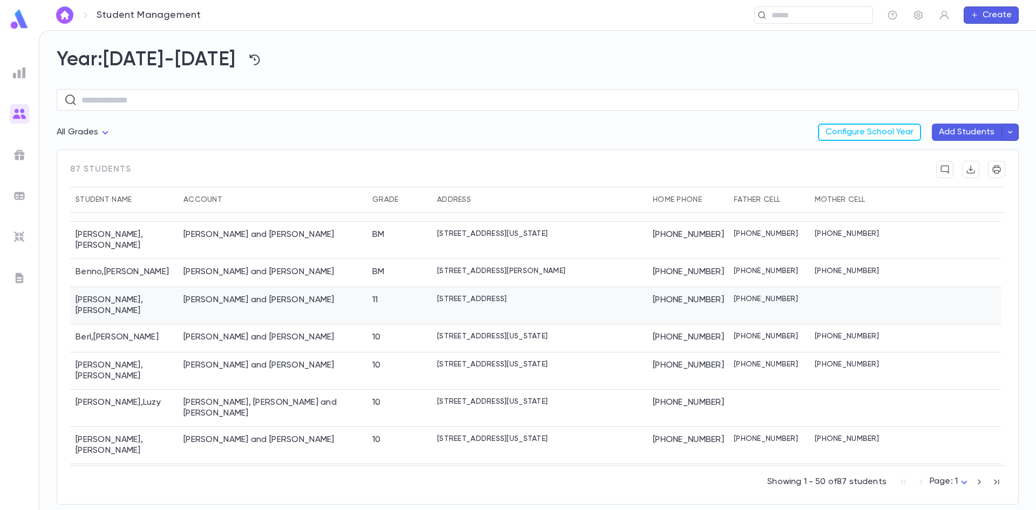
scroll to position [54, 0]
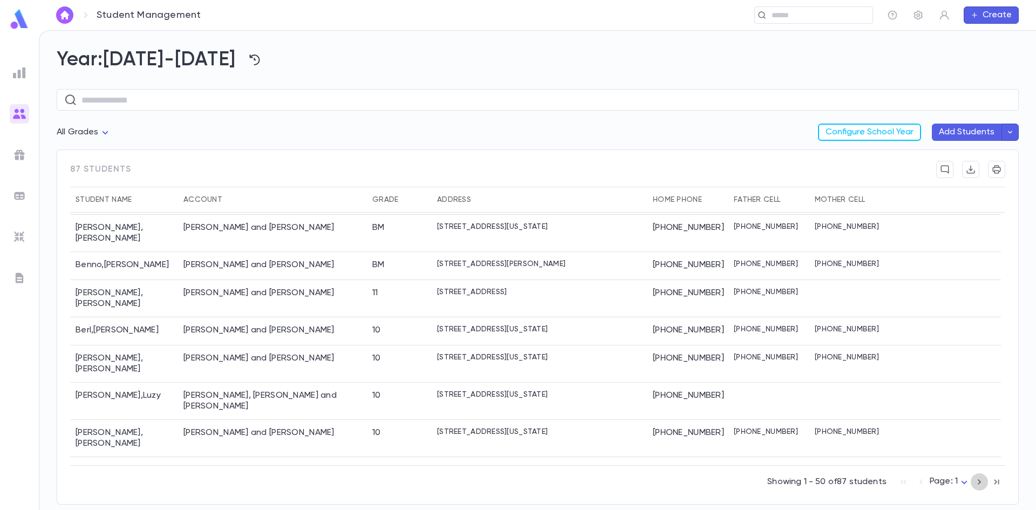
click at [980, 480] on icon "button" at bounding box center [980, 481] width 12 height 13
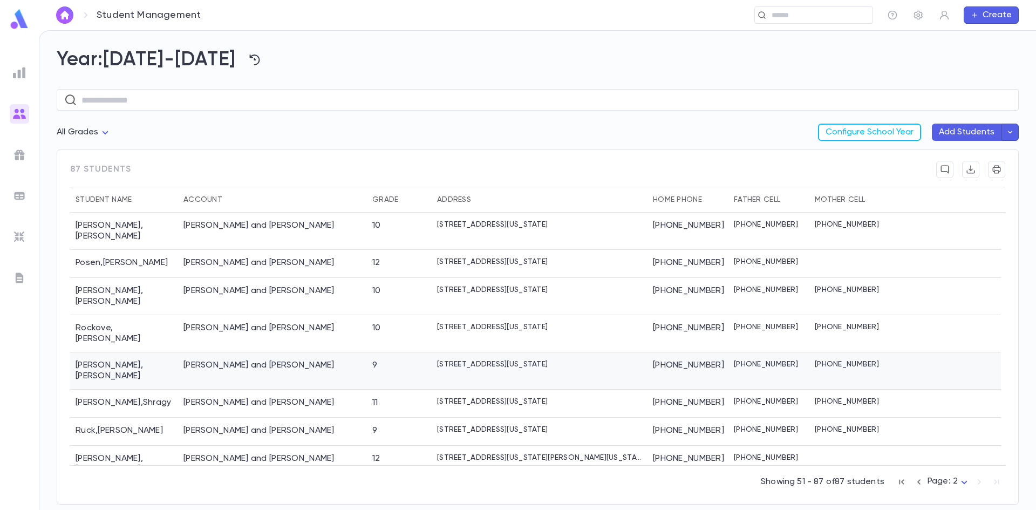
scroll to position [270, 0]
click at [135, 419] on div "Ruck , Moshe" at bounding box center [124, 433] width 108 height 28
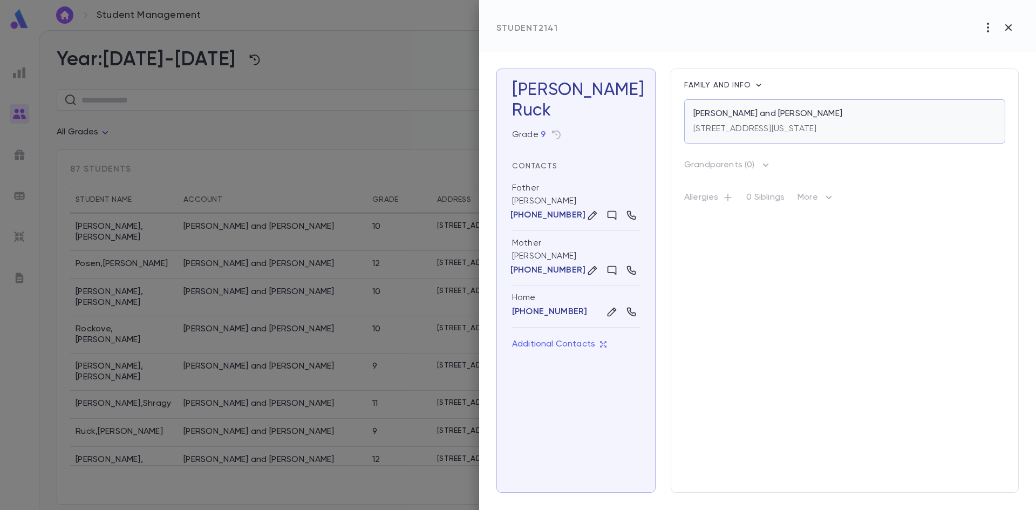
click at [743, 117] on p "[PERSON_NAME] and [PERSON_NAME]" at bounding box center [768, 113] width 149 height 11
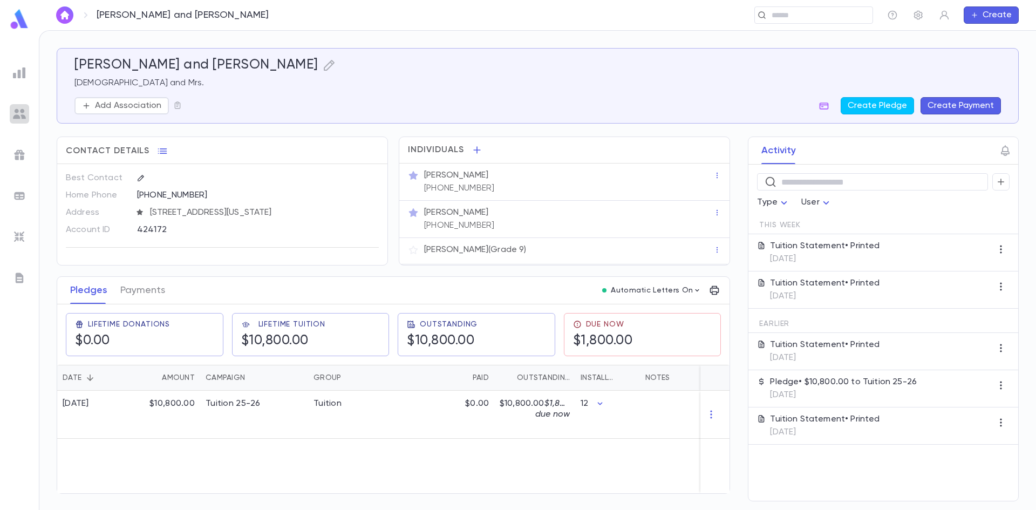
click at [15, 113] on img at bounding box center [19, 113] width 13 height 13
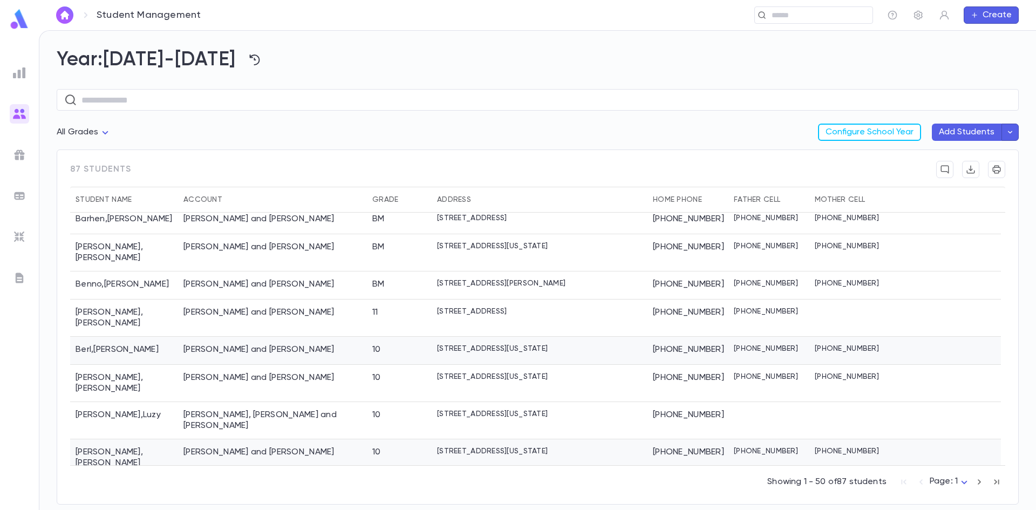
scroll to position [54, 0]
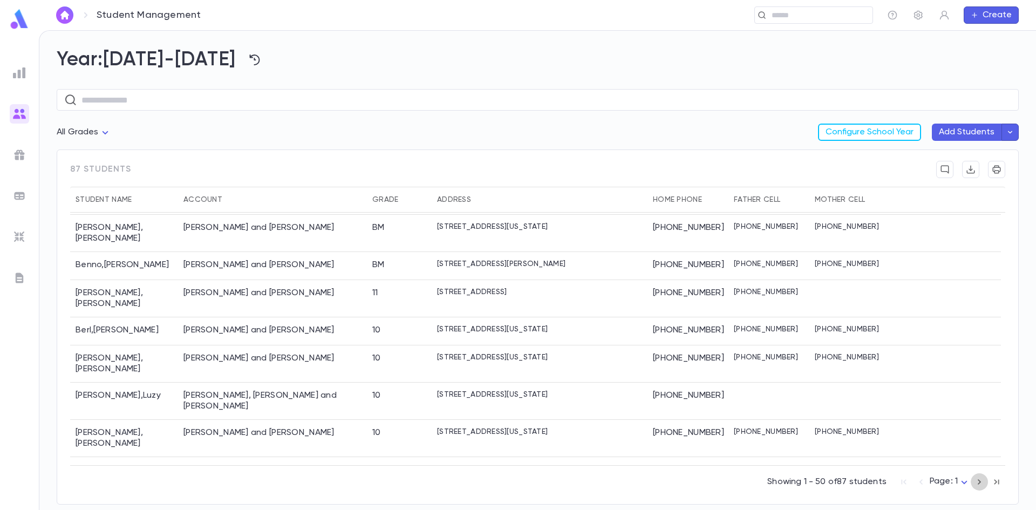
drag, startPoint x: 984, startPoint y: 483, endPoint x: 974, endPoint y: 478, distance: 10.9
click at [974, 478] on icon "button" at bounding box center [980, 481] width 12 height 13
